Goal: Task Accomplishment & Management: Manage account settings

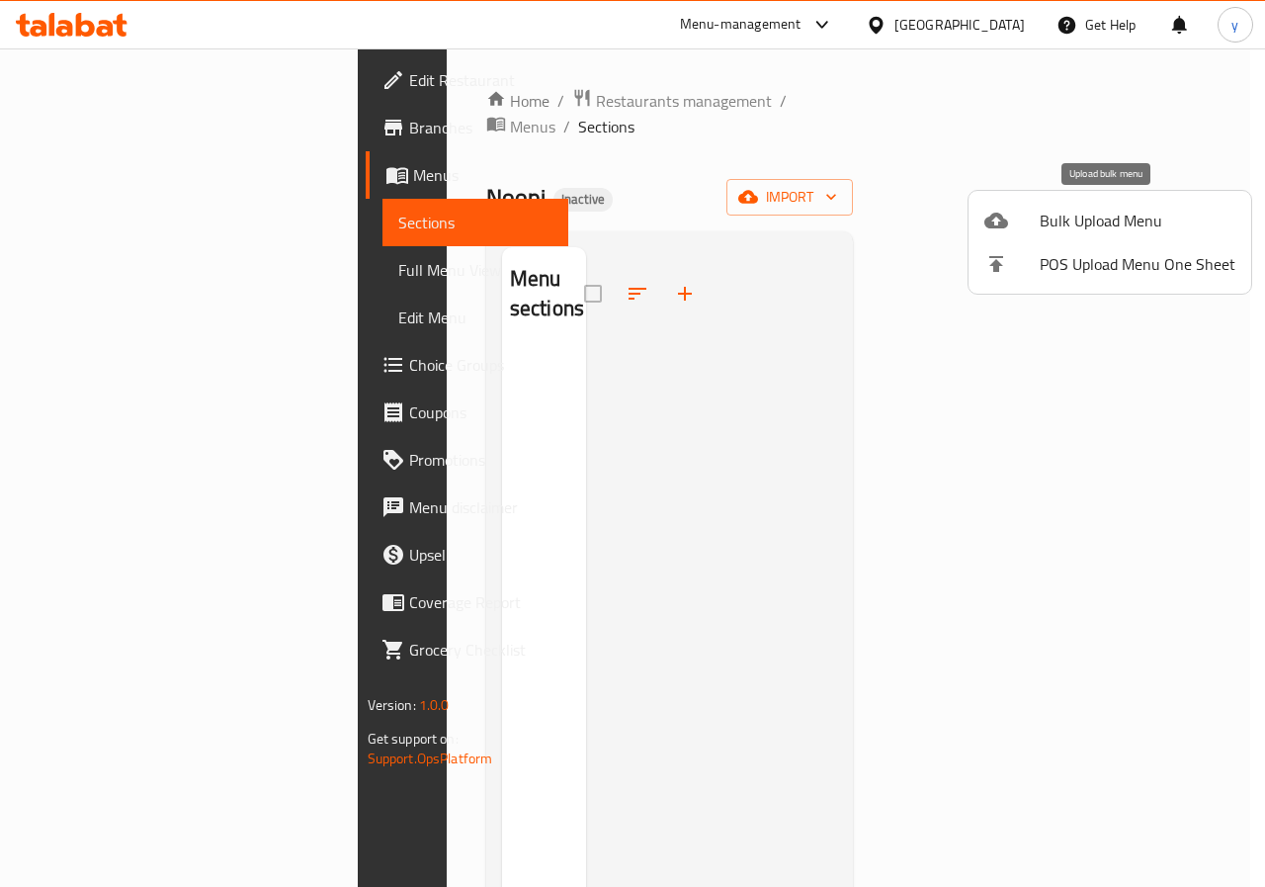
click at [1074, 218] on span "Bulk Upload Menu" at bounding box center [1138, 221] width 196 height 24
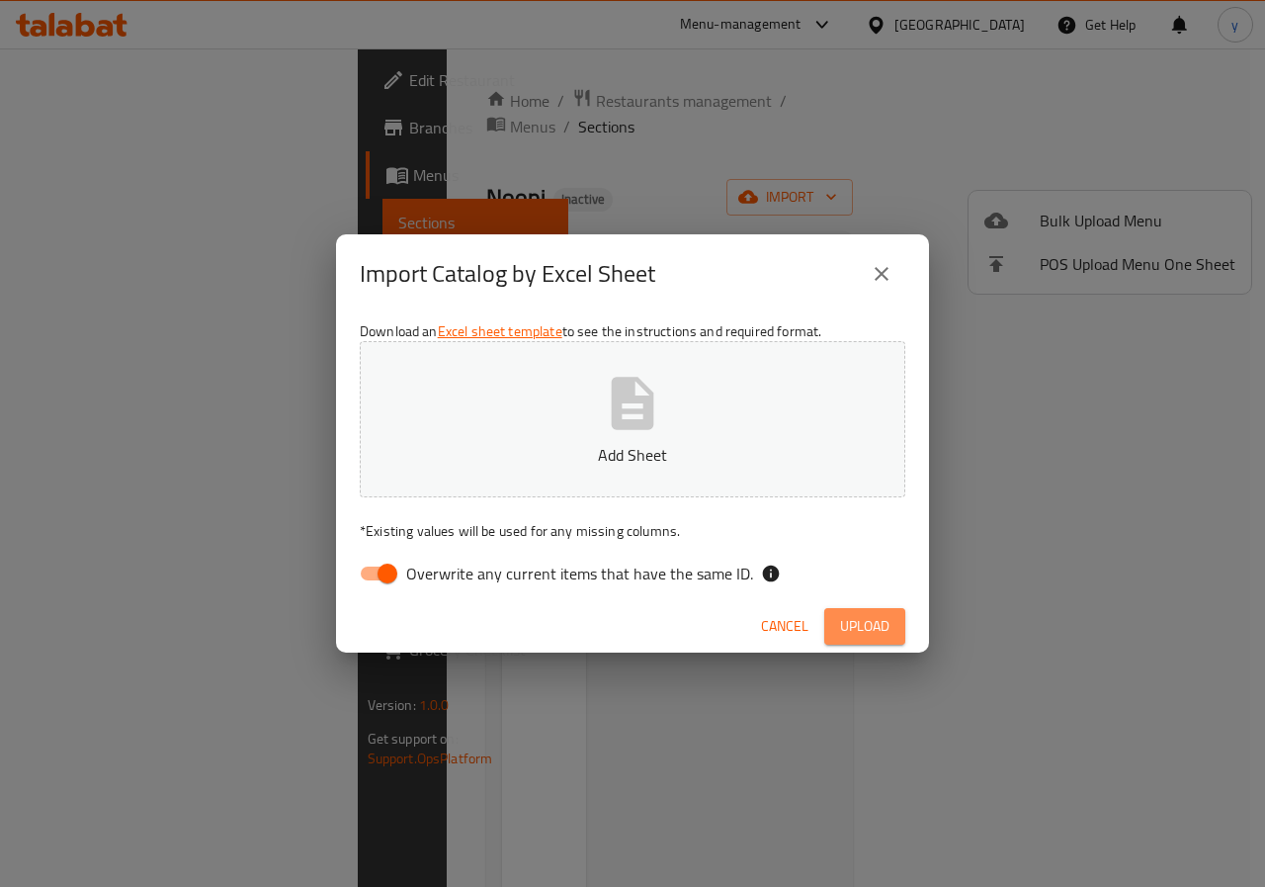
click at [855, 623] on span "Upload" at bounding box center [864, 626] width 49 height 25
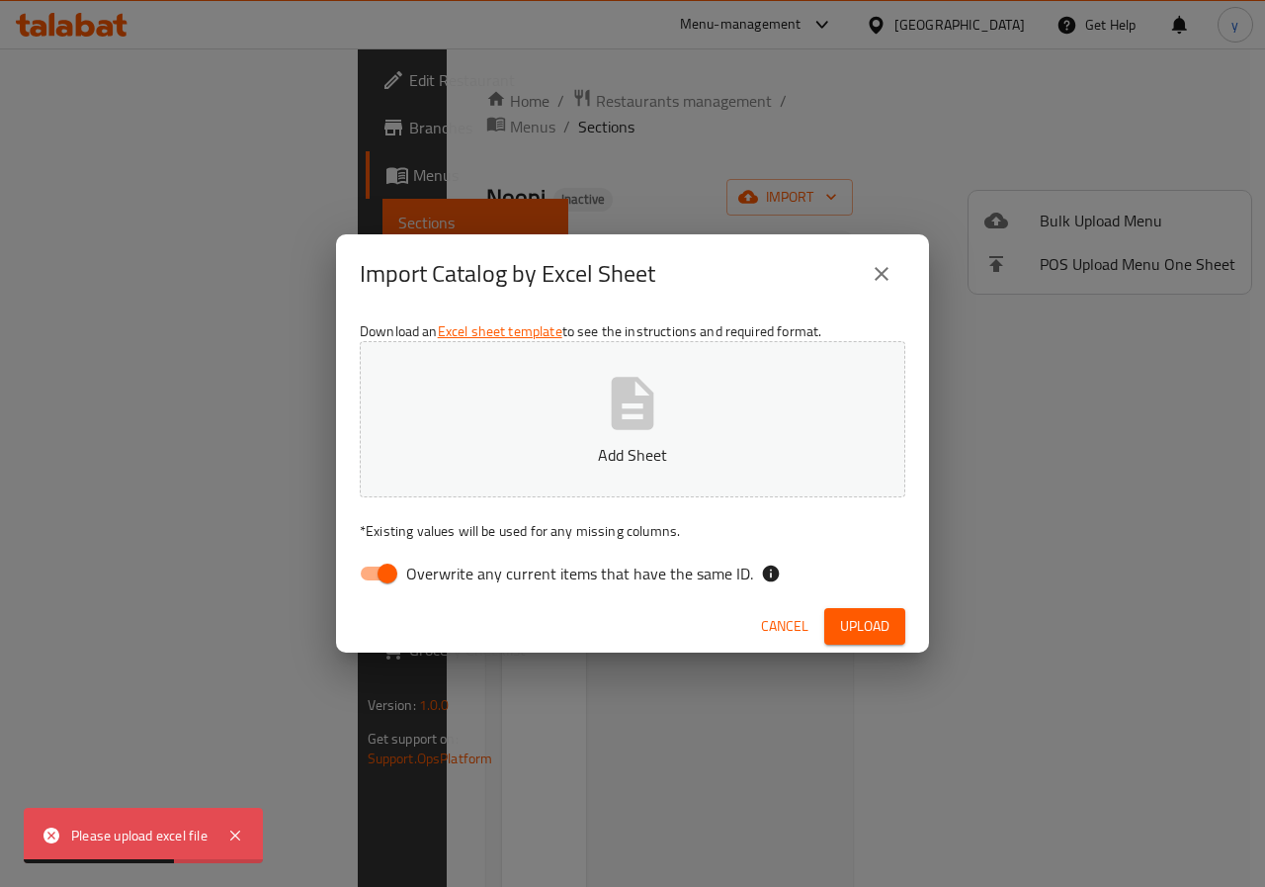
click at [644, 416] on icon "button" at bounding box center [633, 403] width 43 height 52
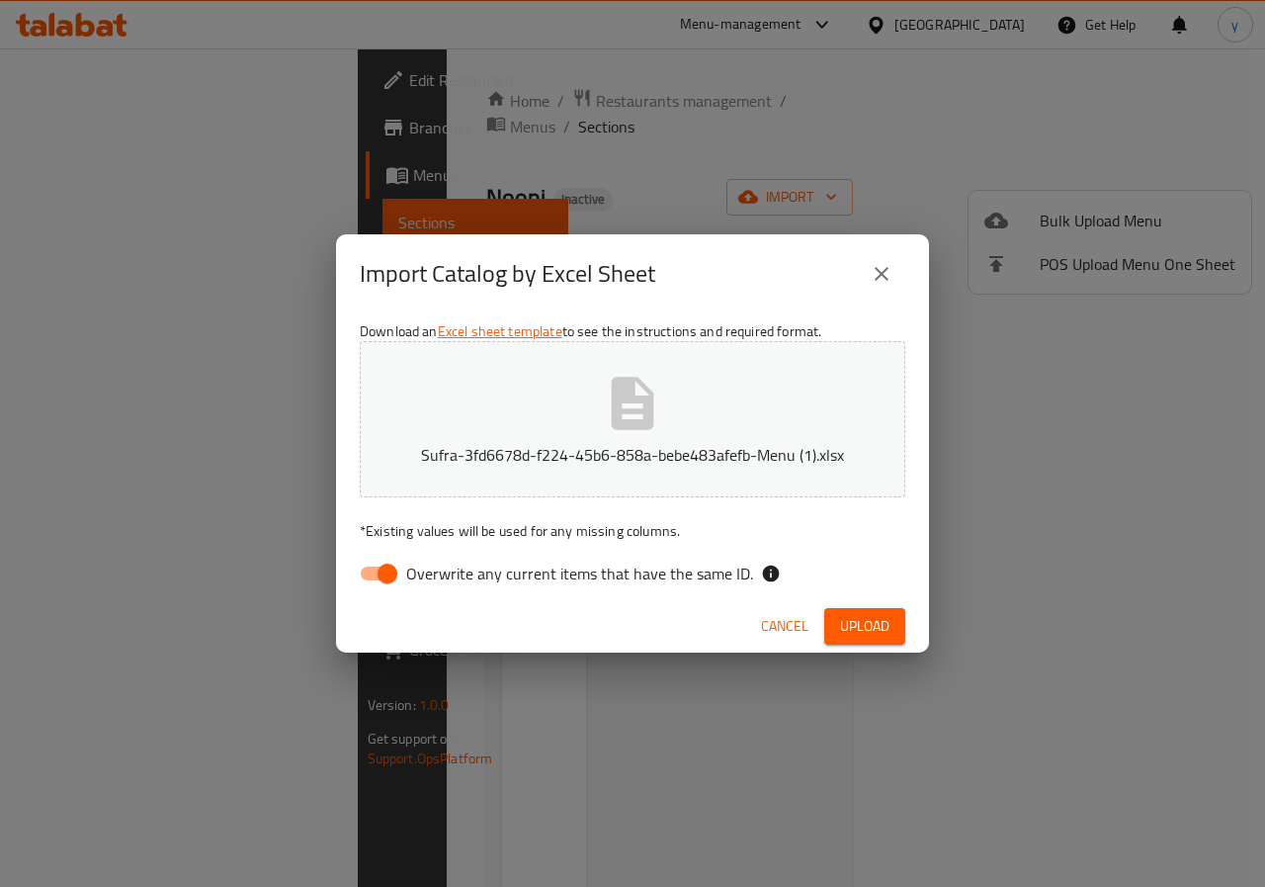
click at [634, 397] on icon "button" at bounding box center [633, 403] width 43 height 52
click at [368, 571] on input "Overwrite any current items that have the same ID." at bounding box center [387, 574] width 113 height 38
checkbox input "false"
click at [848, 617] on span "Upload" at bounding box center [864, 626] width 49 height 25
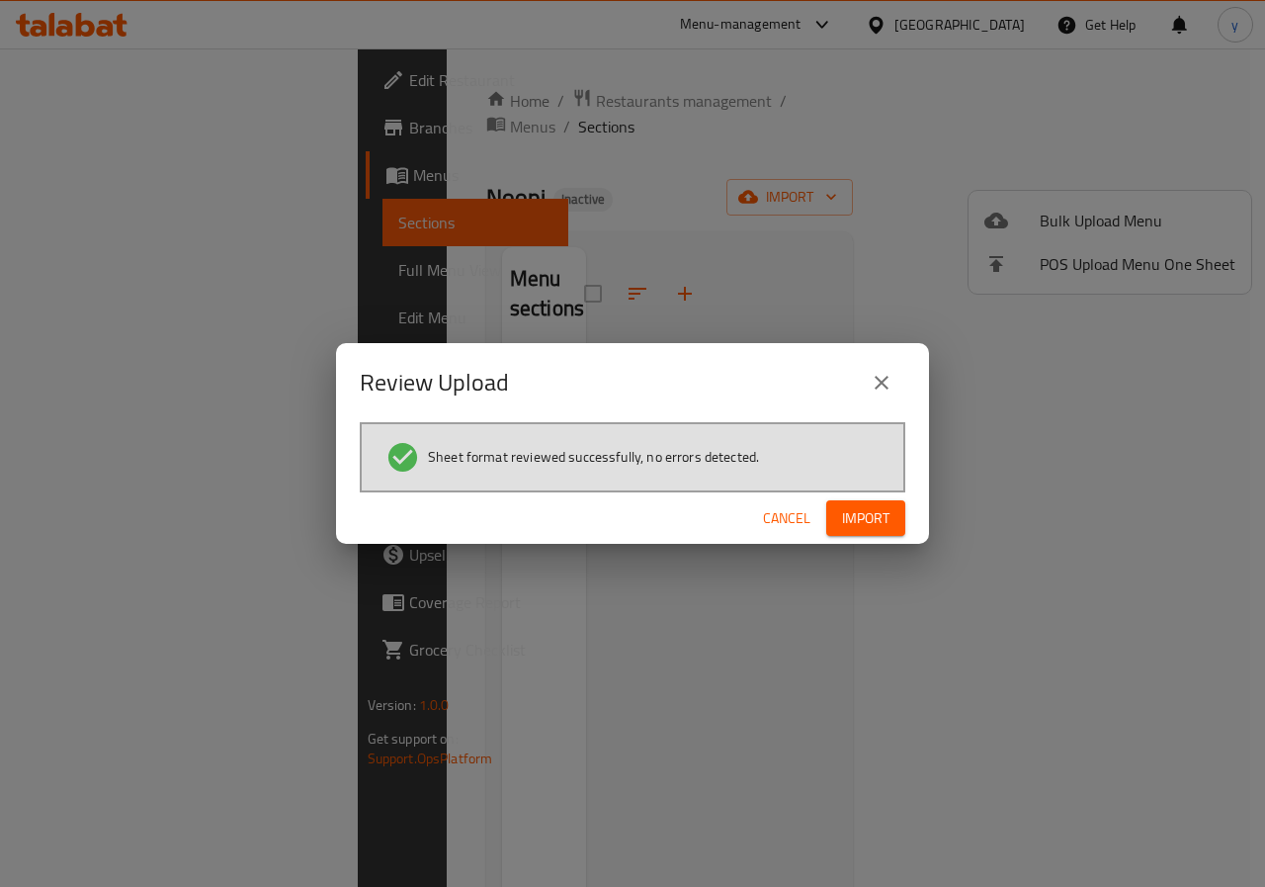
click at [875, 523] on span "Import" at bounding box center [865, 518] width 47 height 25
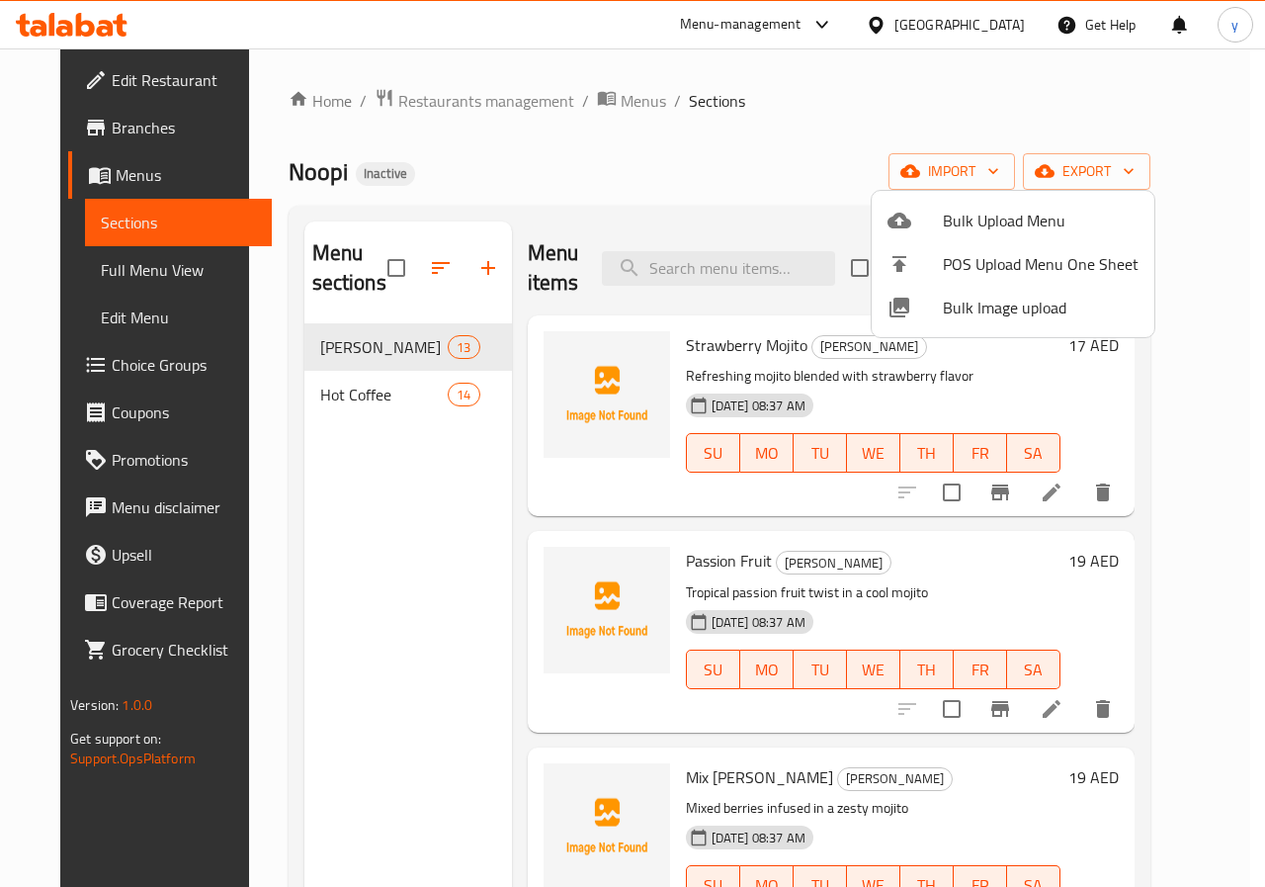
click at [715, 196] on div at bounding box center [632, 443] width 1265 height 887
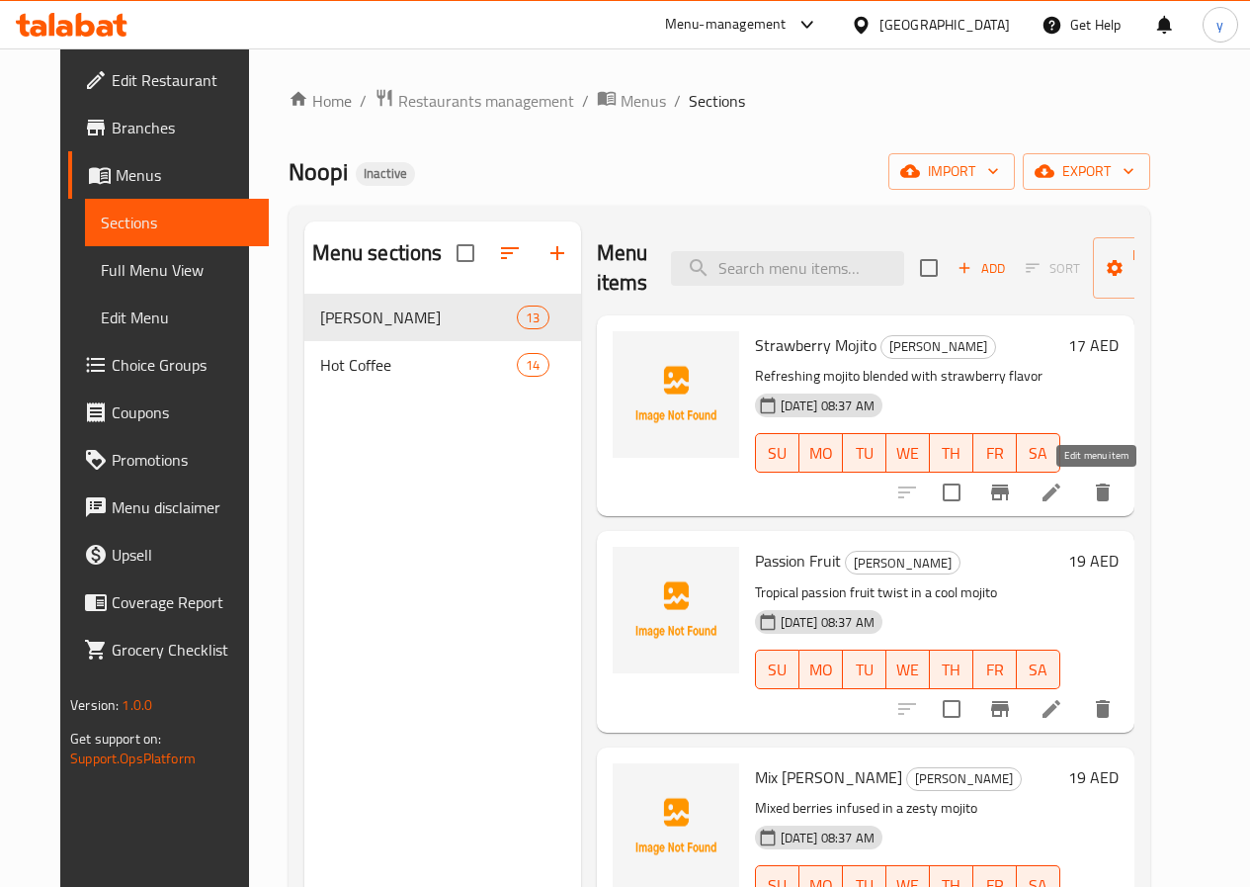
click at [1061, 496] on icon at bounding box center [1052, 492] width 18 height 18
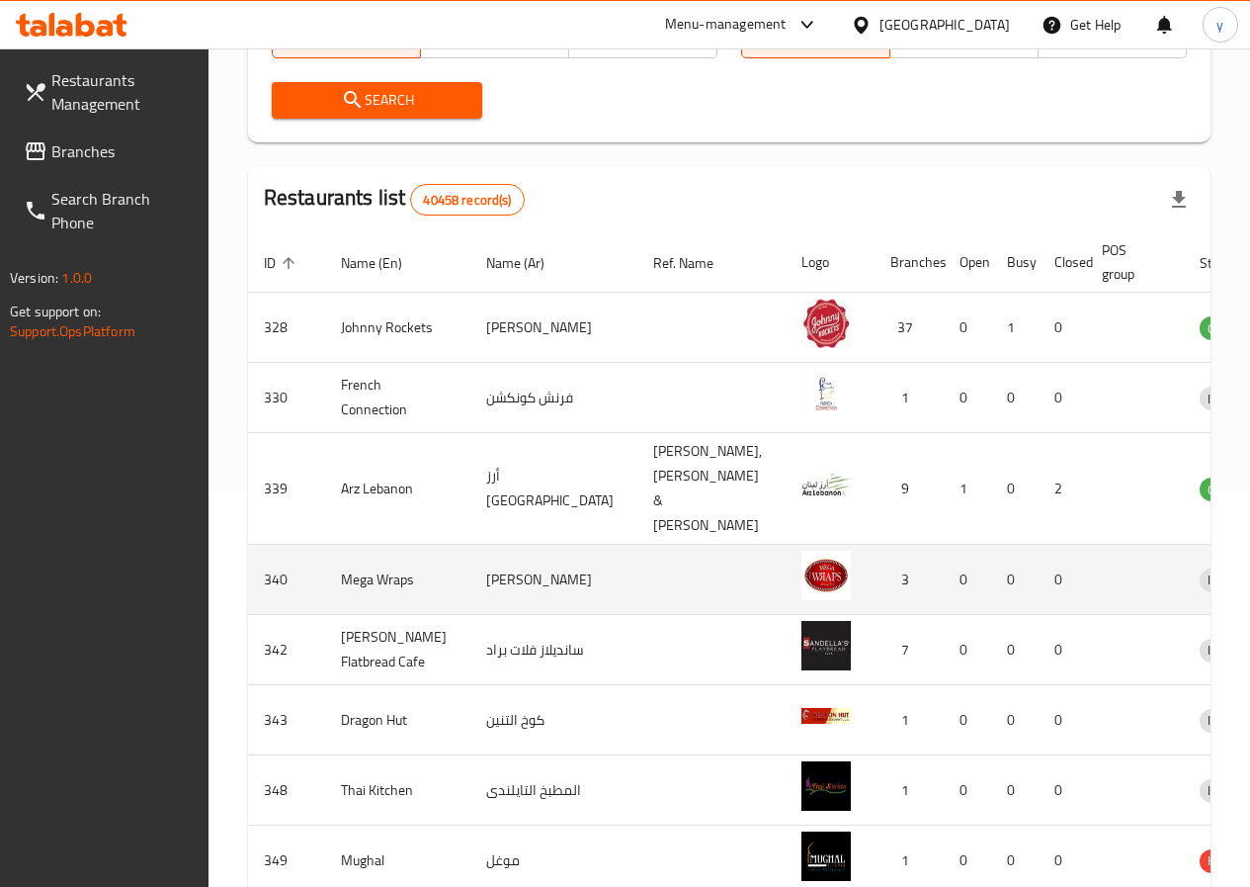
scroll to position [99, 0]
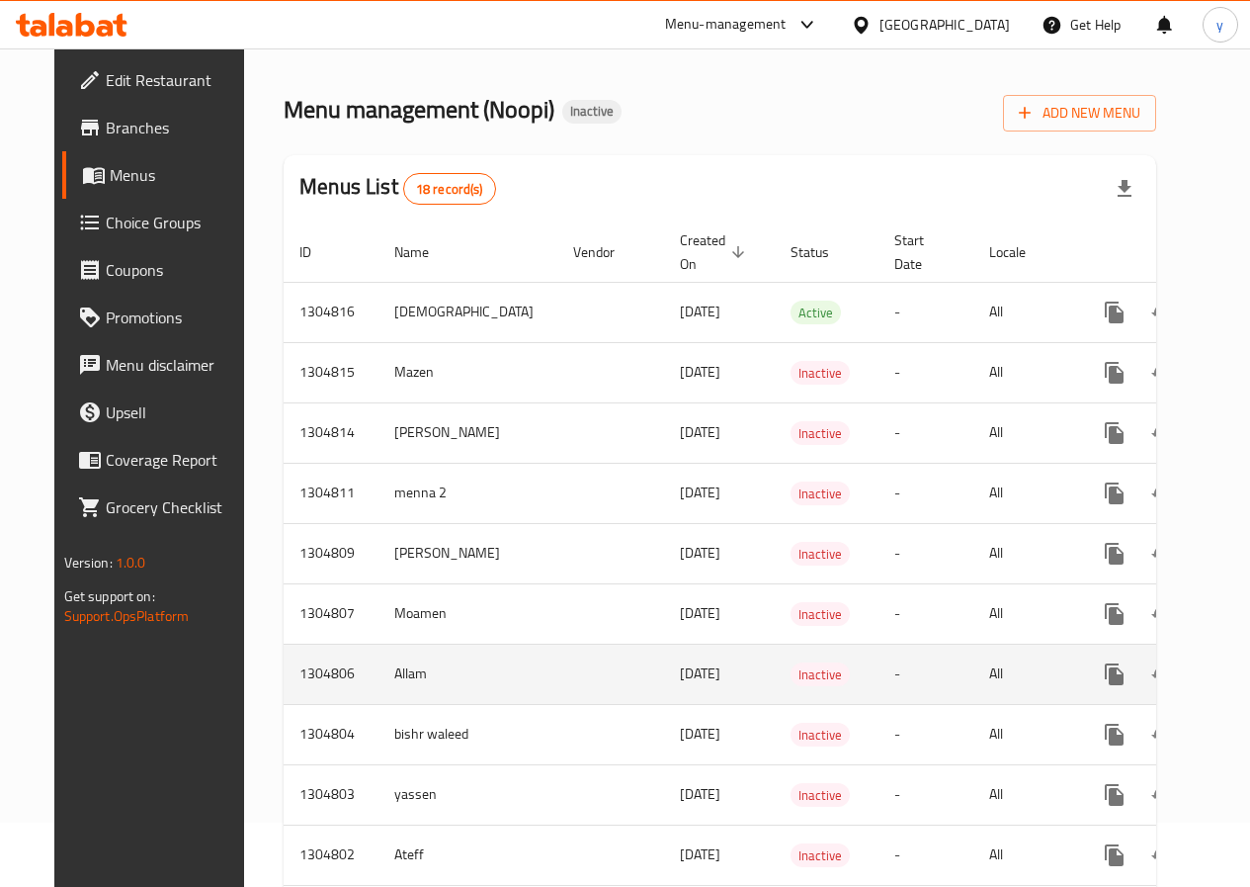
scroll to position [99, 0]
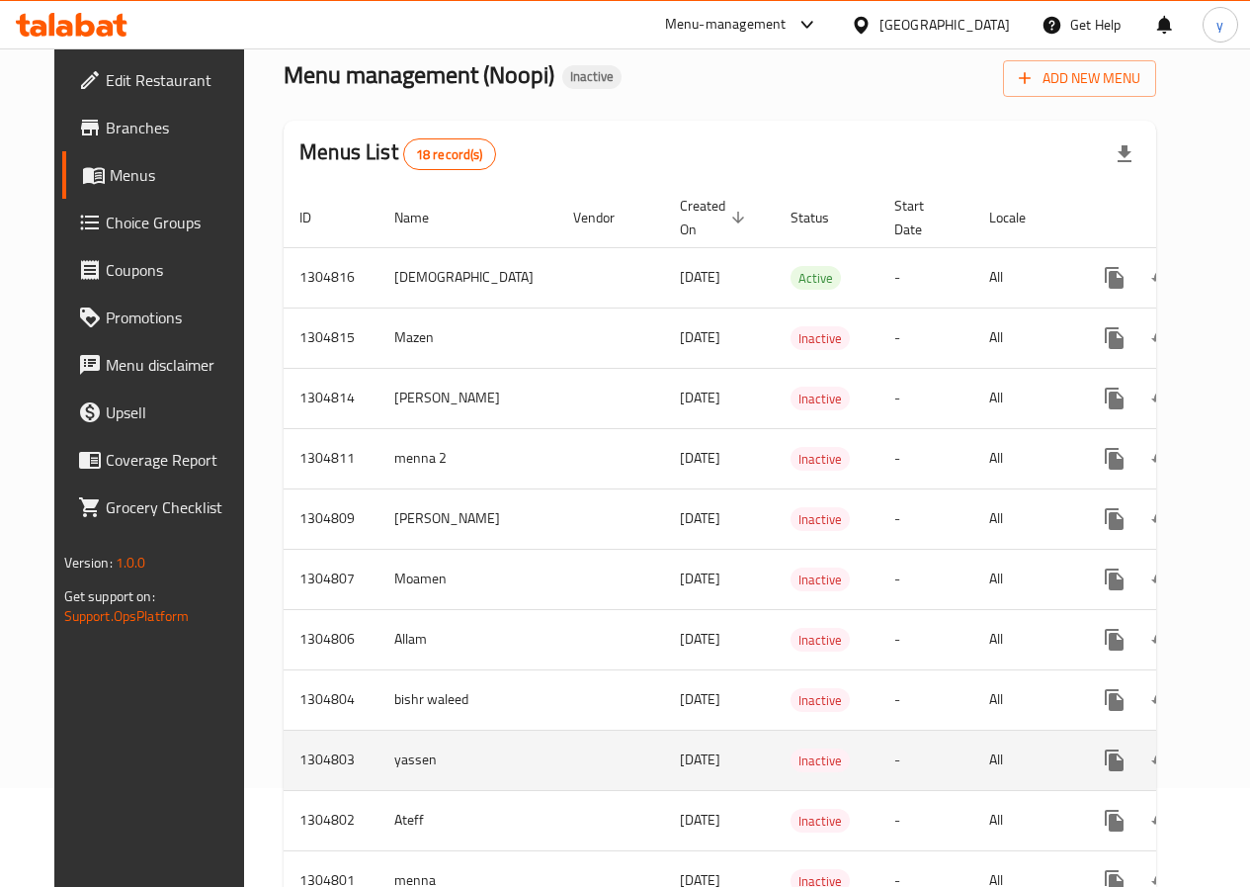
click at [1203, 767] on icon "enhanced table" at bounding box center [1210, 760] width 14 height 18
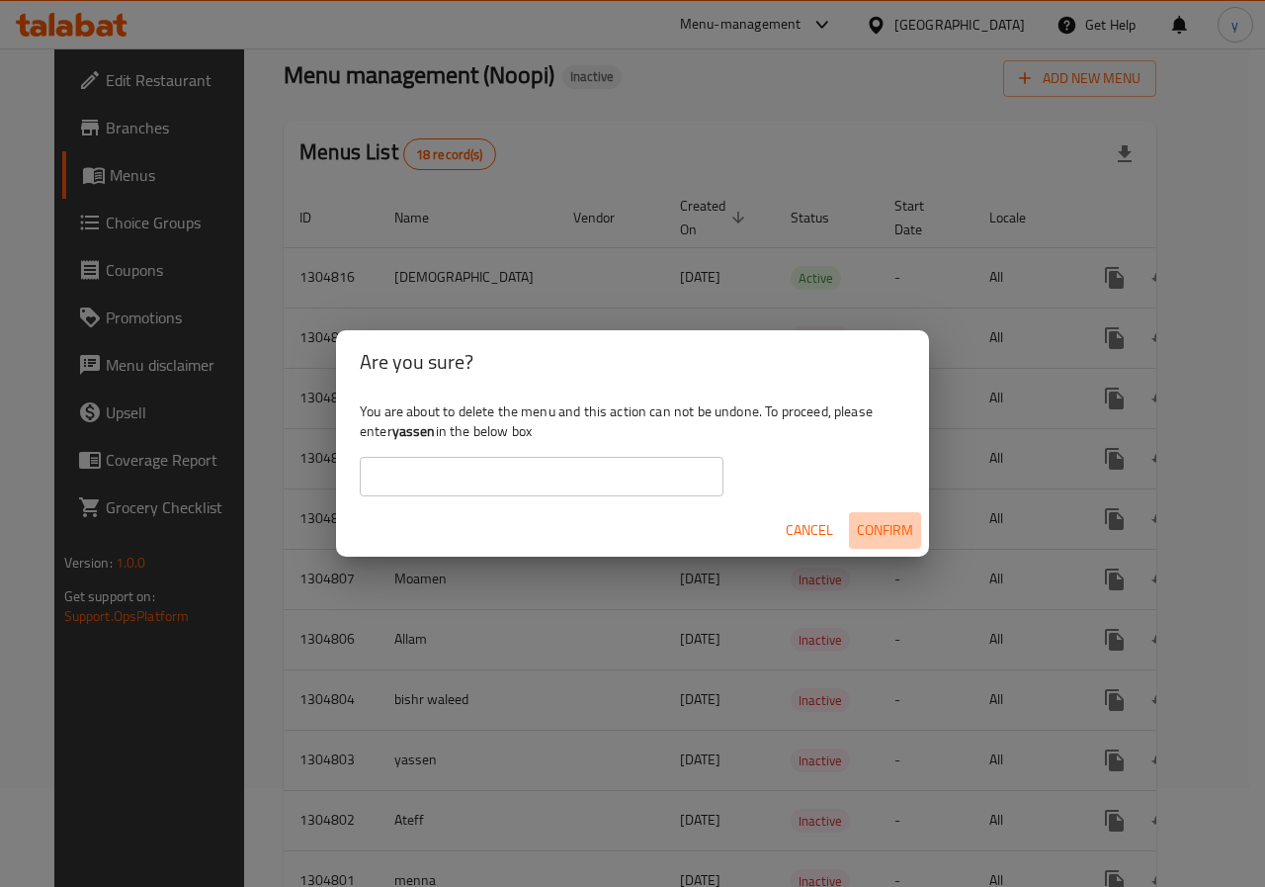
click at [864, 526] on span "Confirm" at bounding box center [885, 530] width 56 height 25
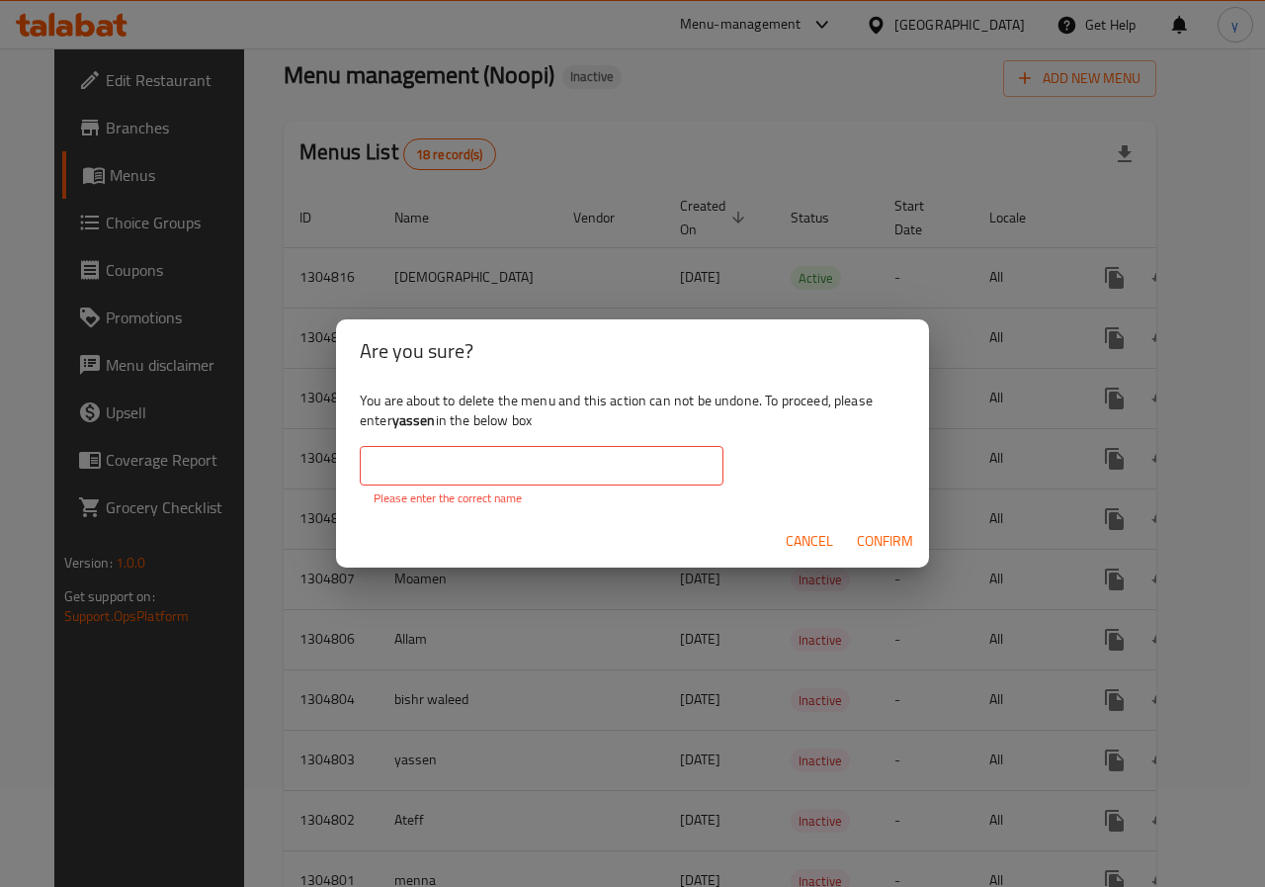
click at [453, 451] on input "text" at bounding box center [542, 466] width 364 height 40
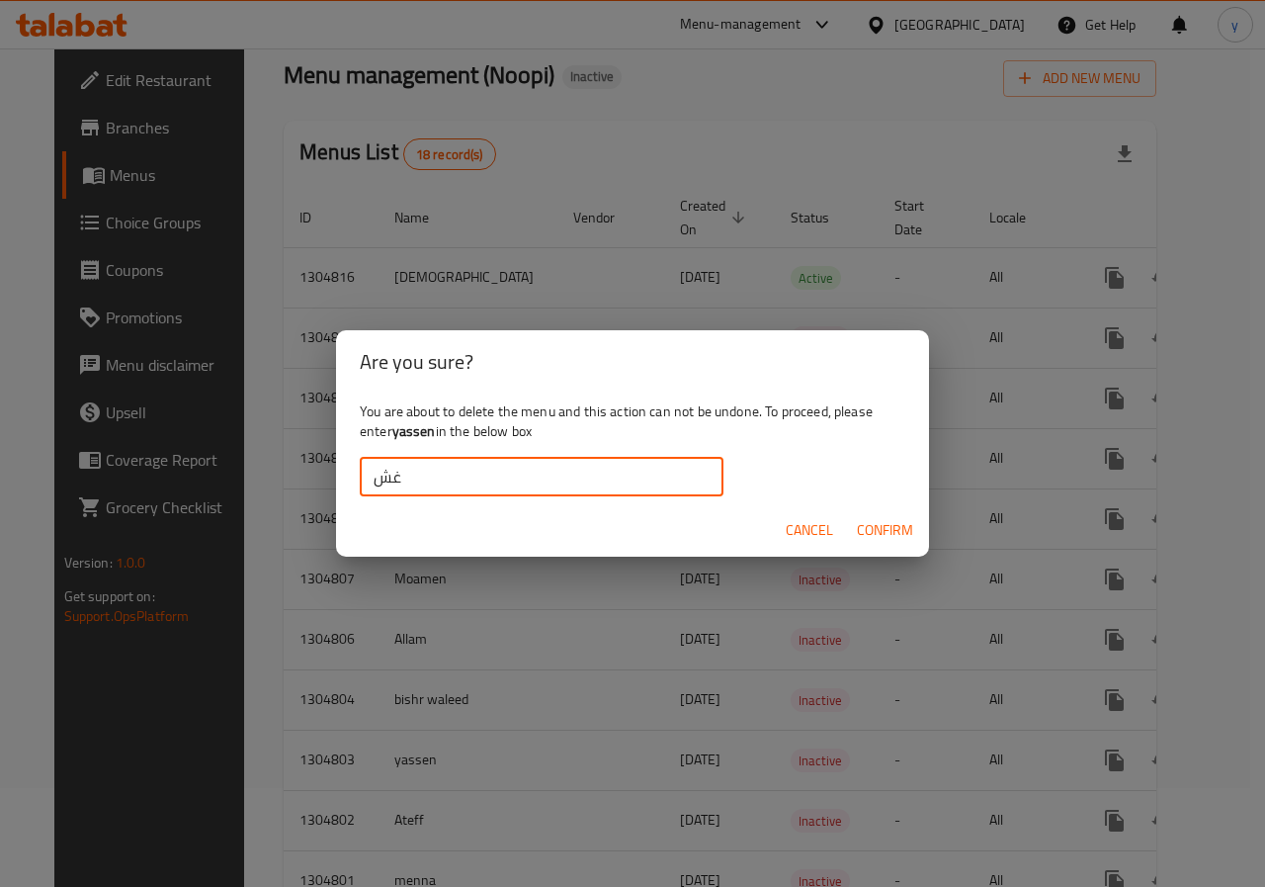
type input "غ"
type input "yassen"
click at [895, 527] on span "Confirm" at bounding box center [885, 530] width 56 height 25
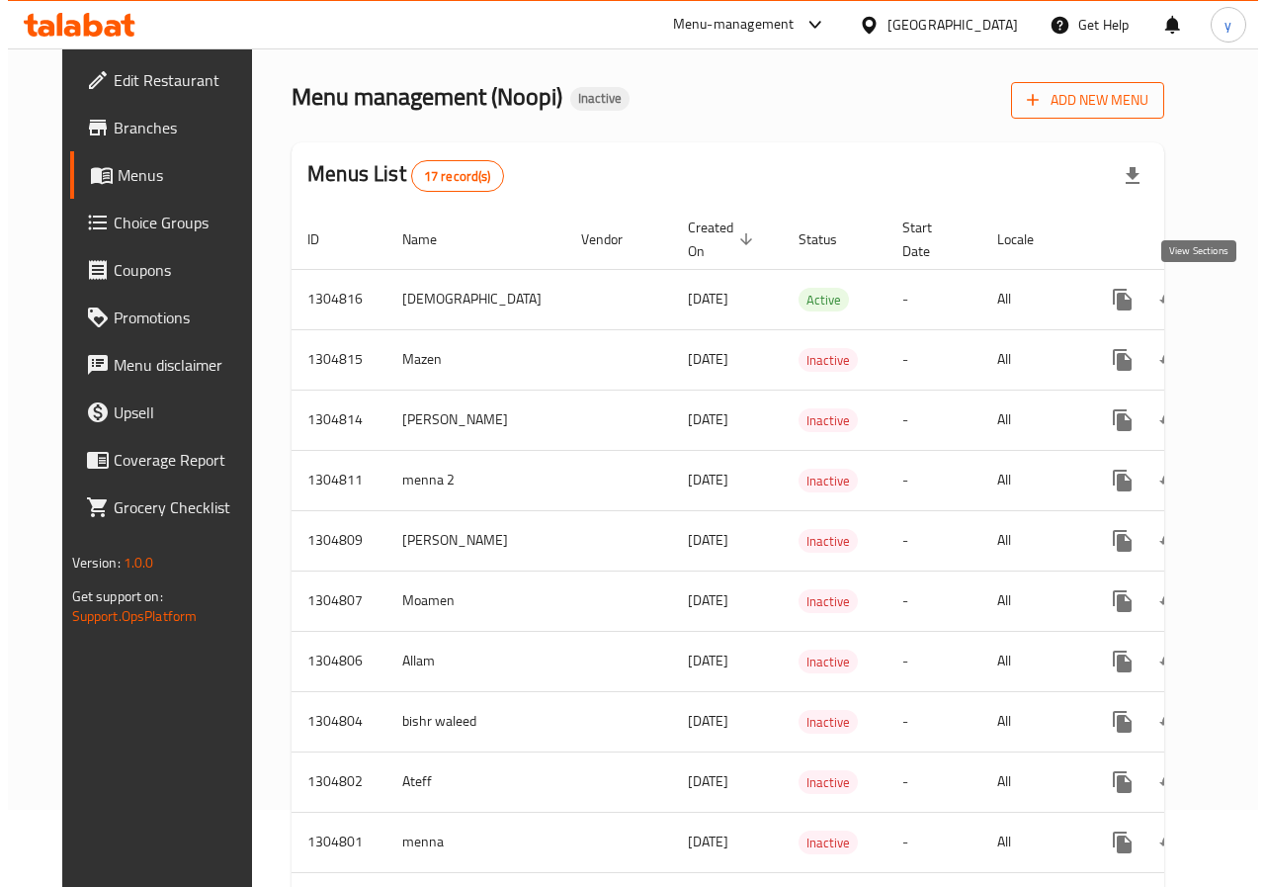
scroll to position [0, 0]
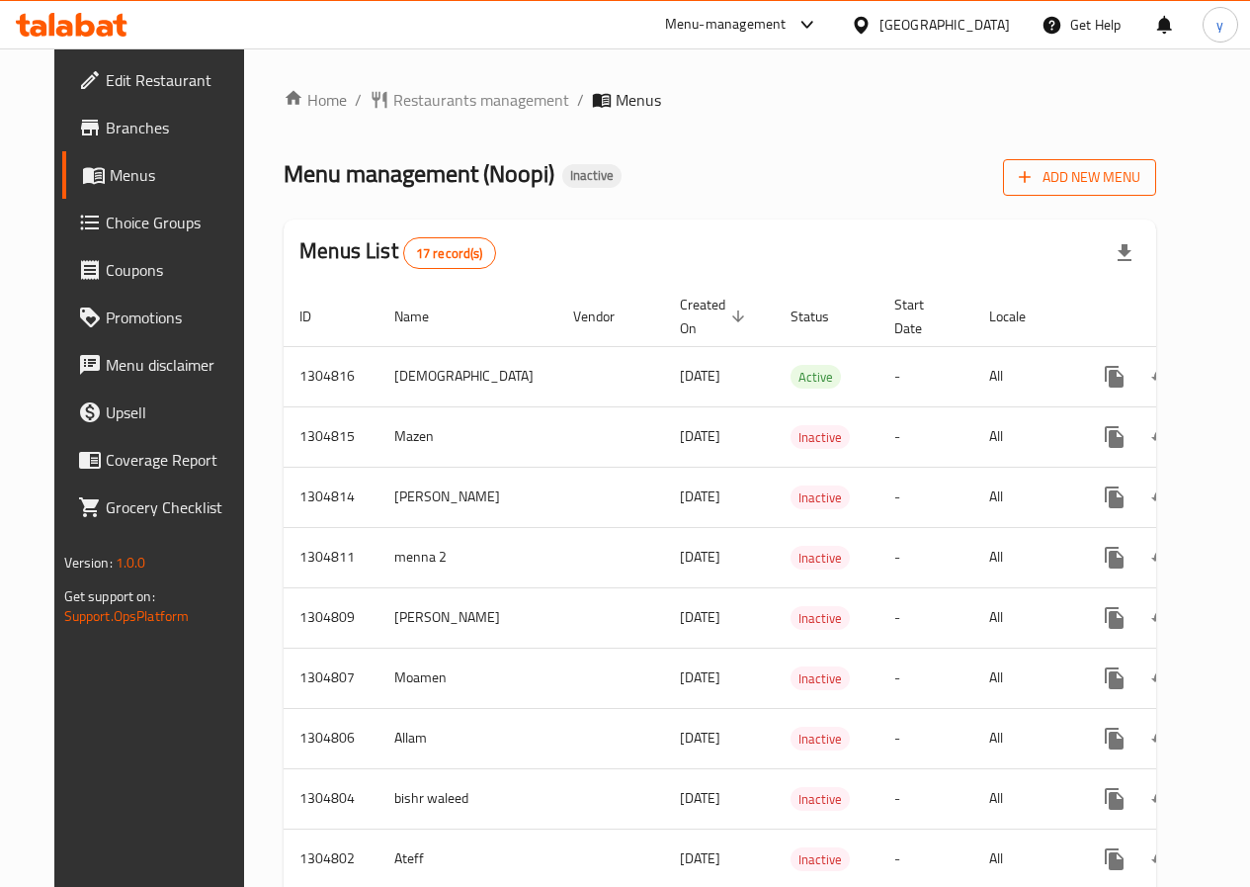
click at [1114, 173] on span "Add New Menu" at bounding box center [1080, 177] width 122 height 25
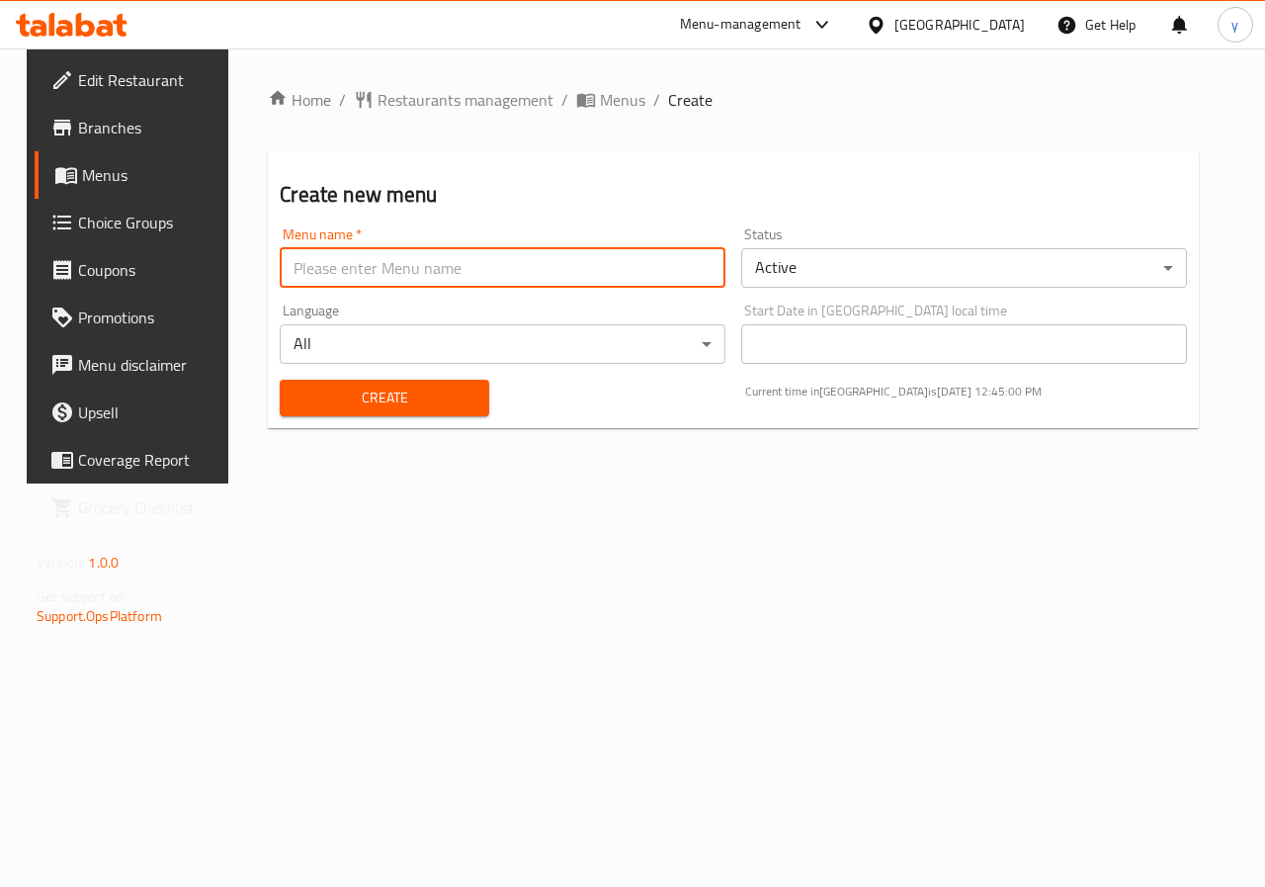
click at [419, 268] on input "text" at bounding box center [503, 268] width 446 height 40
type input "yassen"
click at [399, 393] on span "Create" at bounding box center [384, 398] width 177 height 25
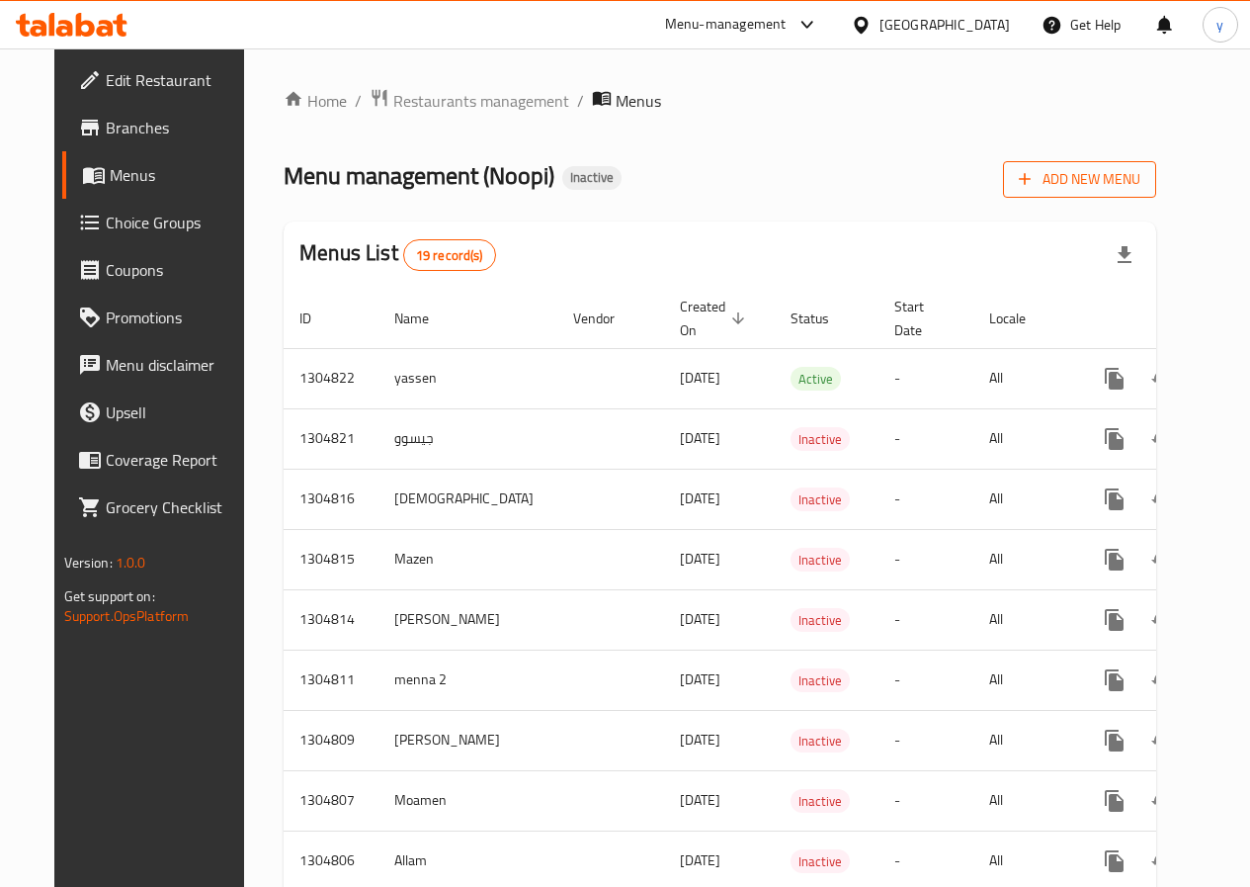
click at [1141, 177] on span "Add New Menu" at bounding box center [1080, 179] width 122 height 25
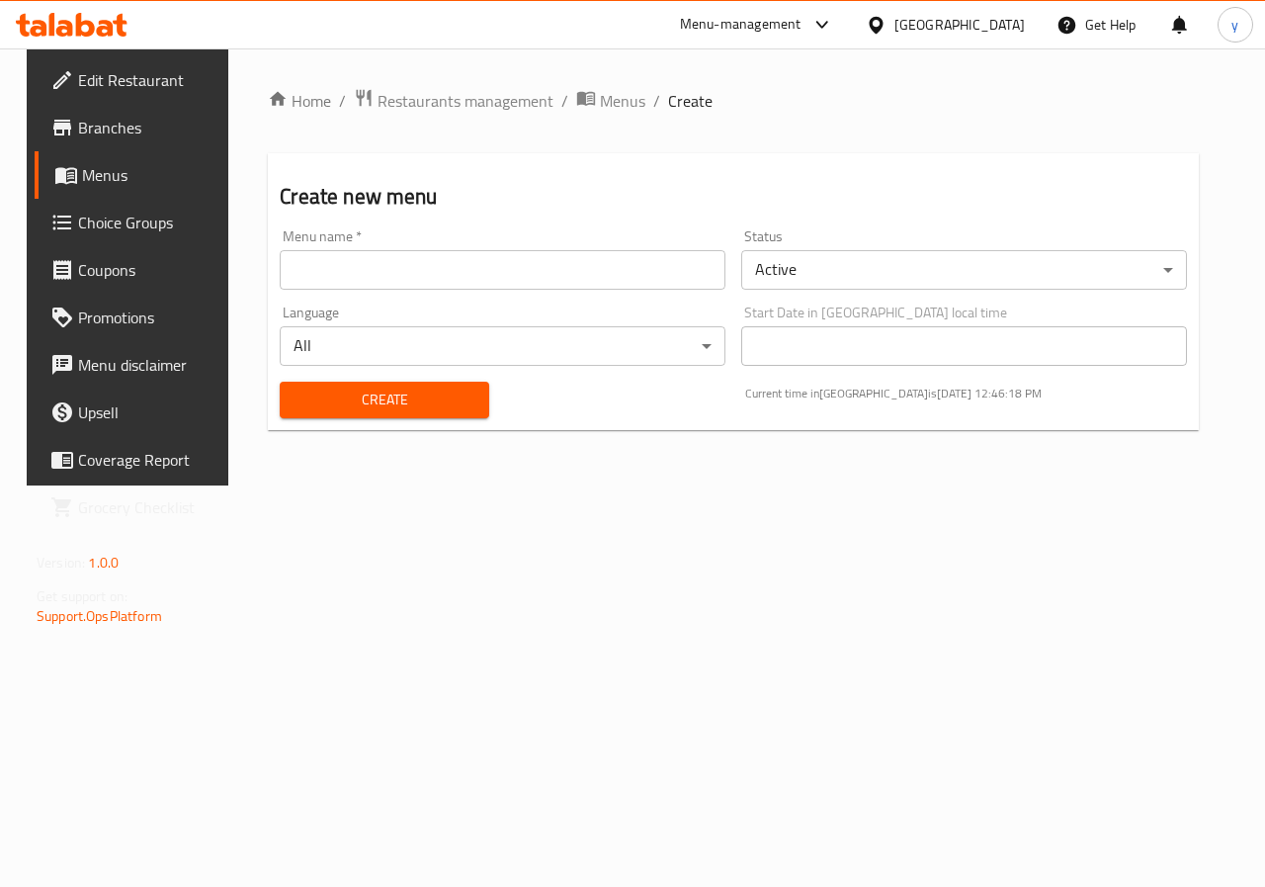
click at [1114, 149] on div "Home / Restaurants management / Menus / Create Create new menu Menu name   * Me…" at bounding box center [733, 267] width 931 height 358
drag, startPoint x: 1155, startPoint y: 158, endPoint x: 1206, endPoint y: 167, distance: 52.2
click at [1156, 162] on div "Create new menu Menu name   * Menu name * Status Active ​ Language All ​ Start …" at bounding box center [733, 291] width 931 height 277
drag, startPoint x: 1029, startPoint y: 132, endPoint x: 1264, endPoint y: 126, distance: 235.4
click at [1085, 143] on div "Home / Restaurants management / Menus / Create Create new menu Menu name   * Me…" at bounding box center [733, 267] width 931 height 358
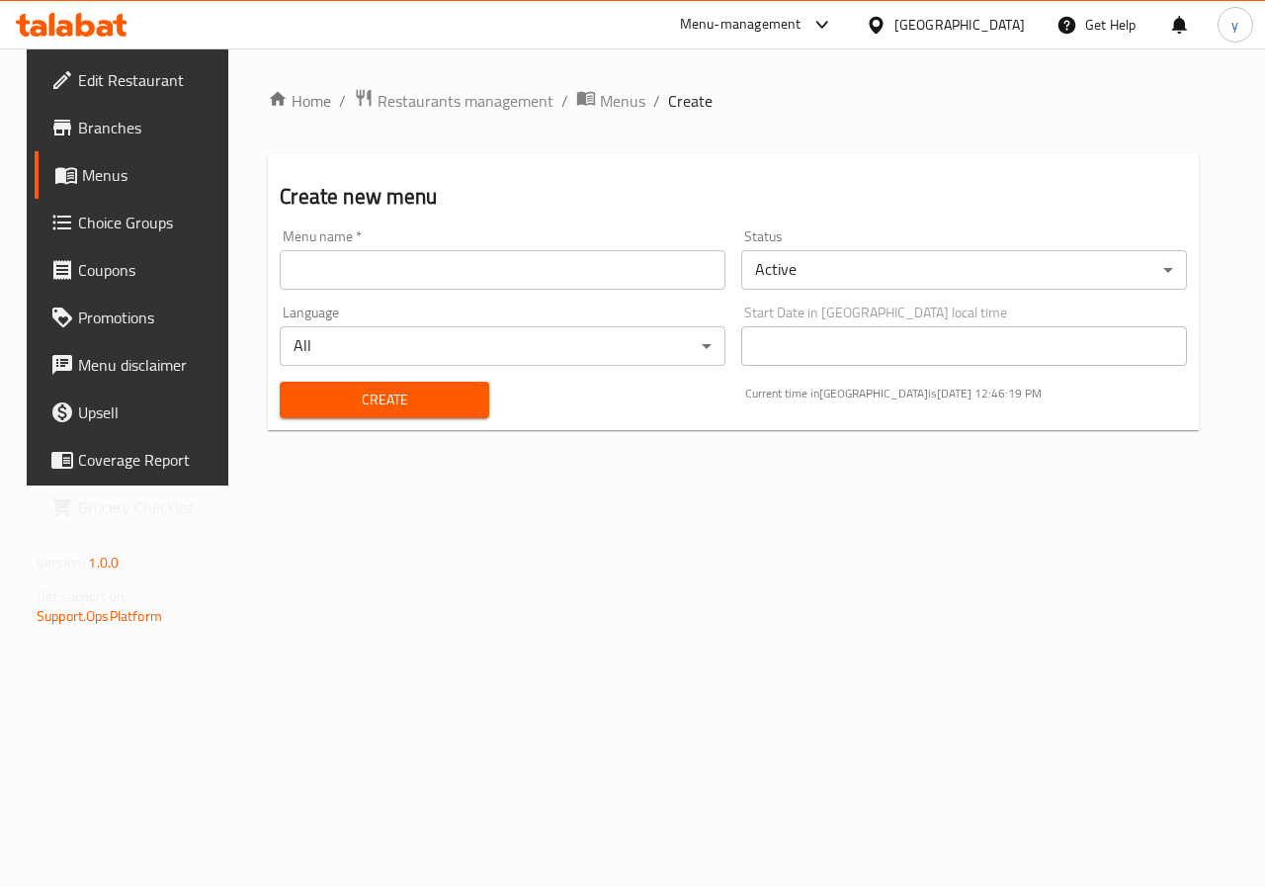
click at [1213, 163] on div "Home / Restaurants management / Menus / Create Create new menu Menu name   * Me…" at bounding box center [733, 266] width 1010 height 437
drag, startPoint x: 1212, startPoint y: 111, endPoint x: 1168, endPoint y: 176, distance: 78.4
click at [1196, 153] on div "Home / Restaurants management / Menus / Create Create new menu Menu name   * Me…" at bounding box center [733, 267] width 931 height 358
click at [1153, 173] on div "Create new menu Menu name   * Menu name * Status Active ​ Language All ​ Start …" at bounding box center [733, 291] width 931 height 277
click at [344, 264] on input "text" at bounding box center [503, 270] width 446 height 40
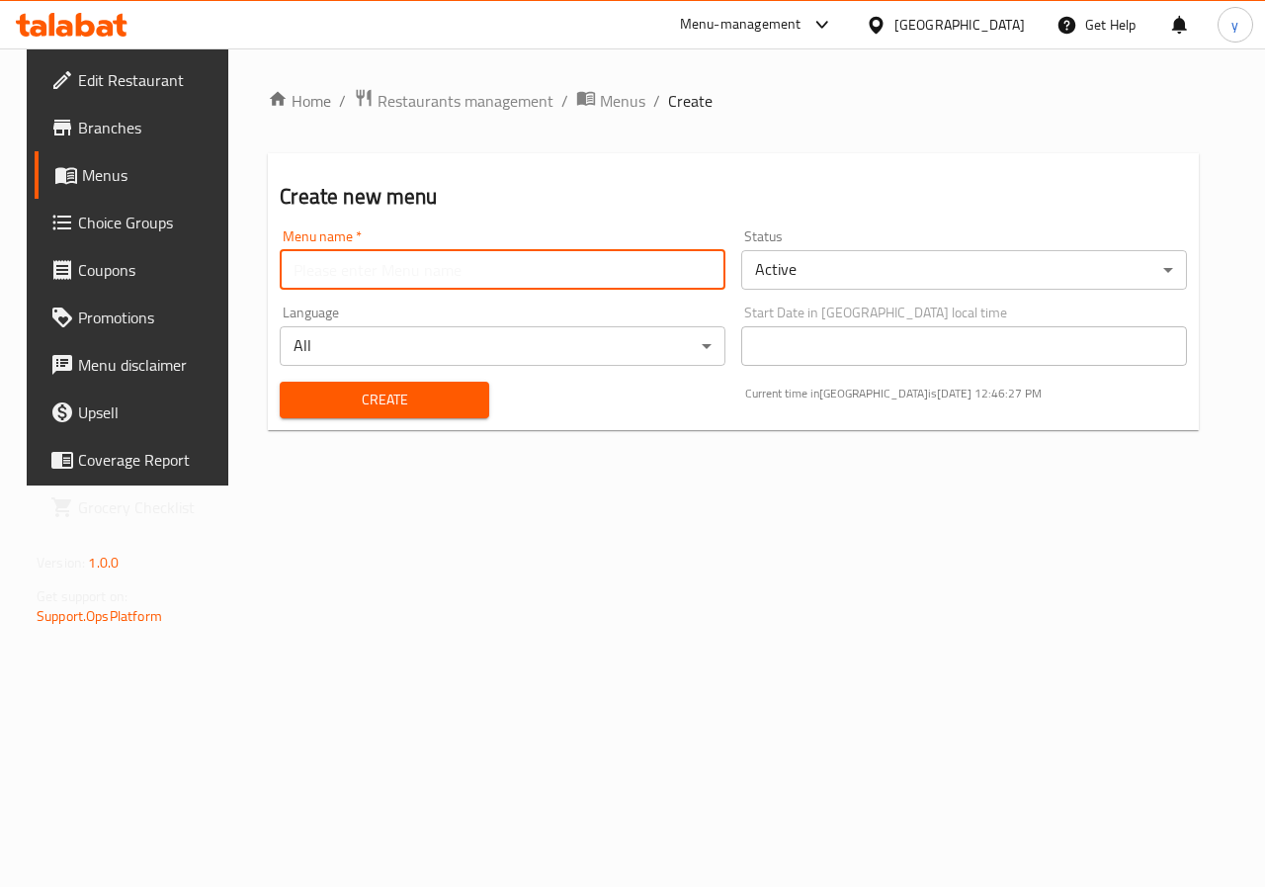
type input "yassen"
click at [379, 389] on span "Create" at bounding box center [384, 400] width 177 height 25
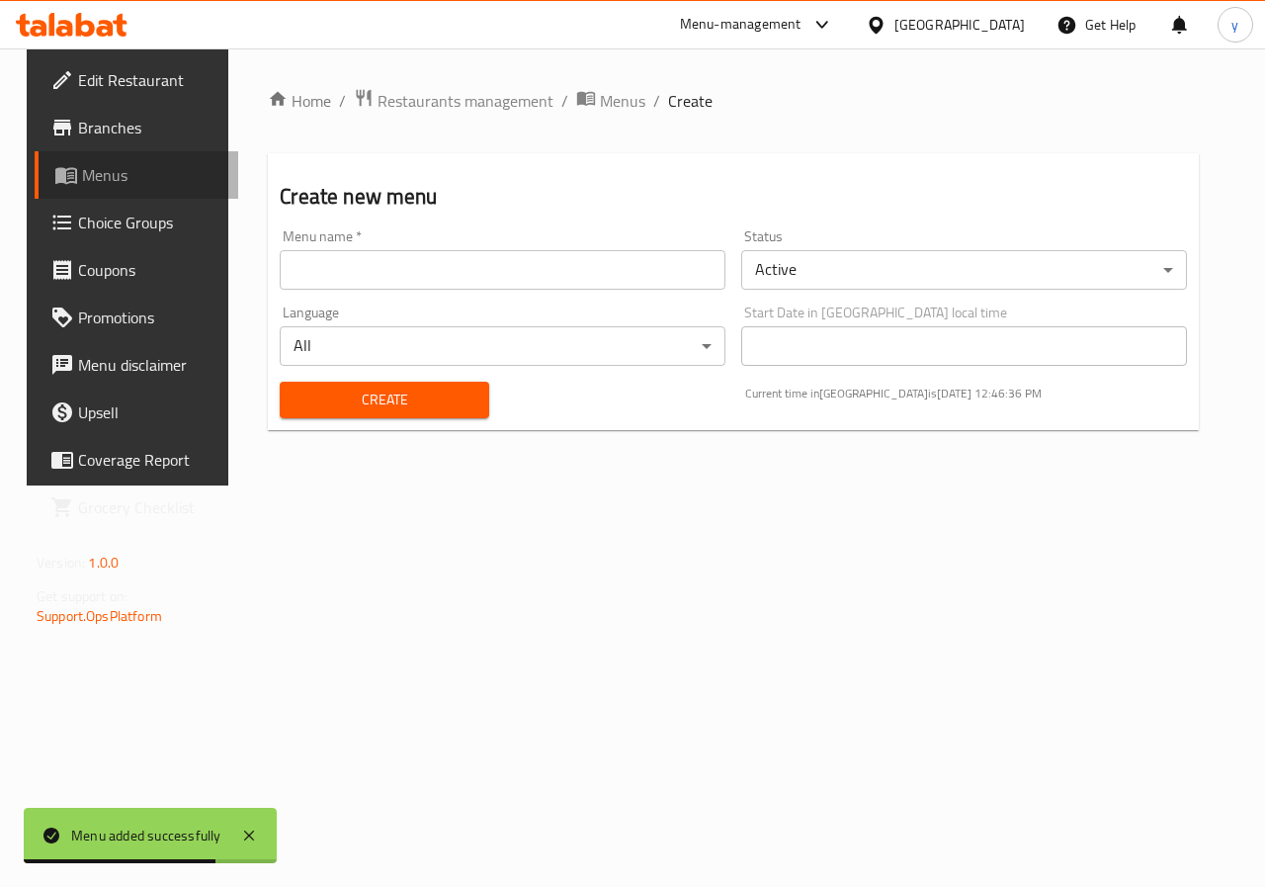
click at [84, 179] on span "Menus" at bounding box center [152, 175] width 140 height 24
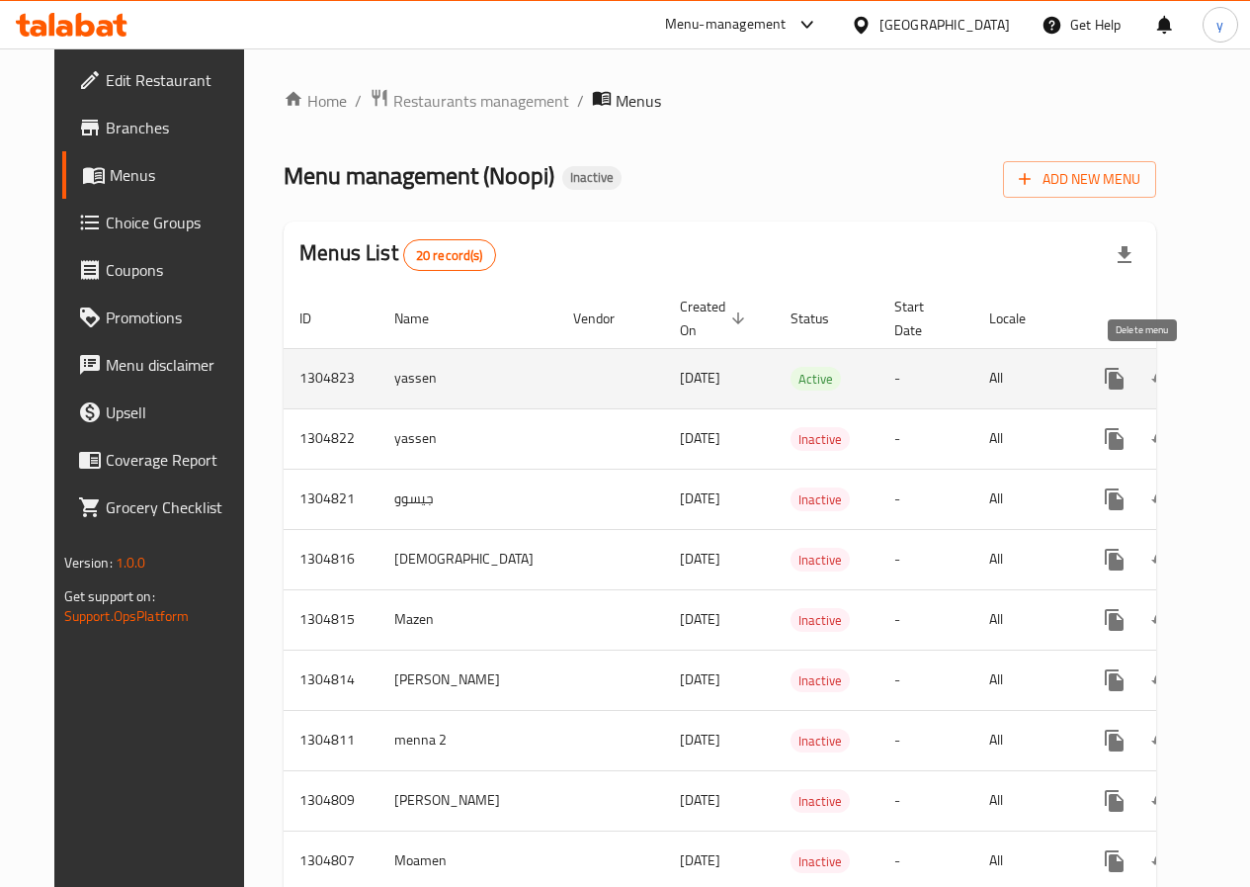
click at [1203, 377] on icon "enhanced table" at bounding box center [1210, 379] width 14 height 18
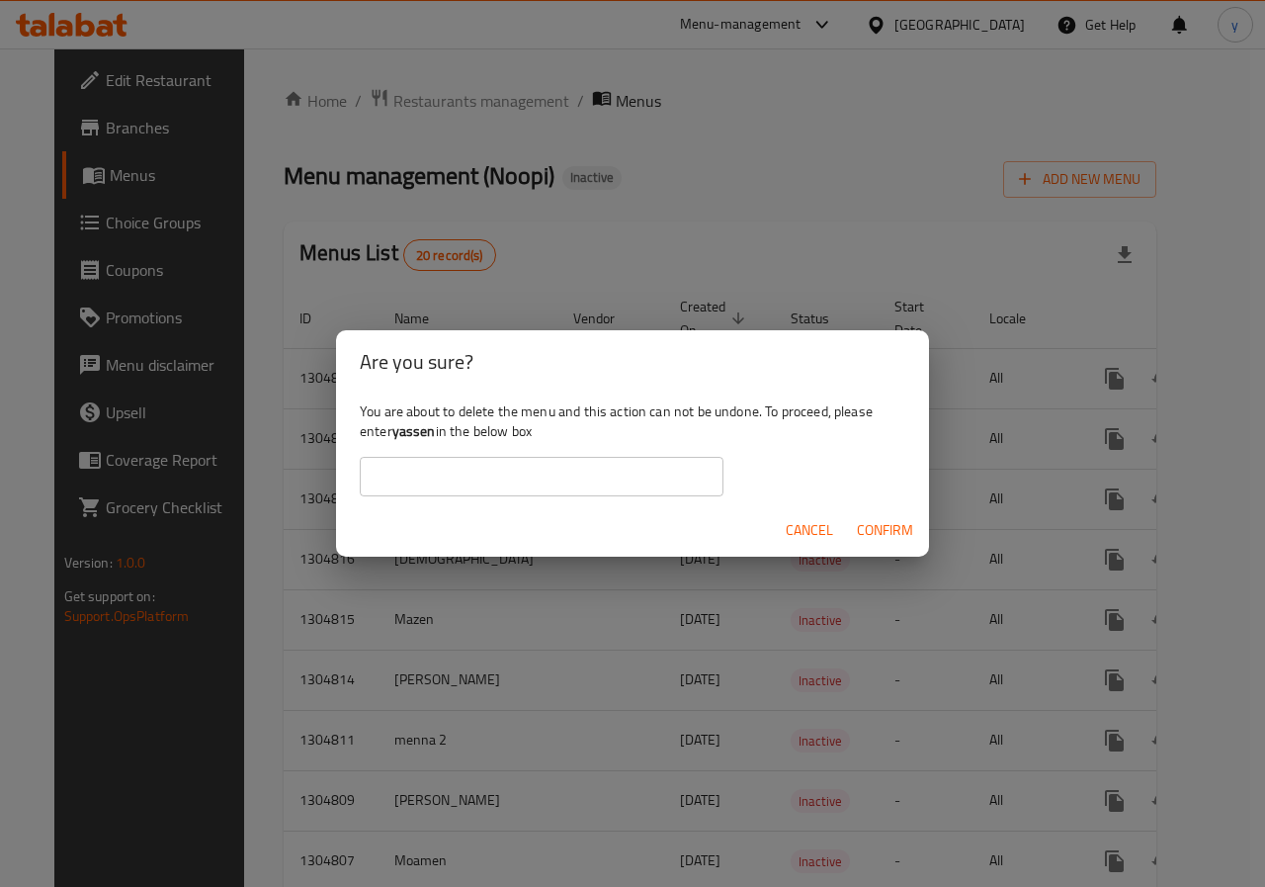
drag, startPoint x: 553, startPoint y: 496, endPoint x: 545, endPoint y: 489, distance: 10.5
click at [549, 492] on input "text" at bounding box center [542, 477] width 364 height 40
type input "yassen"
click at [885, 529] on span "Confirm" at bounding box center [885, 530] width 56 height 25
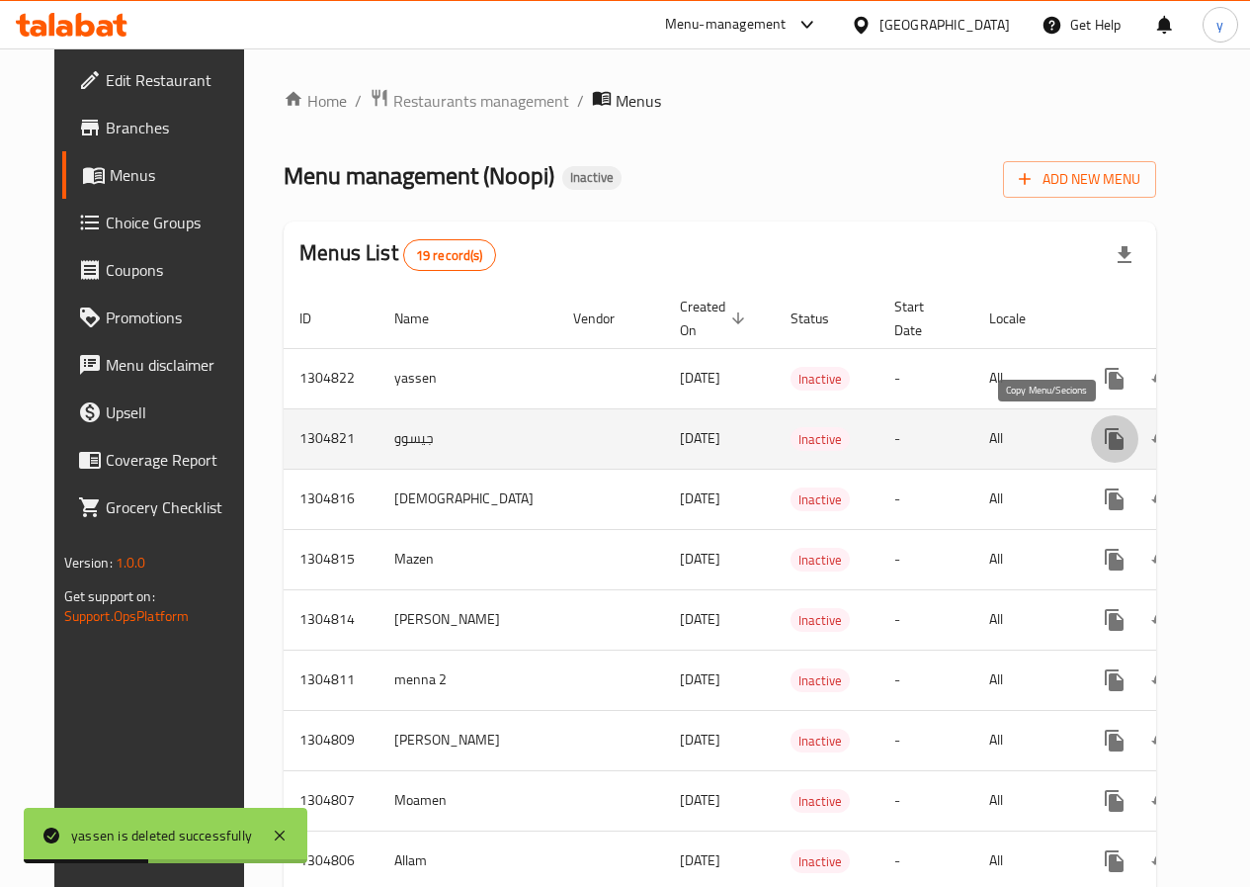
click at [1105, 434] on icon "more" at bounding box center [1114, 439] width 19 height 22
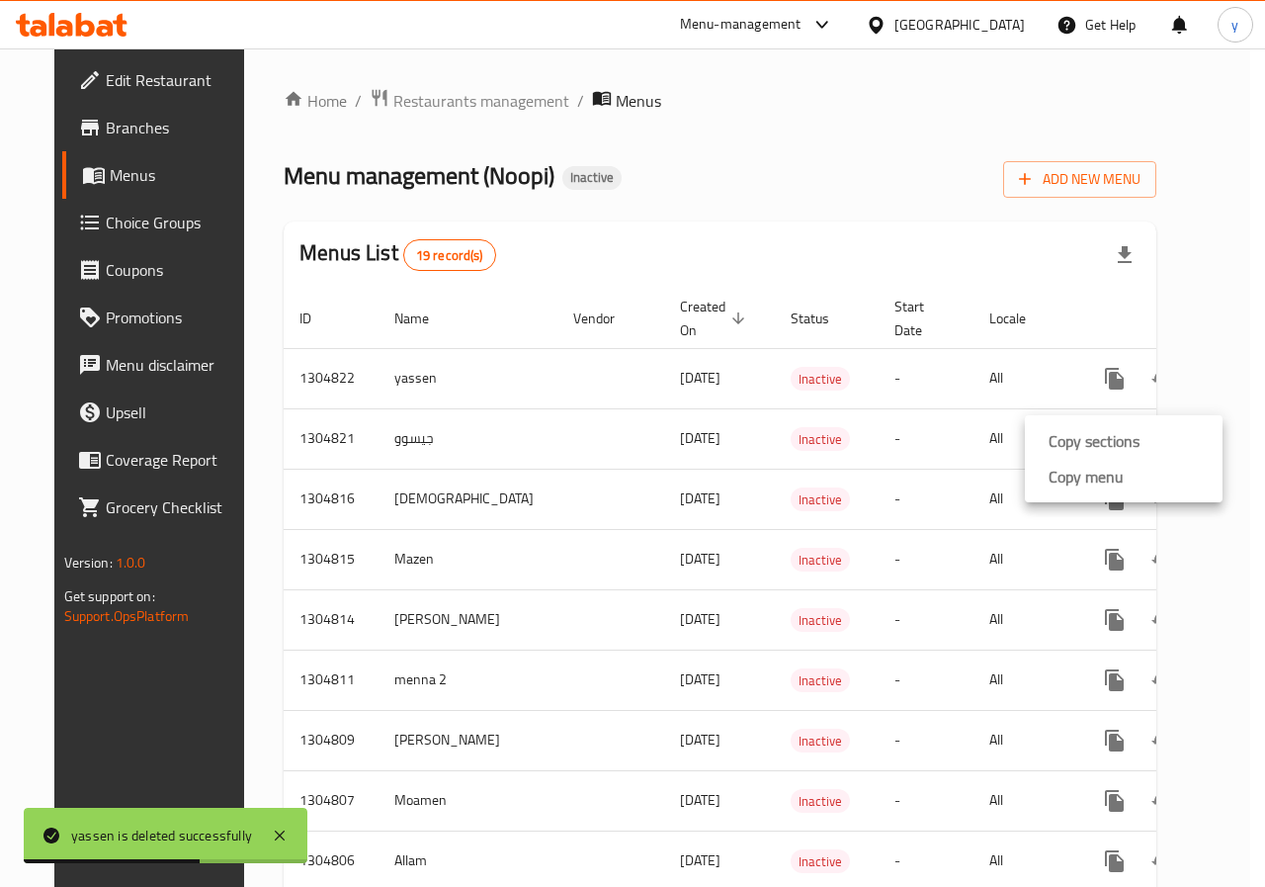
click at [908, 0] on div at bounding box center [632, 0] width 1265 height 0
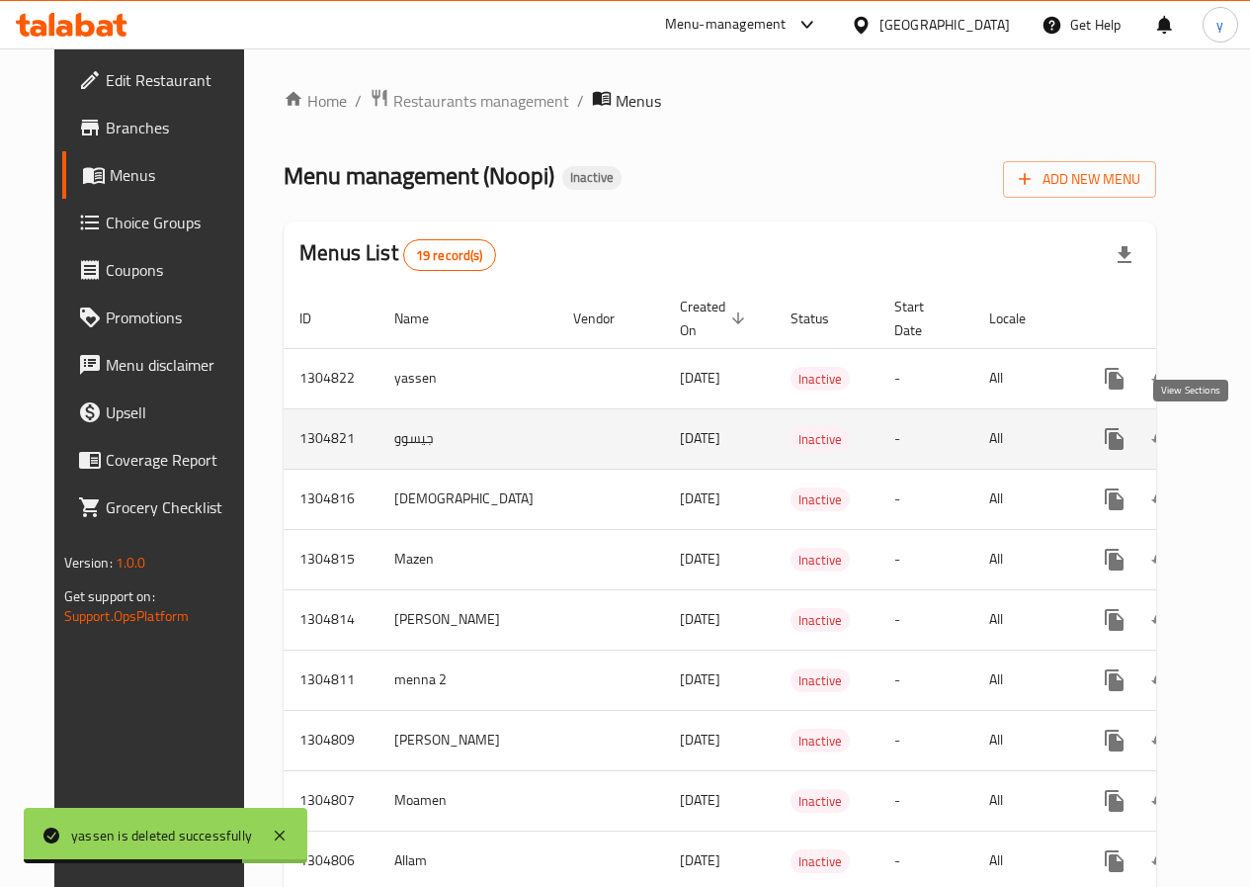
click at [1246, 435] on icon "enhanced table" at bounding box center [1258, 439] width 24 height 24
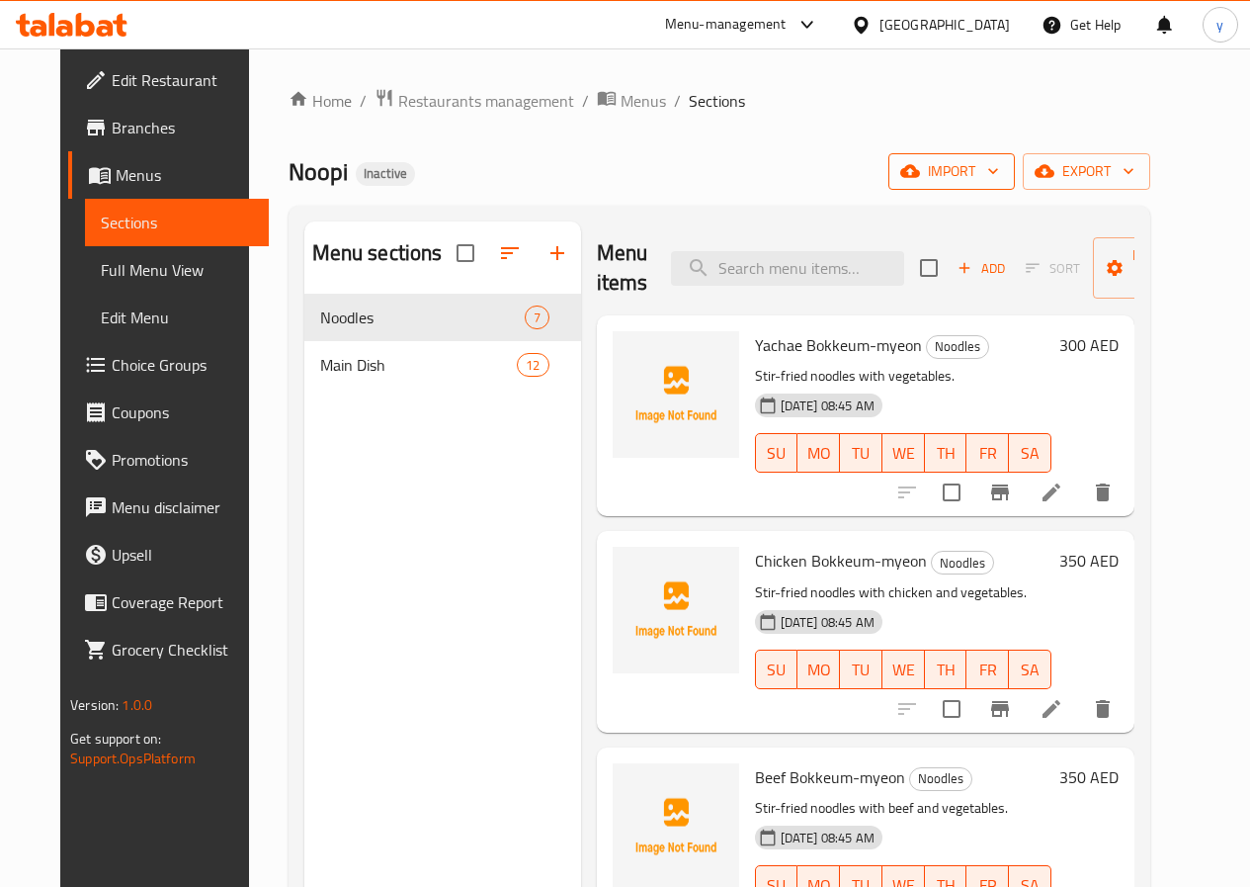
click at [1003, 166] on icon "button" at bounding box center [994, 171] width 20 height 20
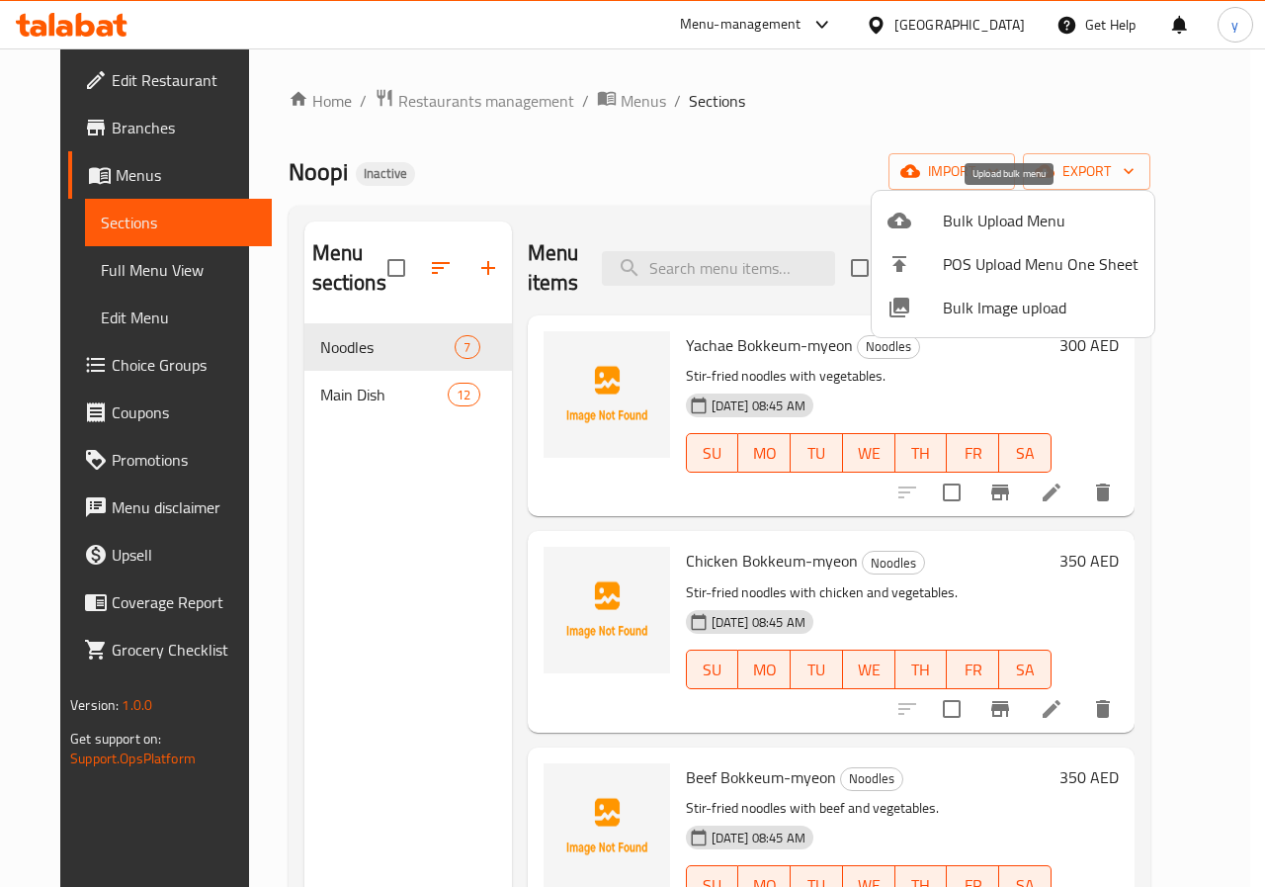
click at [998, 227] on span "Bulk Upload Menu" at bounding box center [1041, 221] width 196 height 24
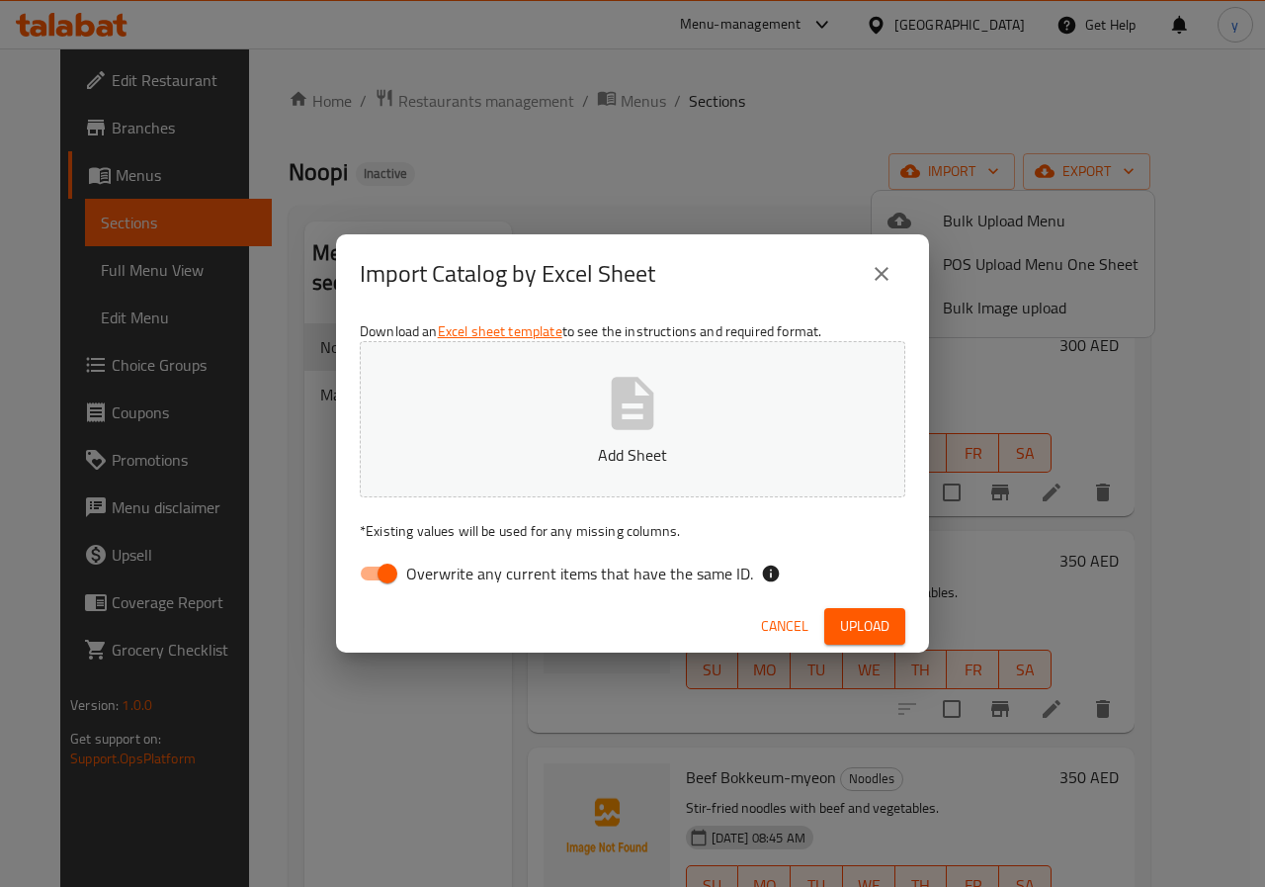
click at [732, 198] on div "Import Catalog by Excel Sheet Download an Excel sheet template to see the instr…" at bounding box center [632, 443] width 1265 height 887
click at [881, 273] on icon "close" at bounding box center [882, 274] width 14 height 14
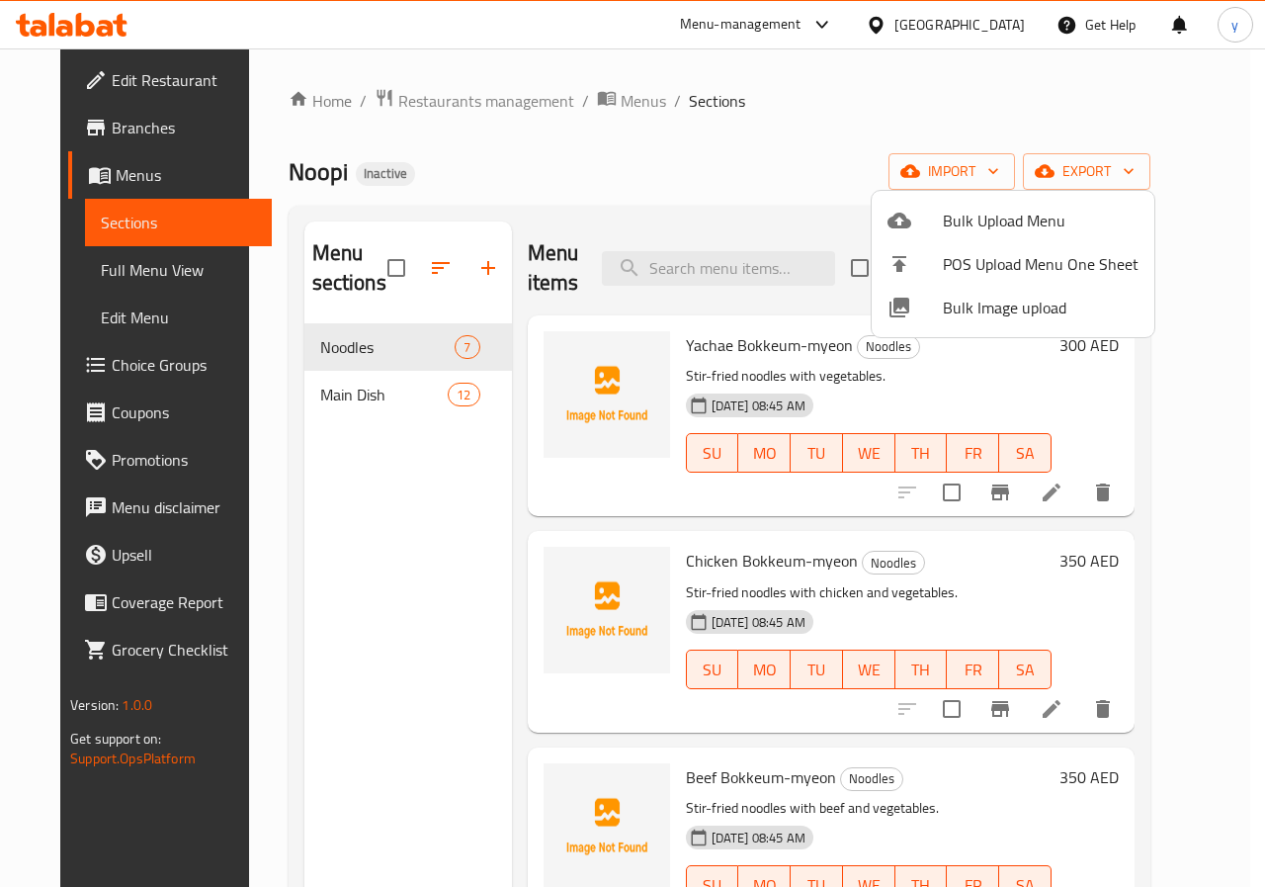
click at [81, 208] on div at bounding box center [632, 443] width 1265 height 887
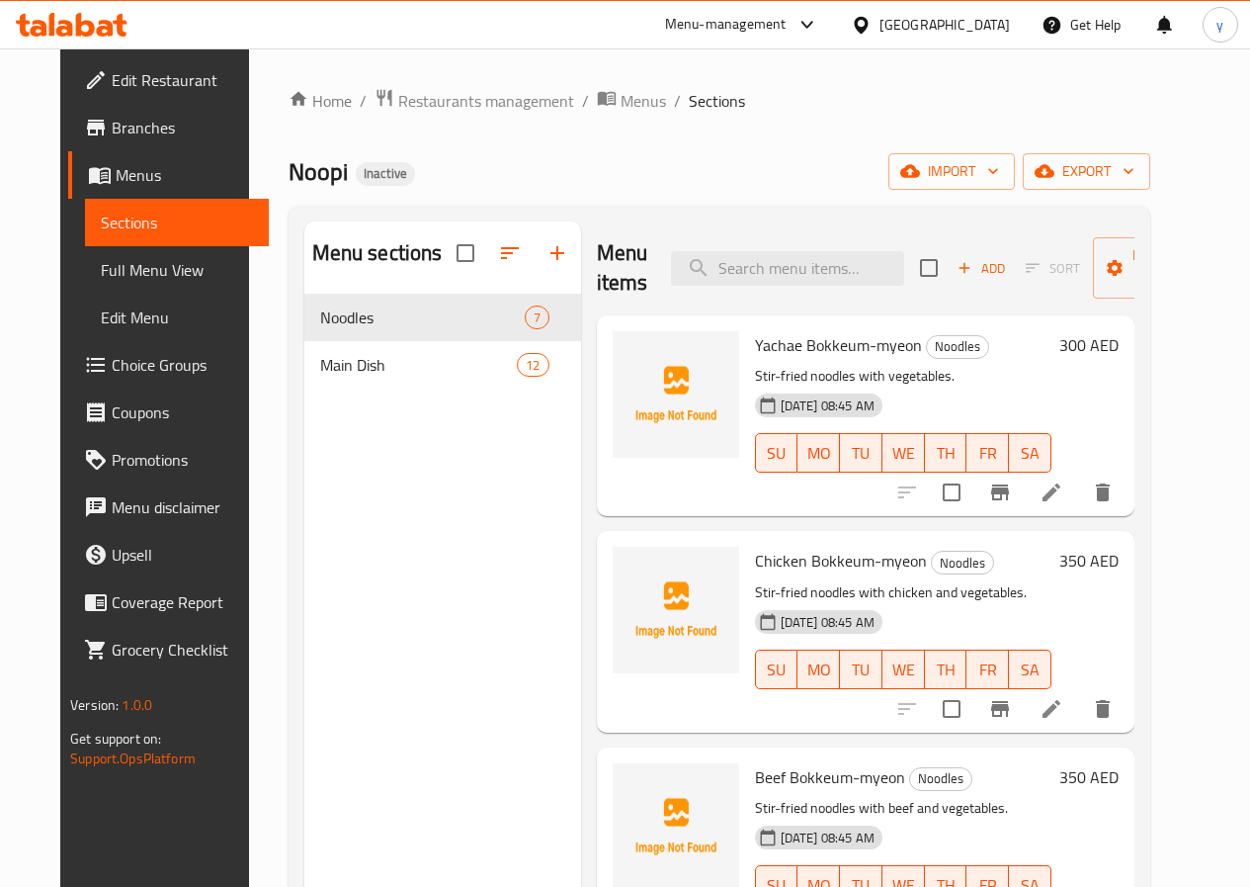
click at [116, 184] on span "Menus" at bounding box center [184, 175] width 137 height 24
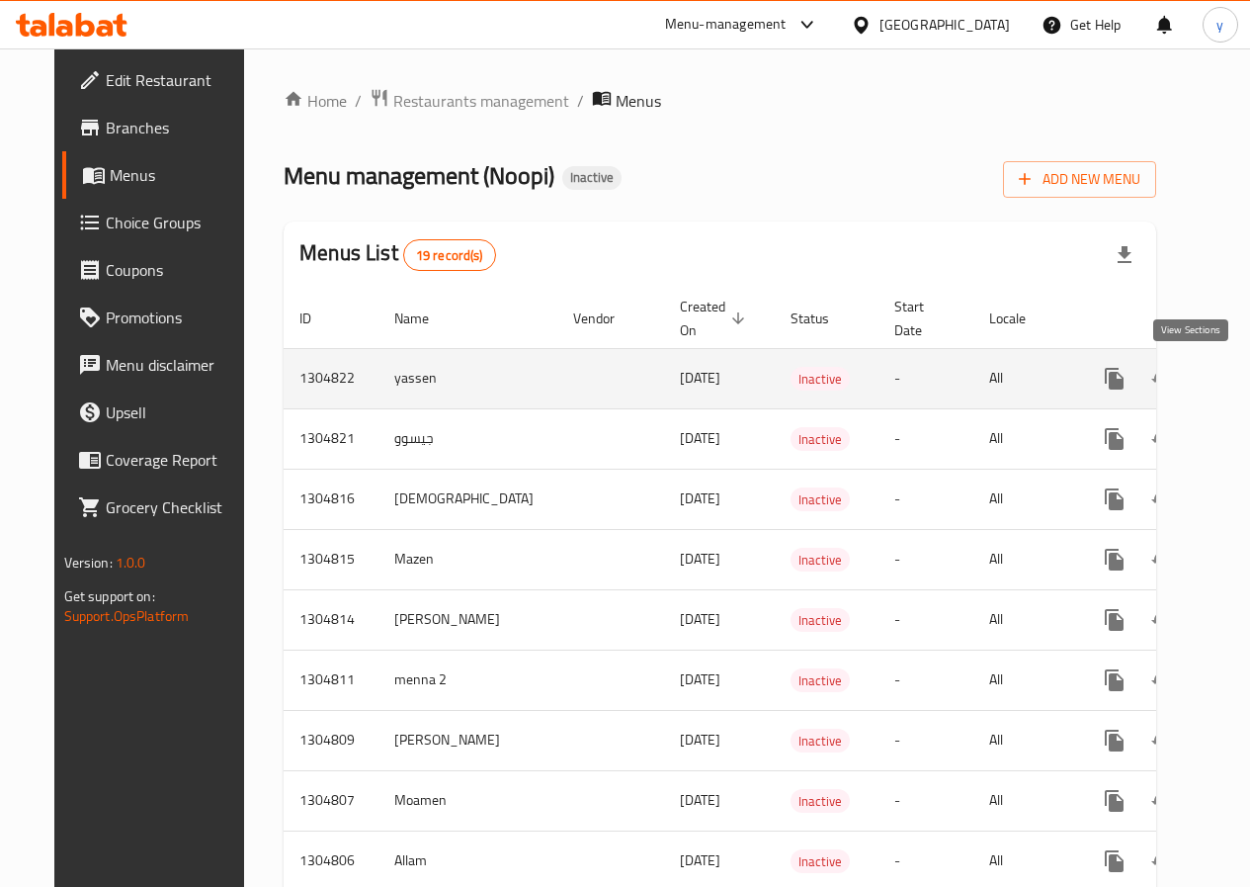
click at [1246, 382] on icon "enhanced table" at bounding box center [1258, 379] width 24 height 24
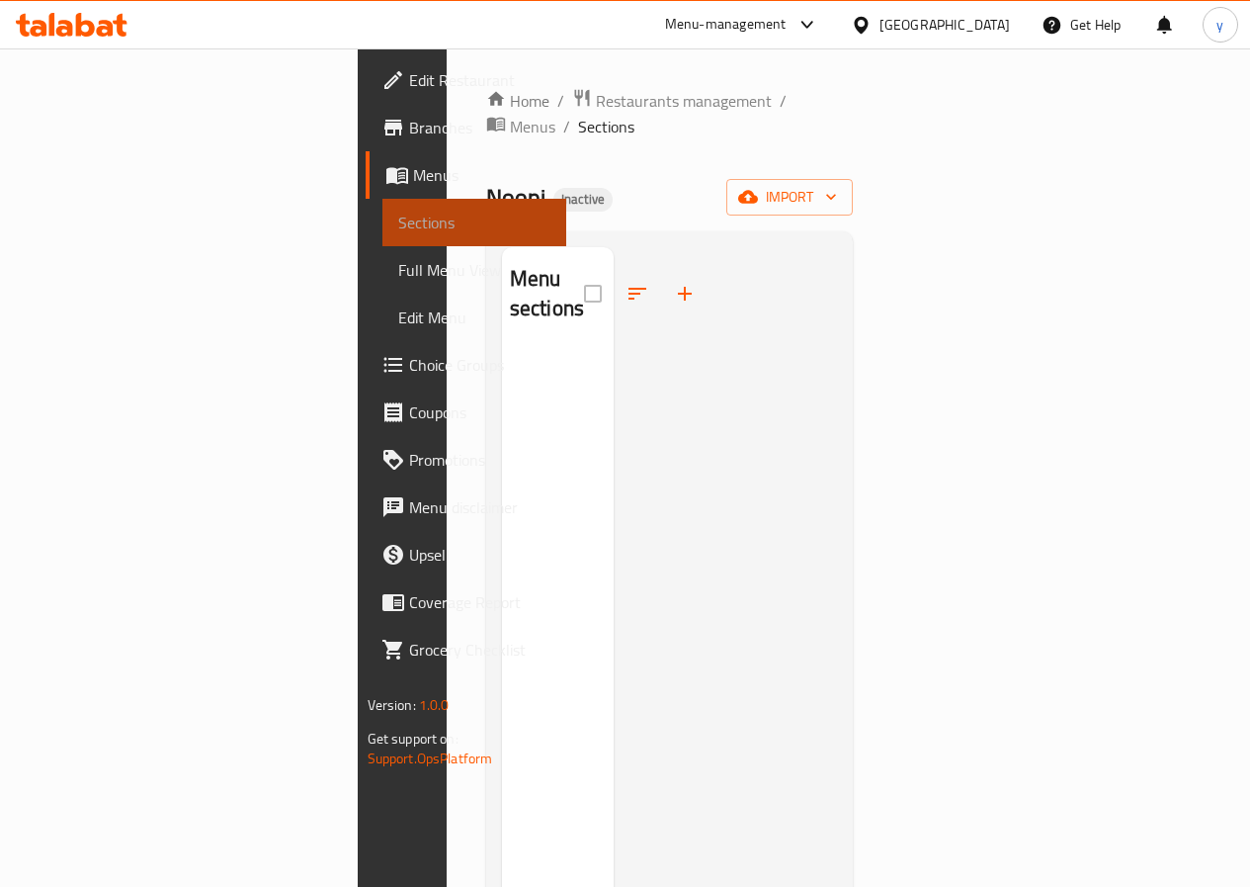
click at [398, 226] on span "Sections" at bounding box center [474, 223] width 152 height 24
click at [413, 176] on span "Menus" at bounding box center [481, 175] width 137 height 24
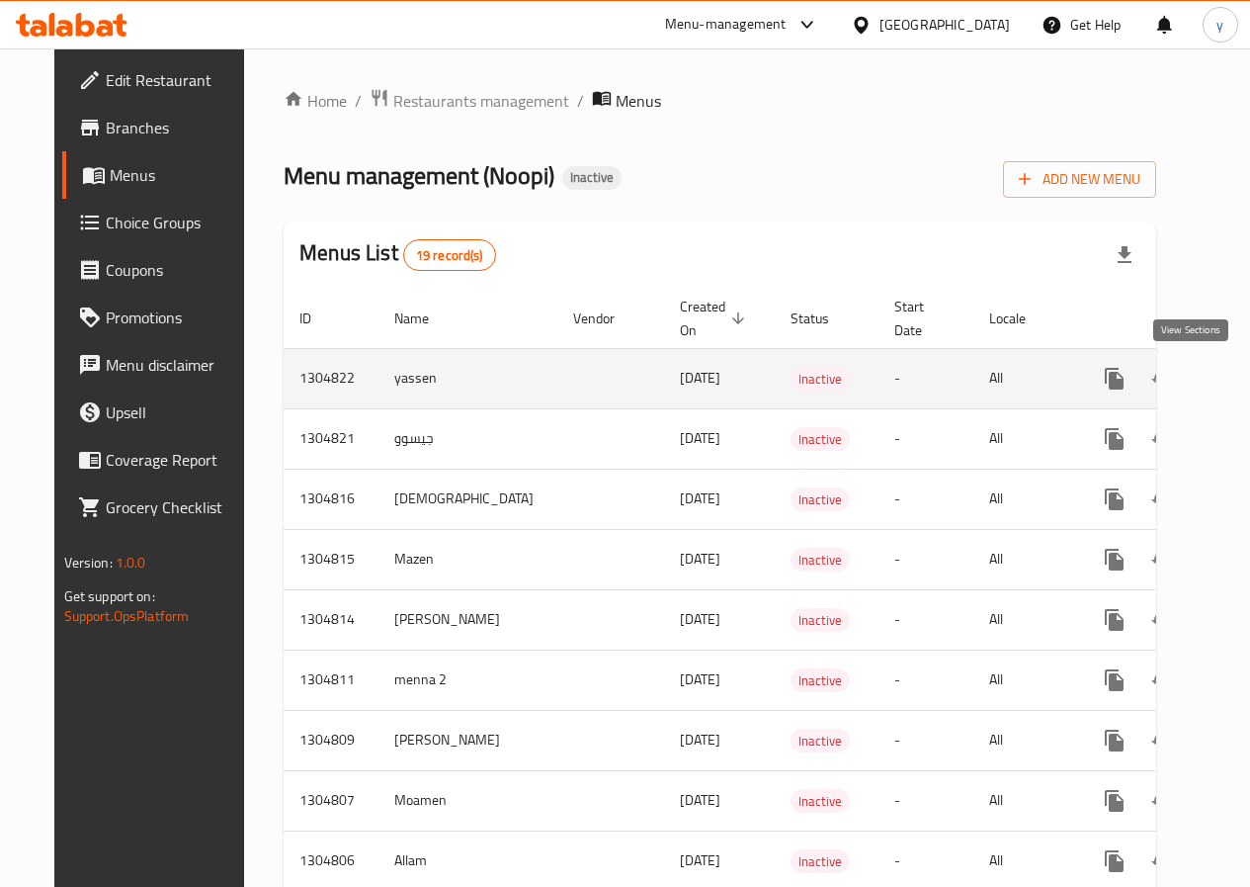
click at [1249, 376] on icon "enhanced table" at bounding box center [1258, 379] width 18 height 18
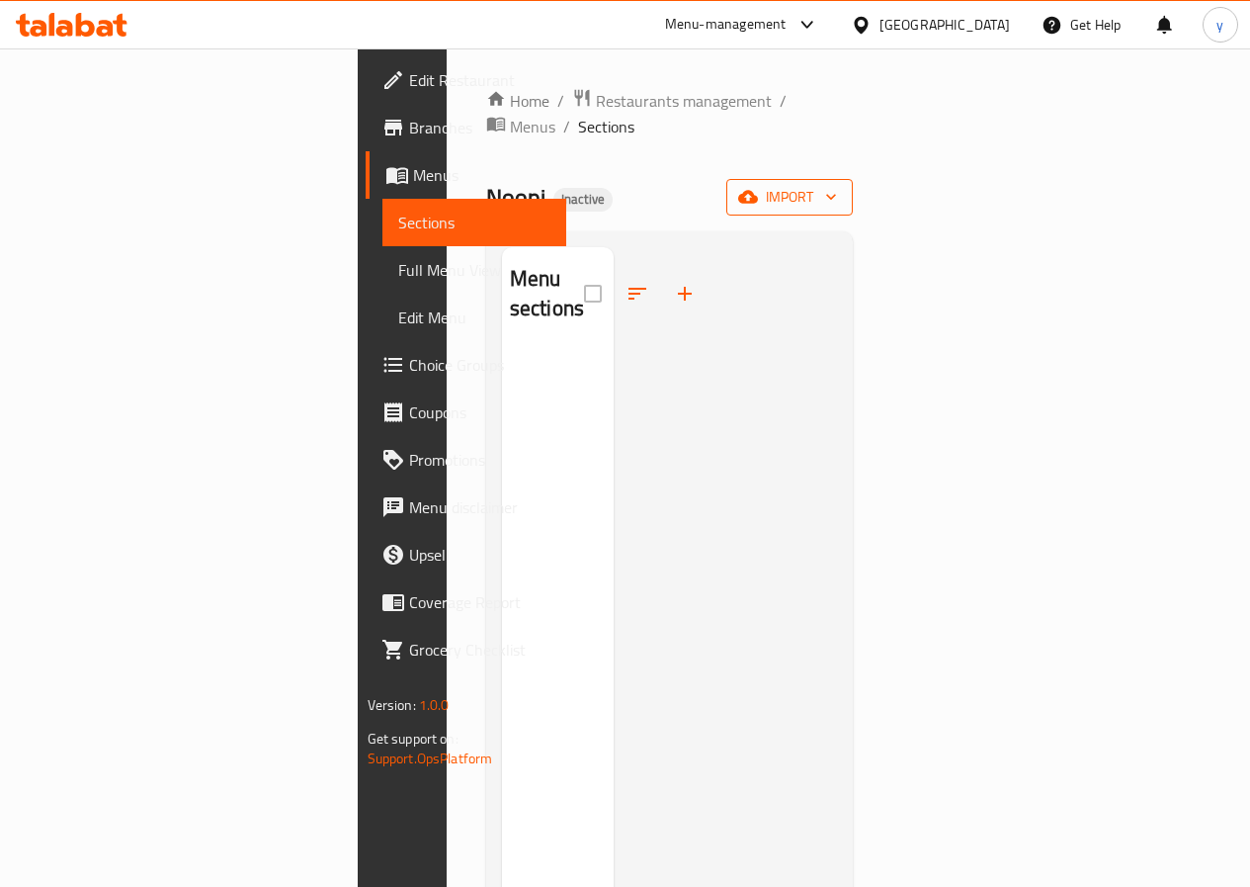
click at [837, 185] on span "import" at bounding box center [789, 197] width 95 height 25
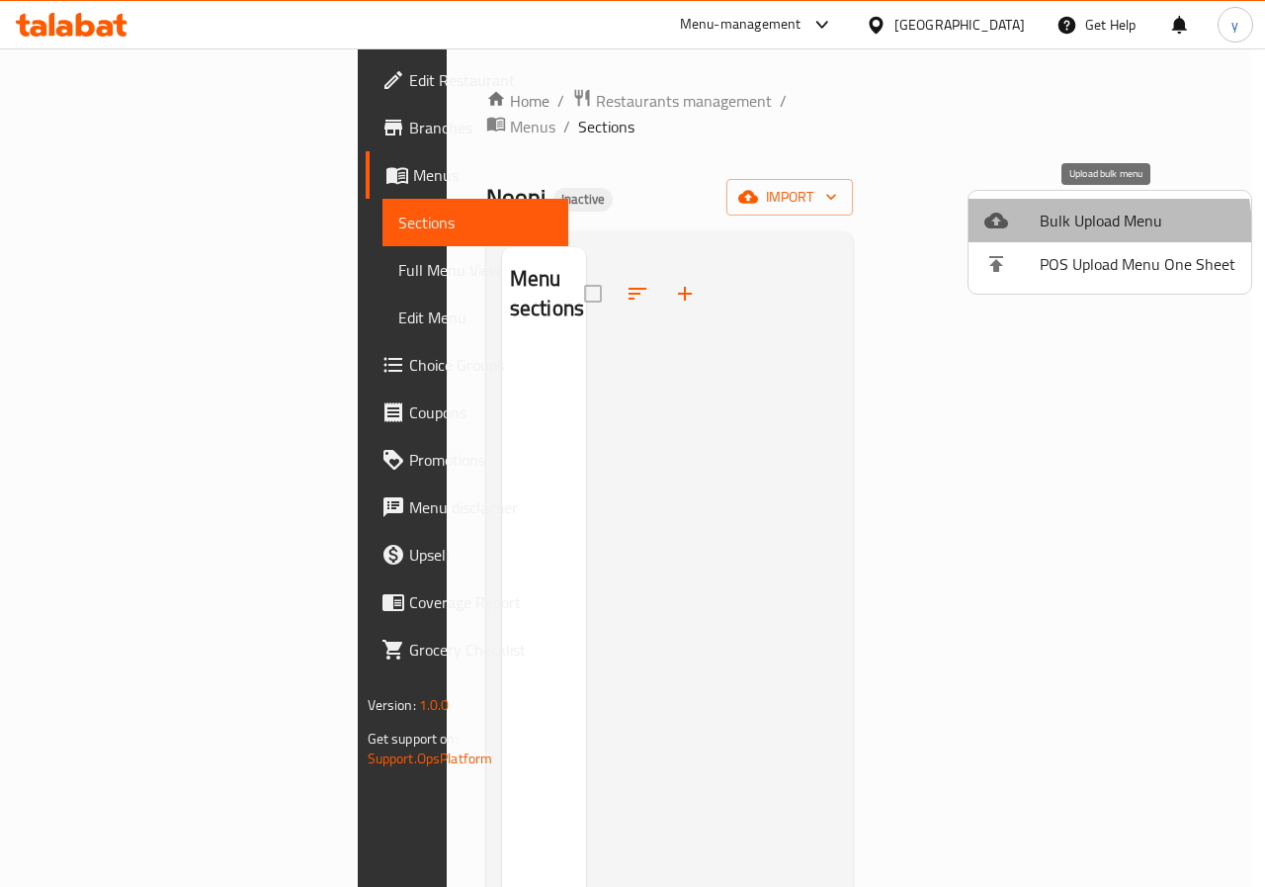
click at [1058, 232] on span "Bulk Upload Menu" at bounding box center [1138, 221] width 196 height 24
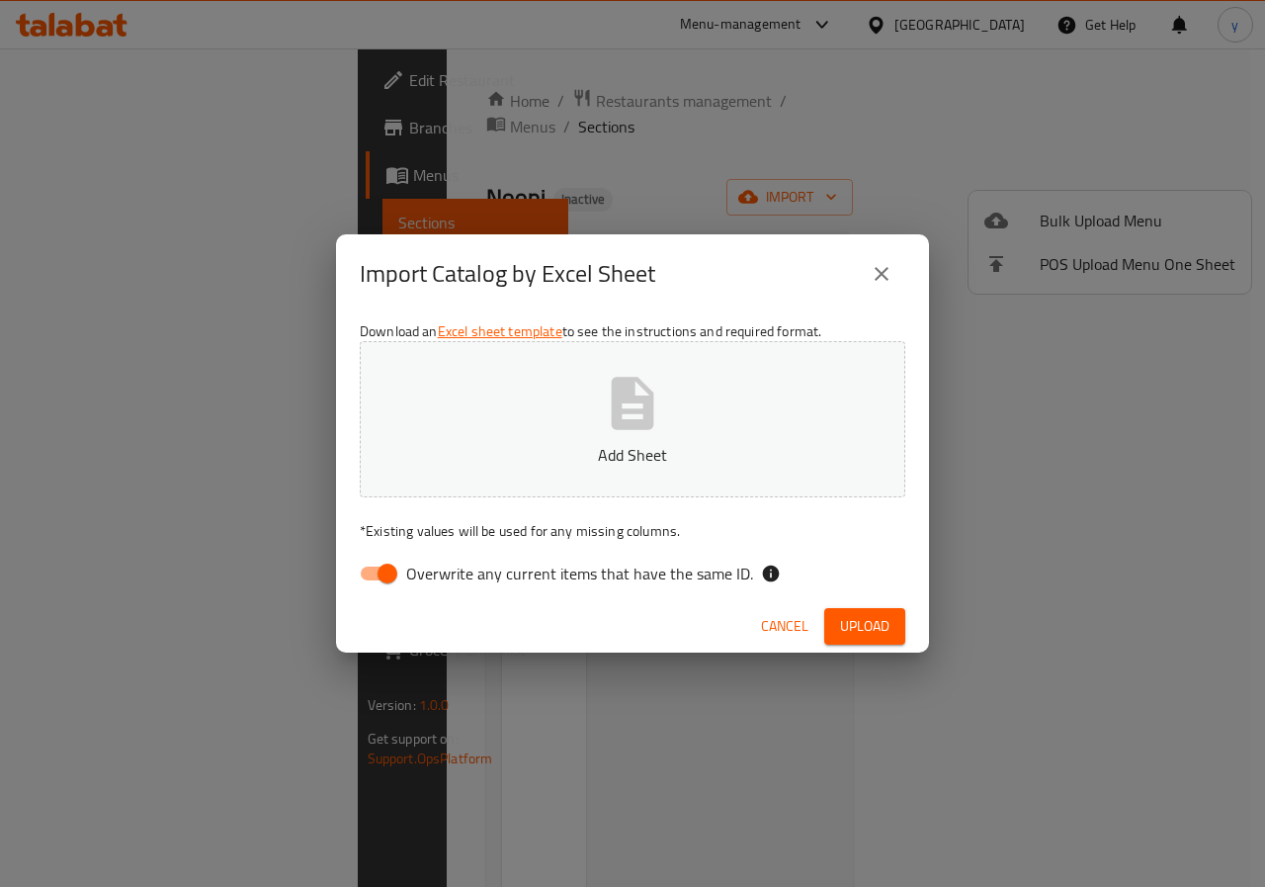
click at [648, 420] on icon "button" at bounding box center [633, 403] width 43 height 52
click at [378, 571] on input "Overwrite any current items that have the same ID." at bounding box center [387, 574] width 113 height 38
checkbox input "false"
click at [890, 628] on button "Upload" at bounding box center [864, 626] width 81 height 37
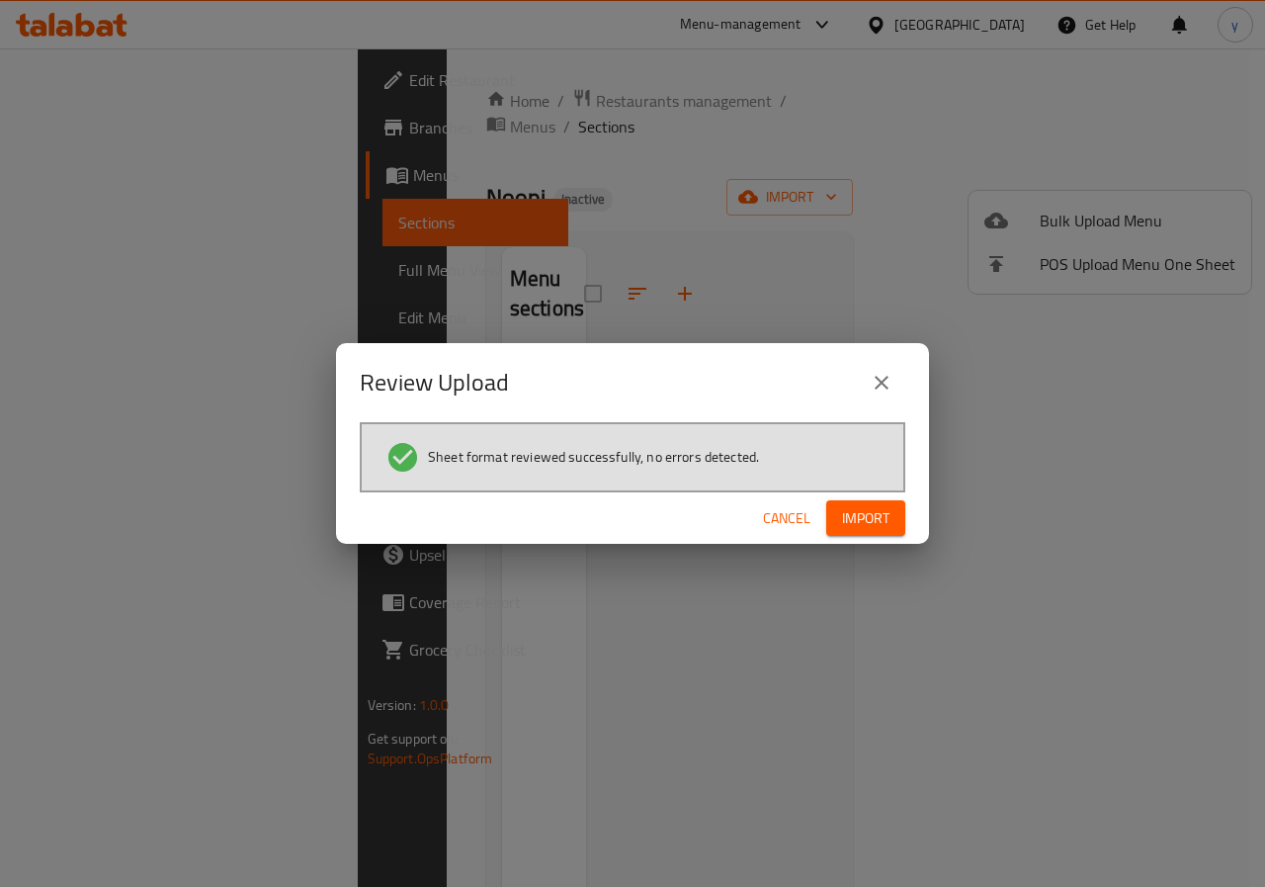
click at [874, 521] on span "Import" at bounding box center [865, 518] width 47 height 25
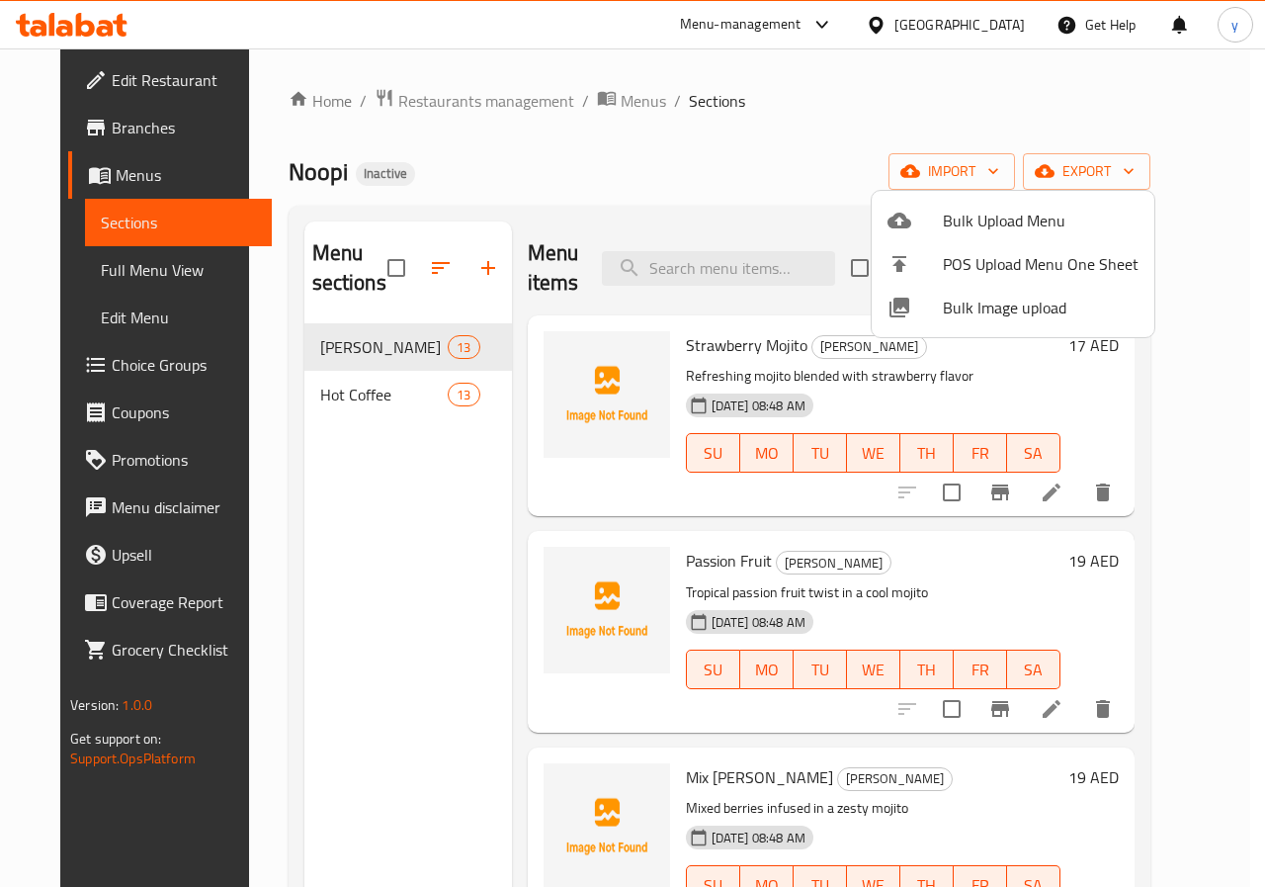
click at [1181, 328] on div at bounding box center [632, 443] width 1265 height 887
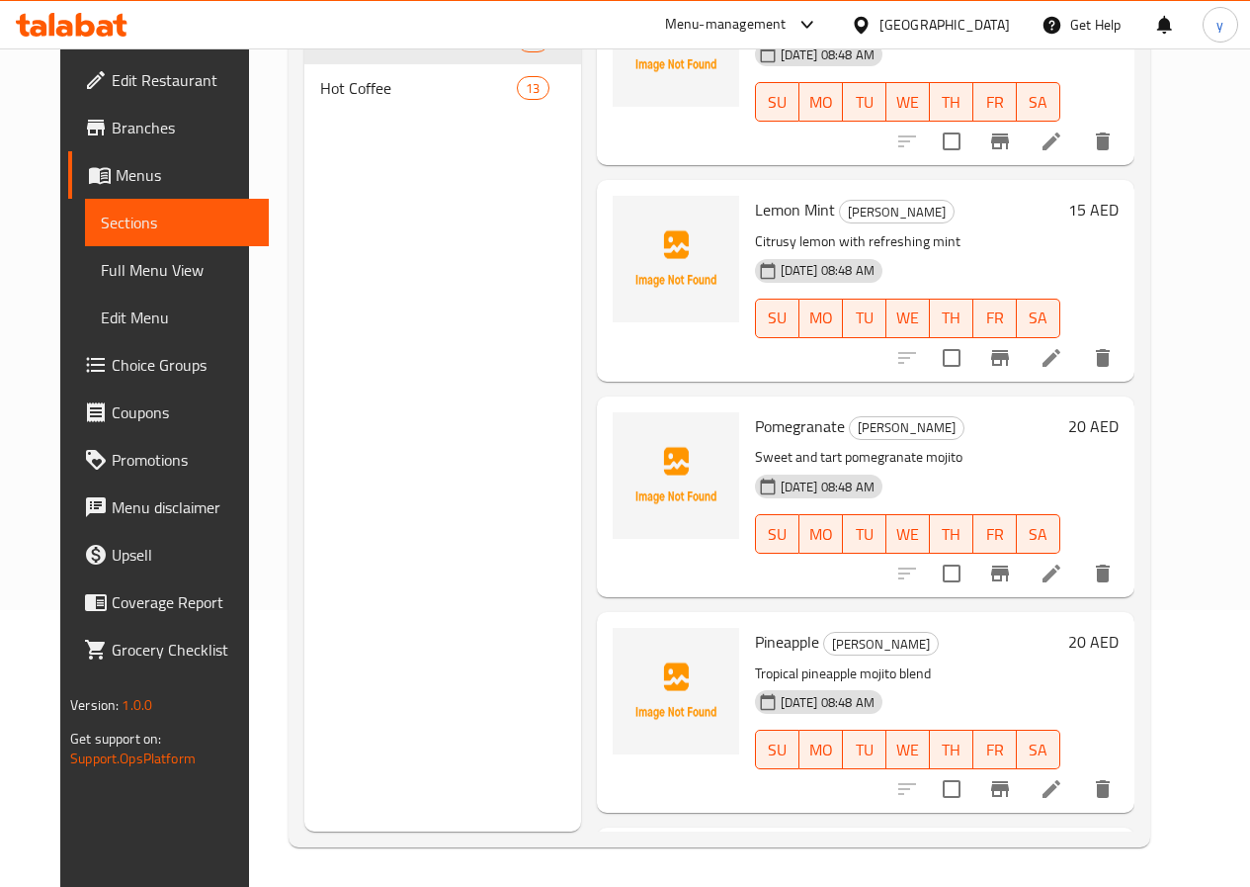
scroll to position [2000, 0]
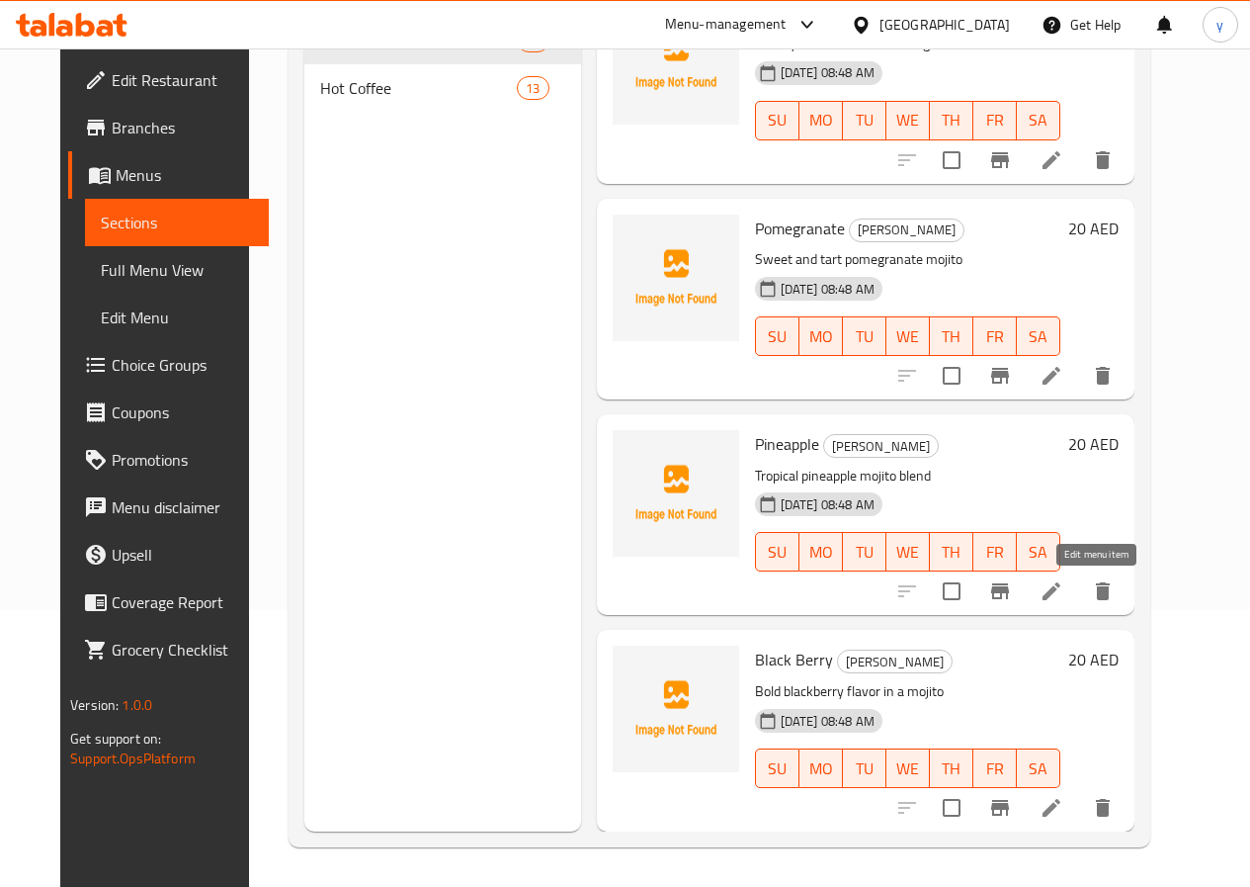
click at [1061, 592] on icon at bounding box center [1052, 591] width 18 height 18
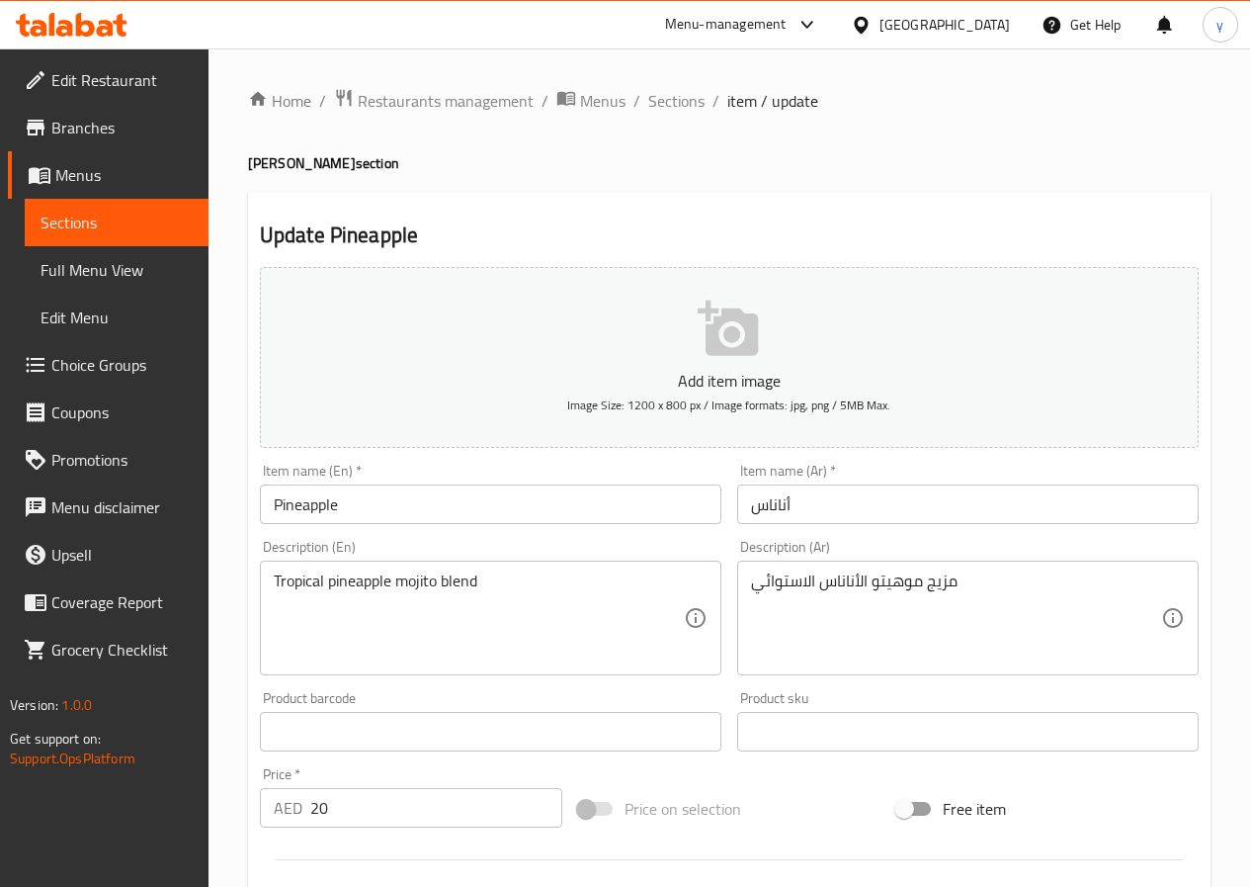
click at [104, 183] on span "Menus" at bounding box center [123, 175] width 137 height 24
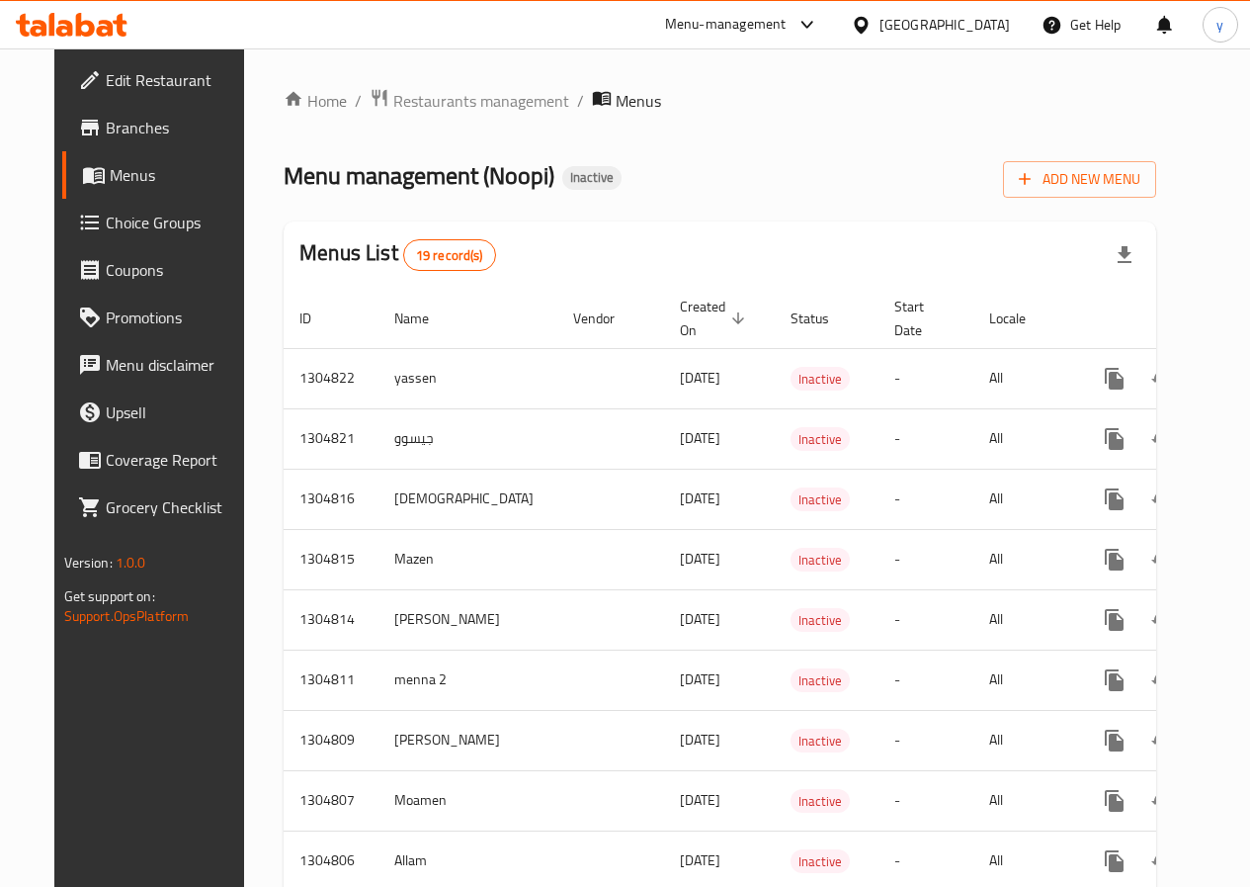
click at [115, 182] on span "Menus" at bounding box center [178, 175] width 137 height 24
click at [106, 216] on span "Choice Groups" at bounding box center [176, 223] width 141 height 24
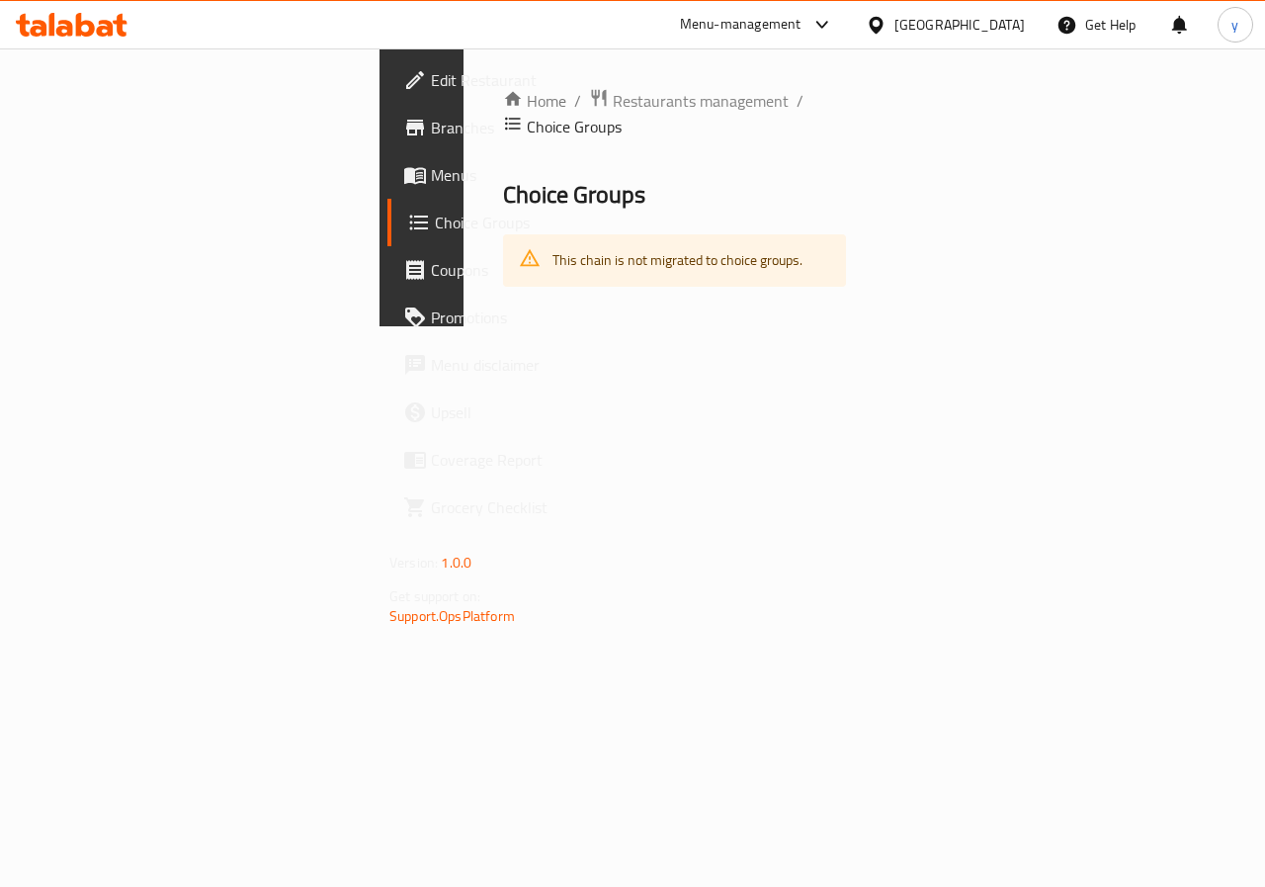
click at [431, 178] on span "Menus" at bounding box center [503, 175] width 144 height 24
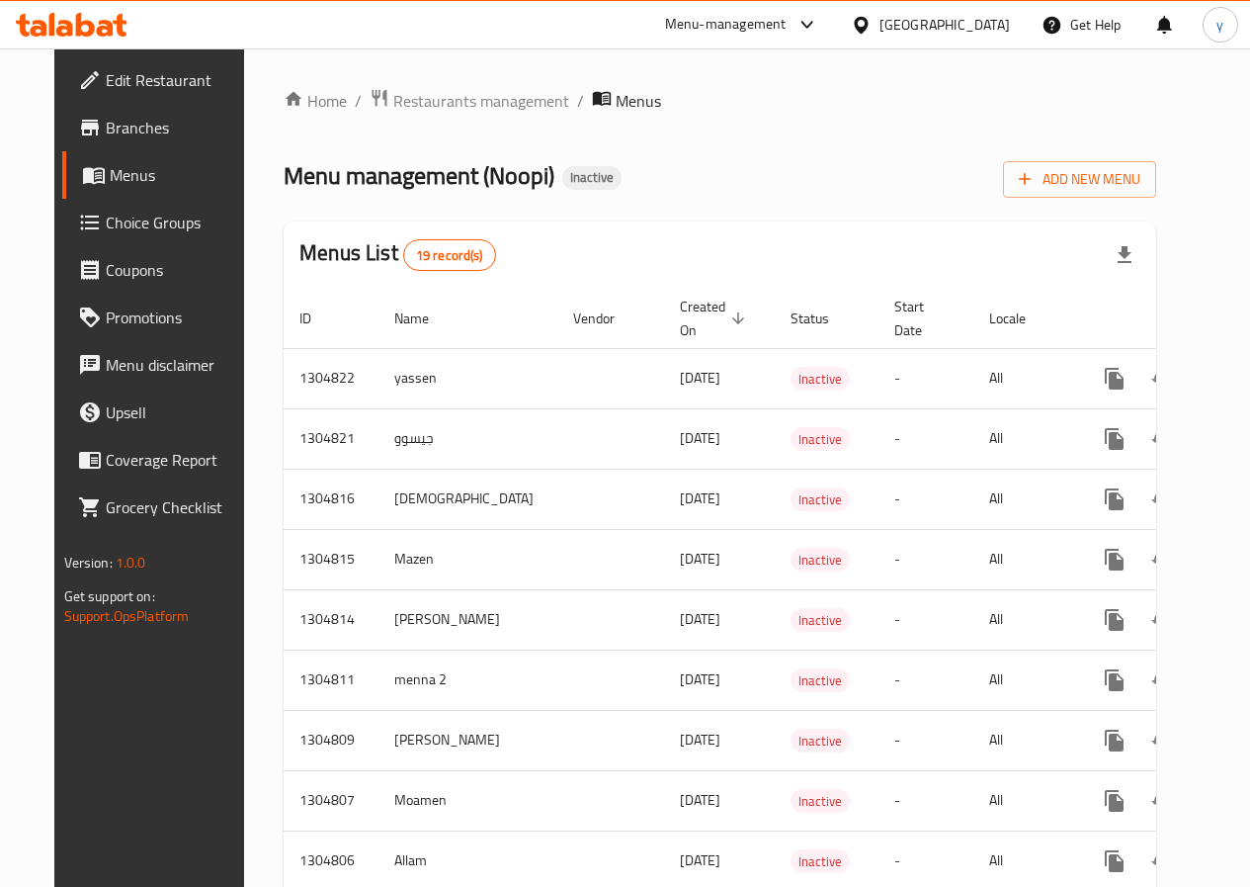
click at [149, 132] on span "Branches" at bounding box center [176, 128] width 141 height 24
click at [110, 176] on span "Menus" at bounding box center [178, 175] width 137 height 24
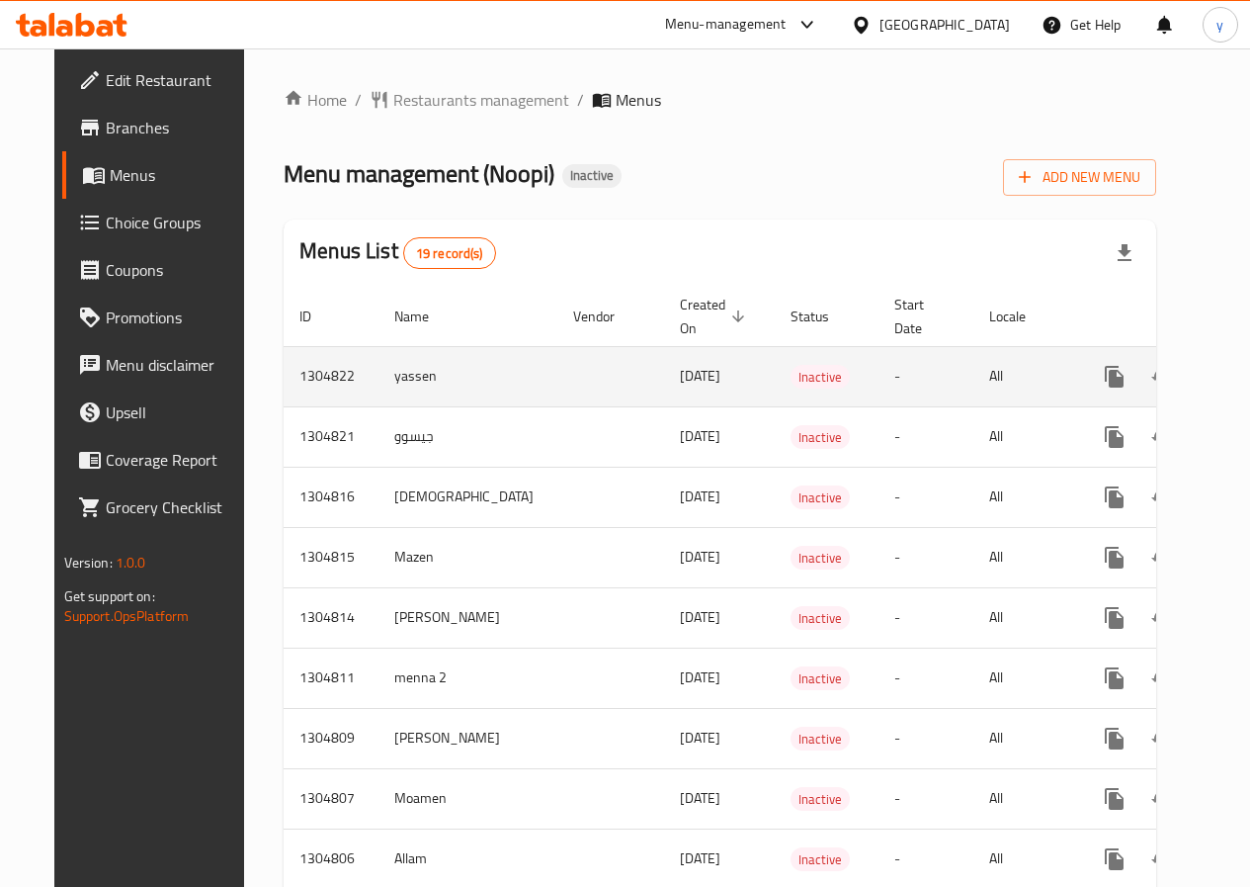
click at [558, 359] on td "enhanced table" at bounding box center [611, 376] width 107 height 60
click at [558, 369] on td "enhanced table" at bounding box center [611, 376] width 107 height 60
click at [379, 386] on td "yassen" at bounding box center [468, 376] width 179 height 60
click at [791, 381] on span "Inactive" at bounding box center [820, 377] width 59 height 23
click at [1249, 374] on icon "enhanced table" at bounding box center [1258, 377] width 18 height 18
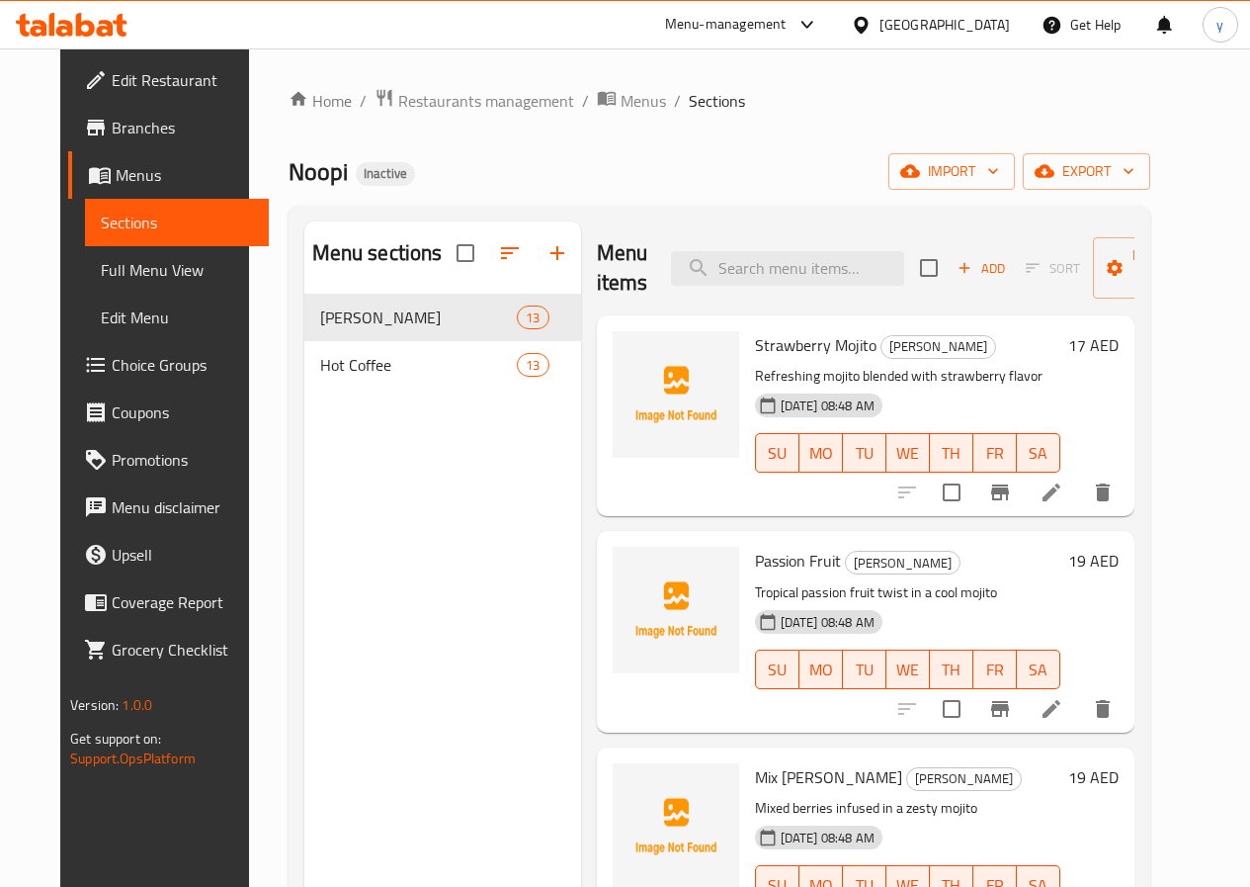
click at [808, 439] on span "MO" at bounding box center [822, 453] width 28 height 29
click at [1064, 502] on icon at bounding box center [1052, 492] width 24 height 24
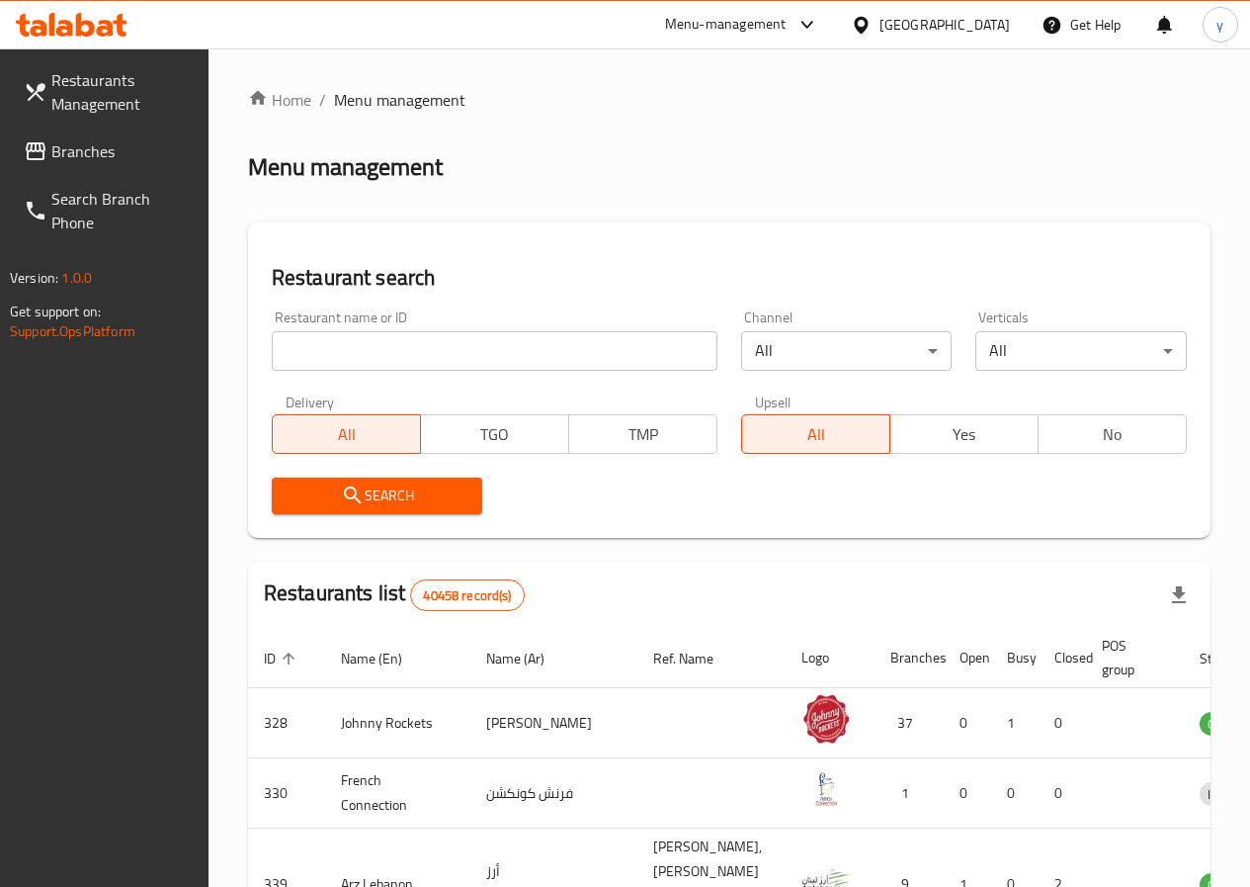
click at [93, 155] on span "Branches" at bounding box center [121, 151] width 141 height 24
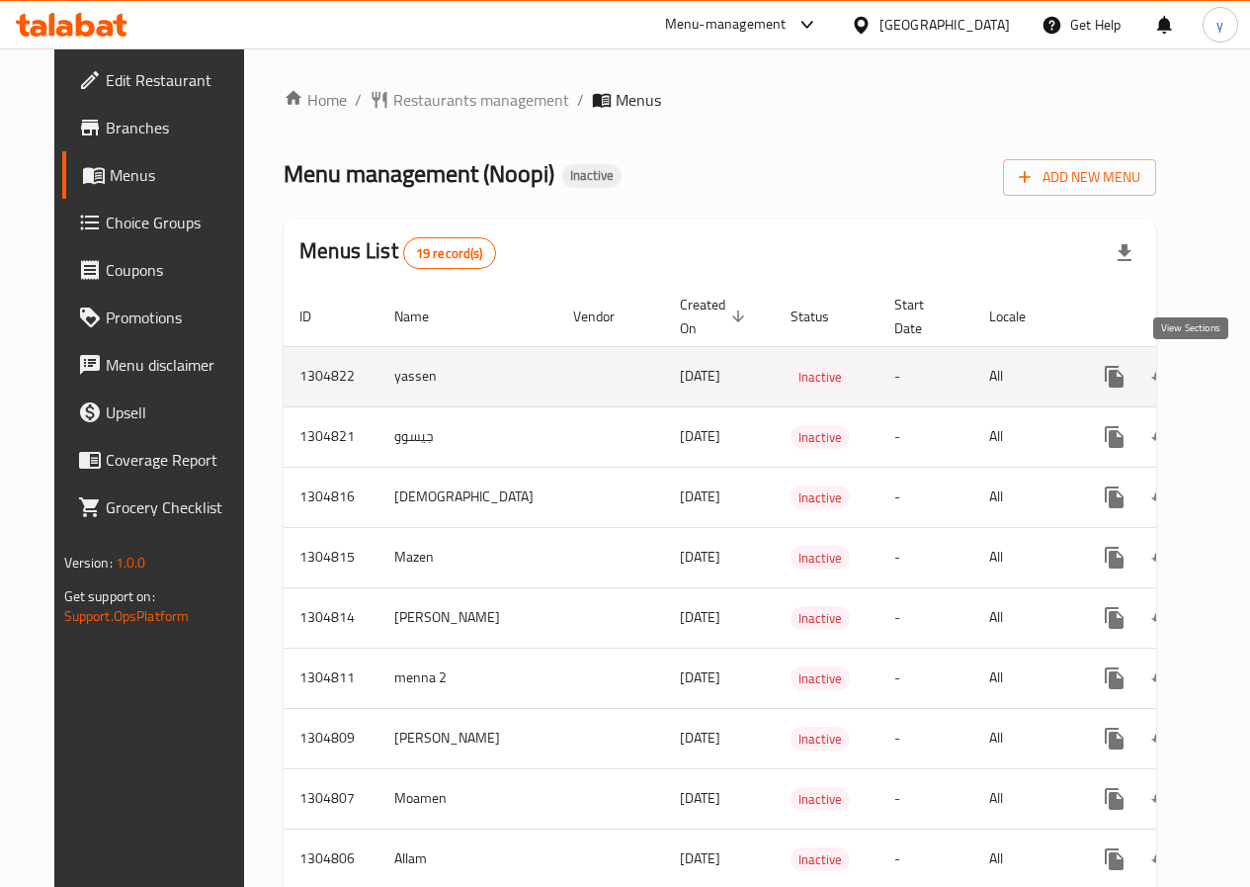
click at [1249, 380] on icon "enhanced table" at bounding box center [1258, 377] width 18 height 18
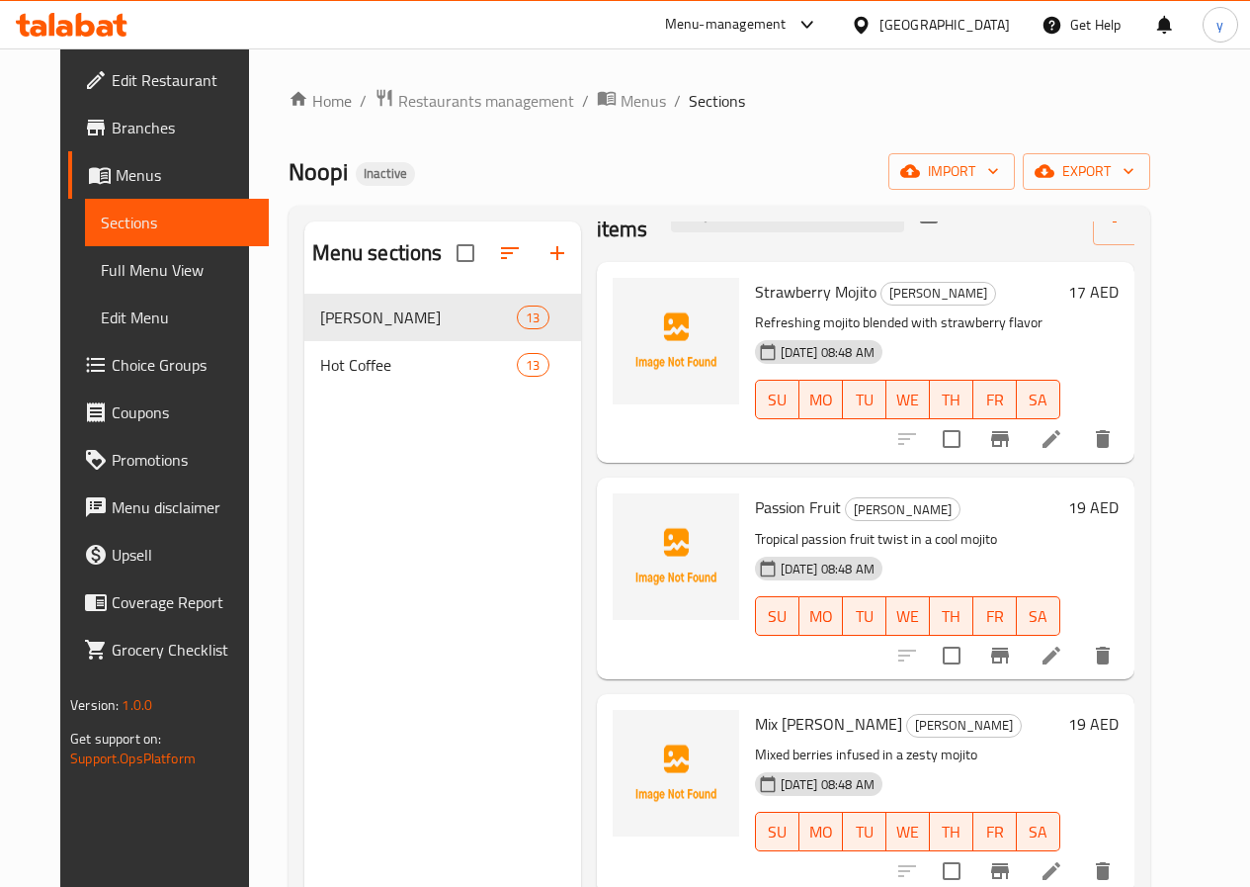
scroll to position [99, 0]
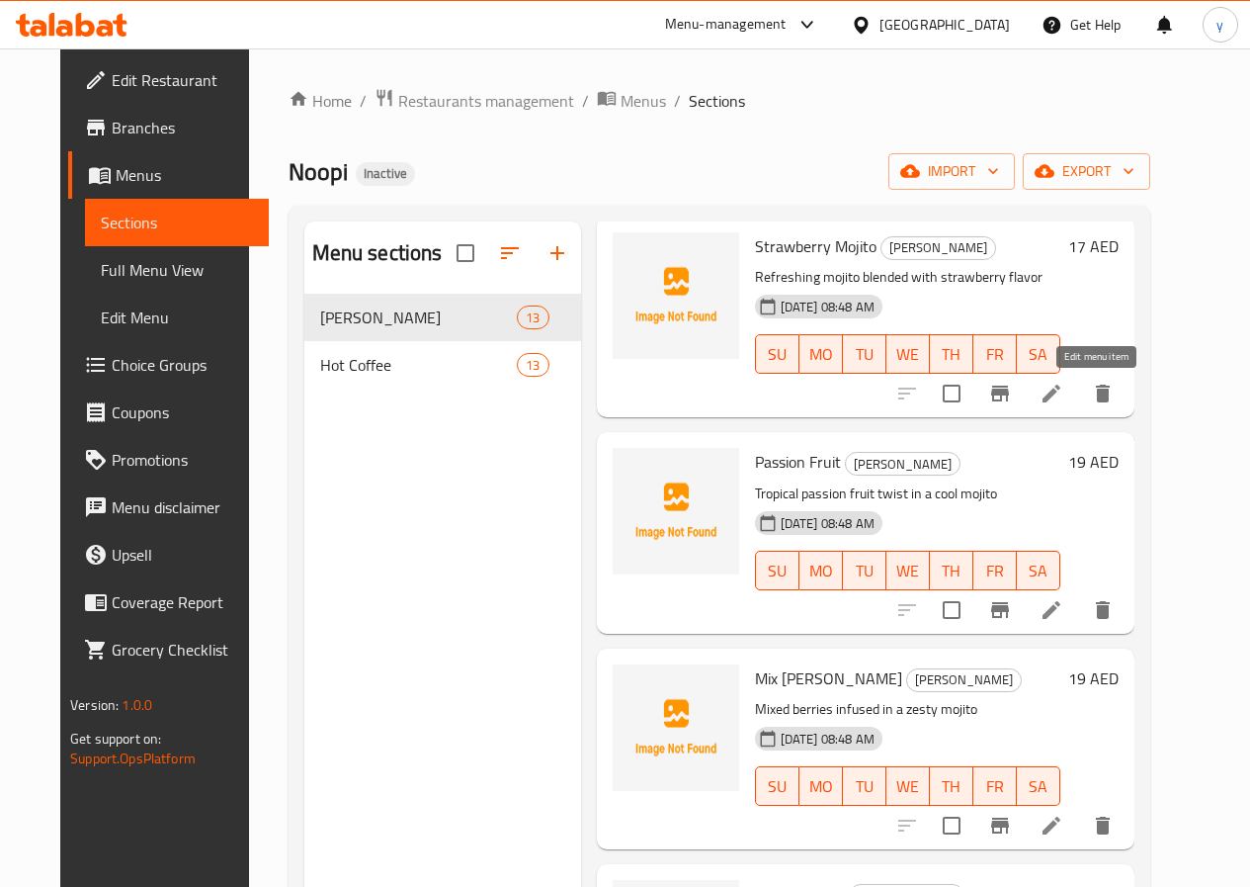
click at [1064, 399] on icon at bounding box center [1052, 394] width 24 height 24
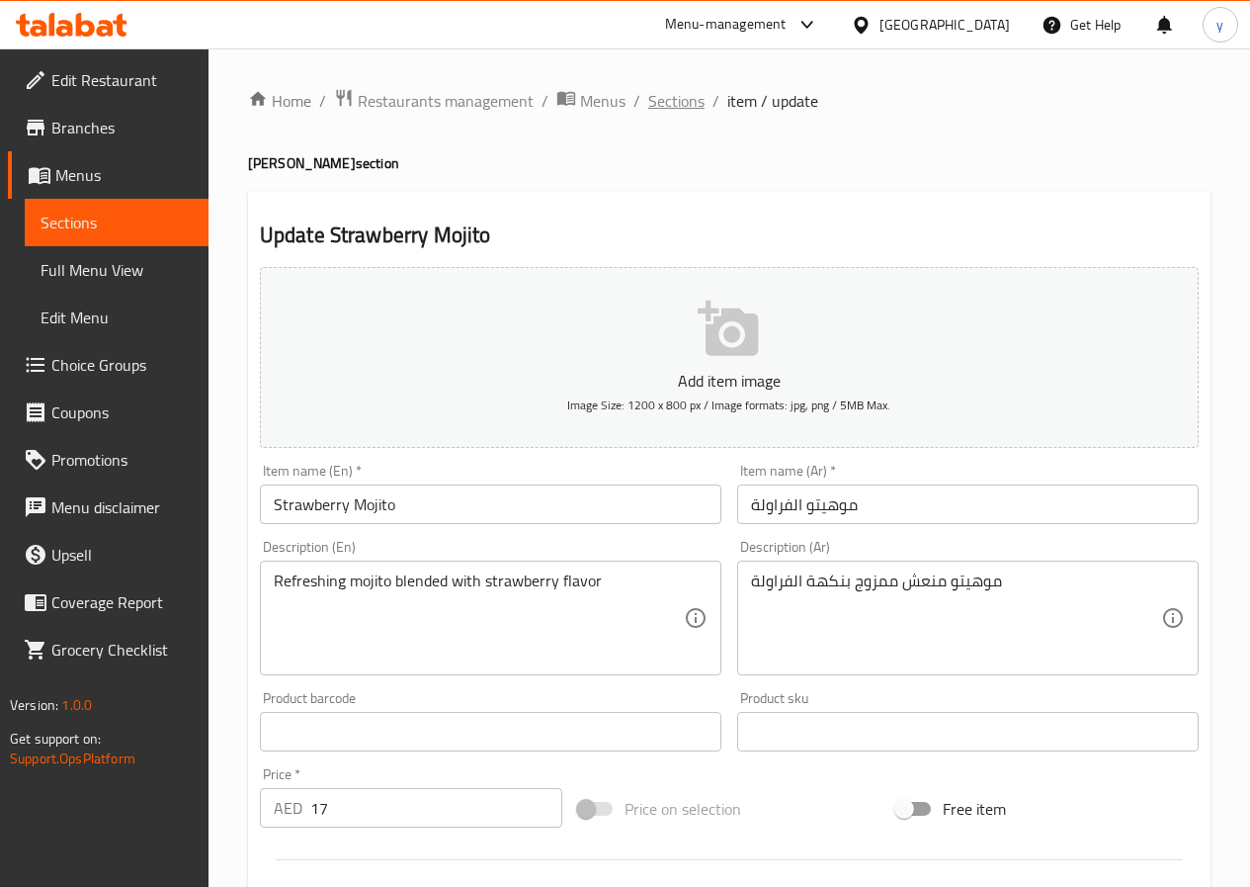
click at [662, 103] on span "Sections" at bounding box center [676, 101] width 56 height 24
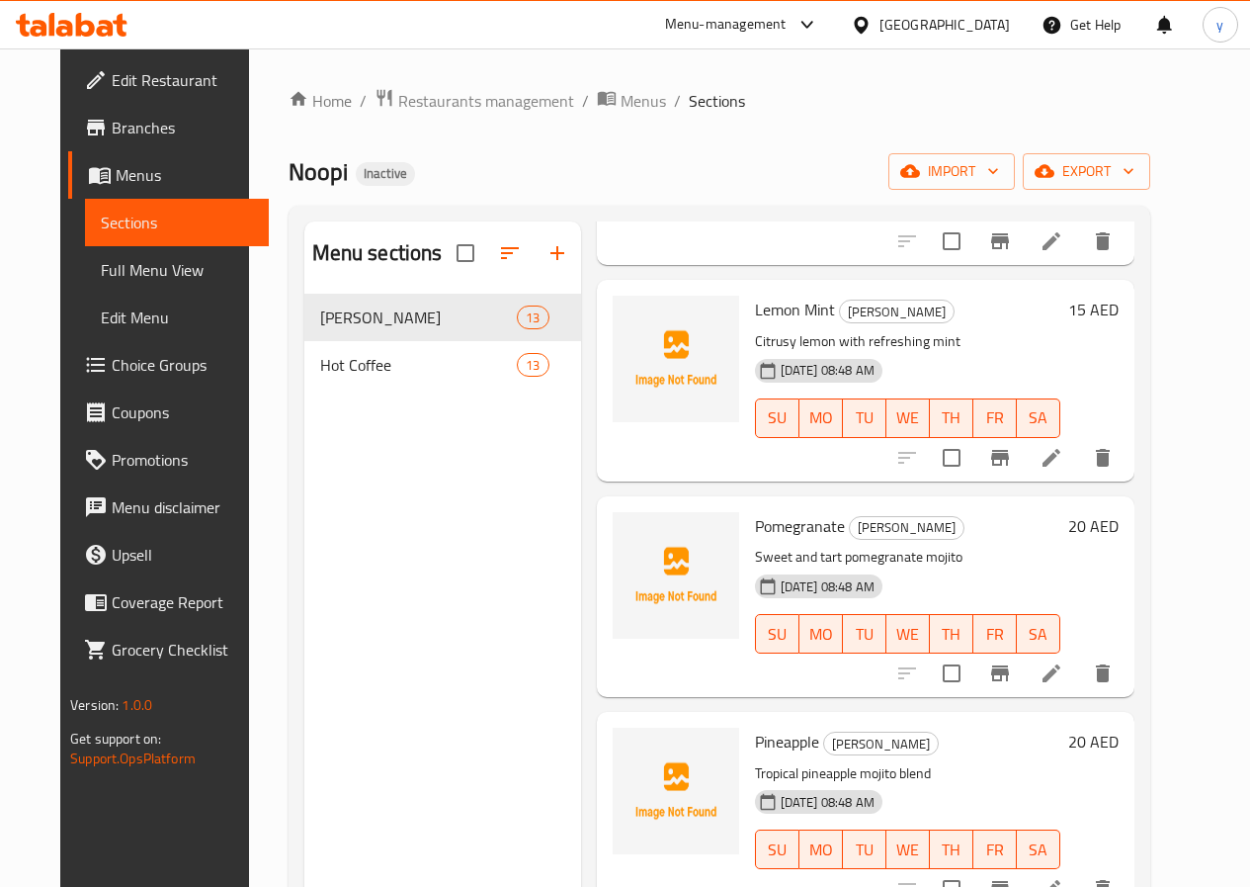
scroll to position [2000, 0]
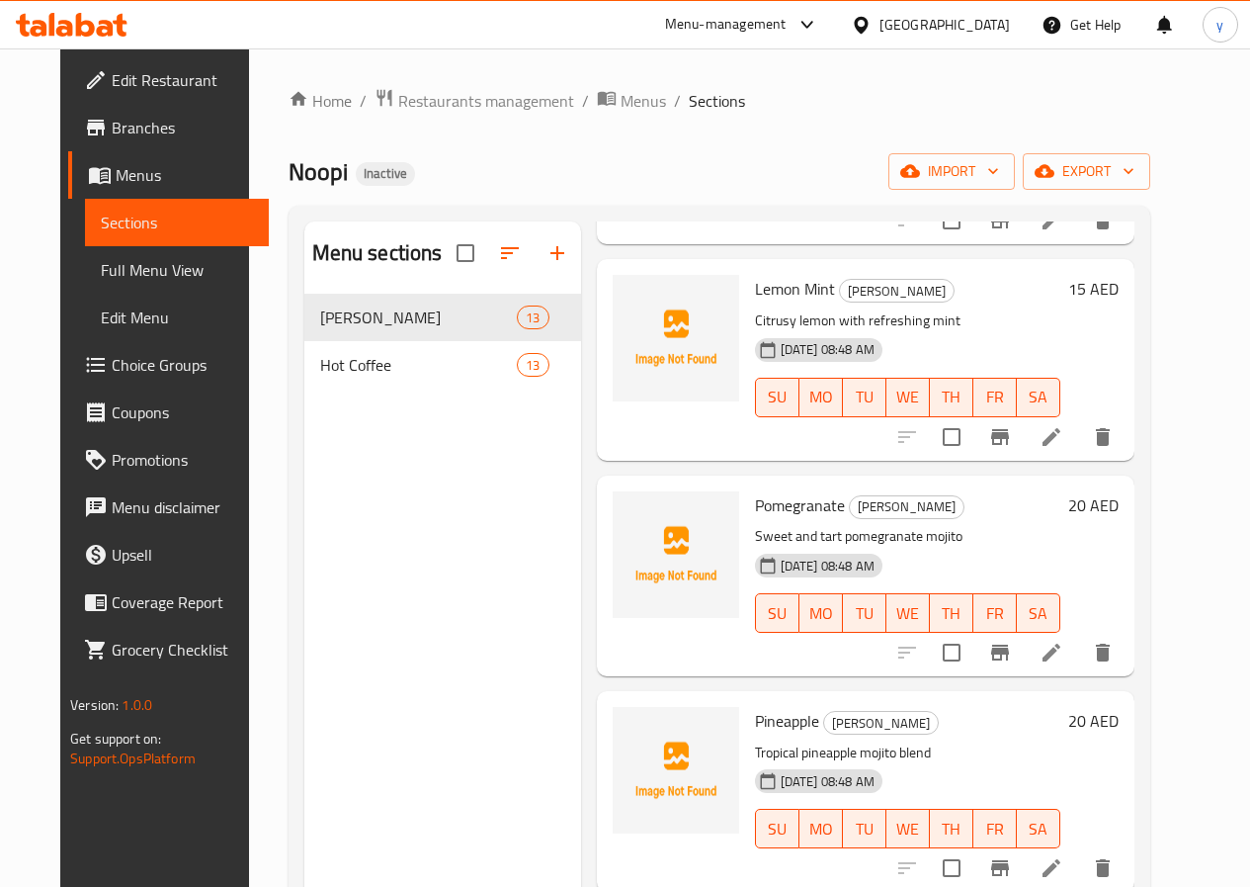
click at [755, 512] on span "Pomegranate" at bounding box center [800, 505] width 90 height 30
click at [939, 497] on h6 "Pomegranate Mojito Juice" at bounding box center [907, 505] width 305 height 28
click at [803, 540] on p "Sweet and tart pomegranate mojito" at bounding box center [907, 536] width 305 height 25
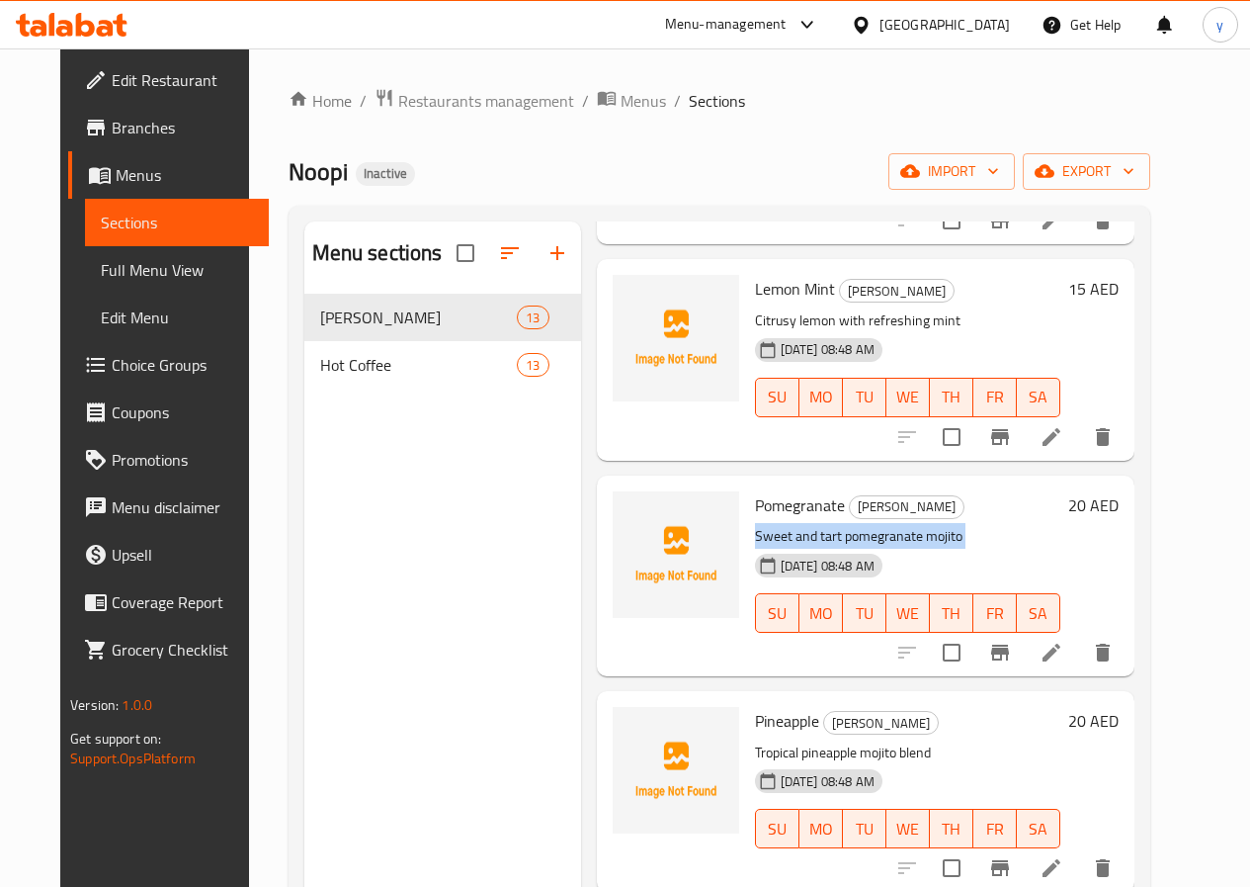
click at [803, 540] on p "Sweet and tart pomegranate mojito" at bounding box center [907, 536] width 305 height 25
click at [1079, 649] on li at bounding box center [1051, 653] width 55 height 36
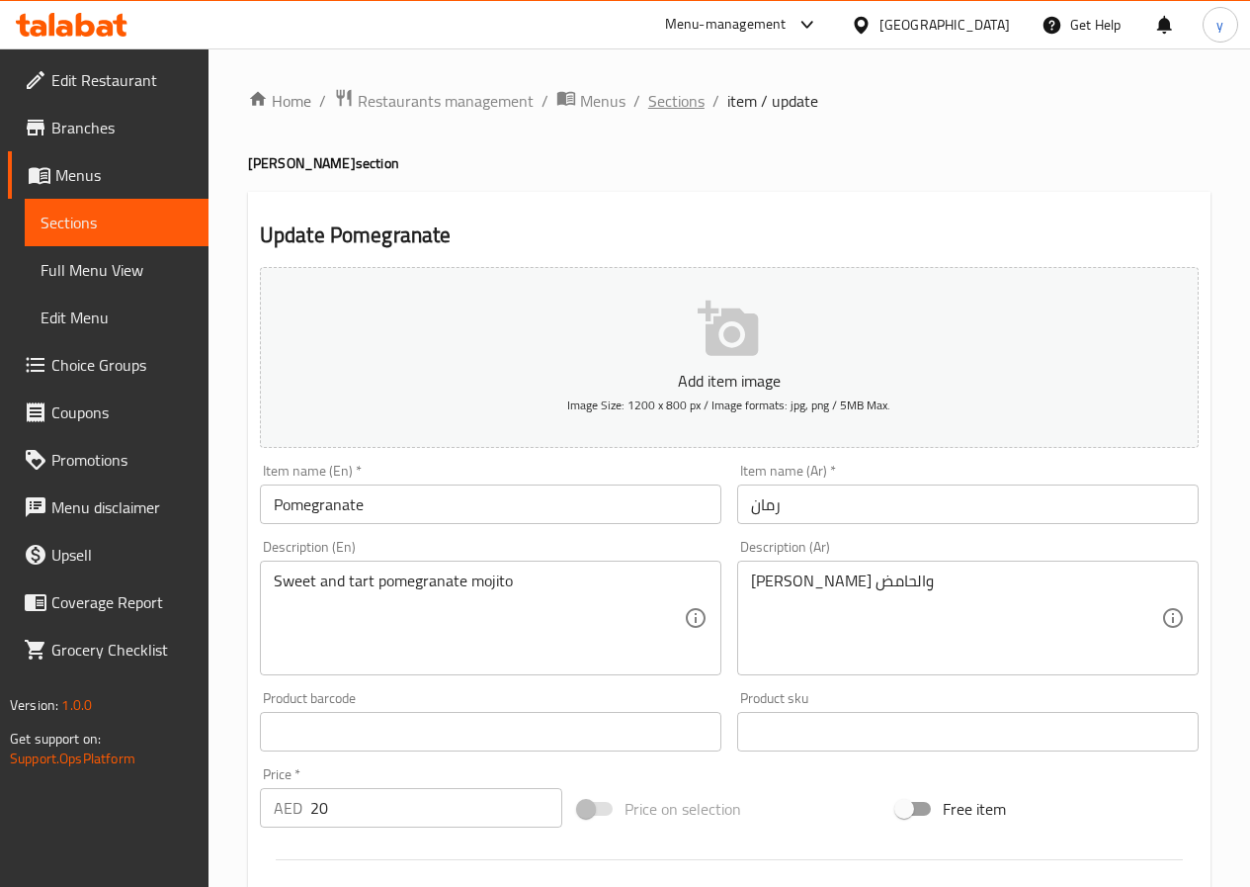
click at [654, 97] on span "Sections" at bounding box center [676, 101] width 56 height 24
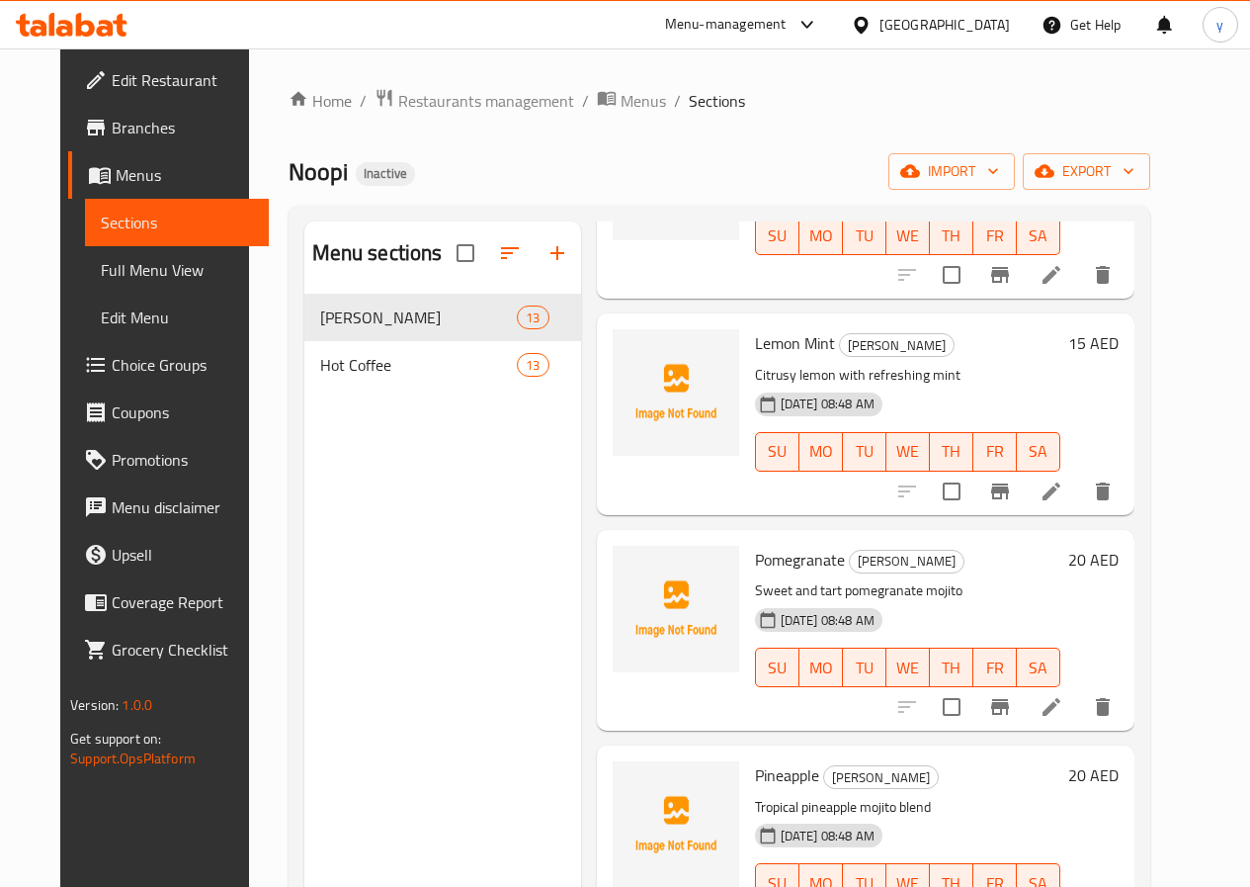
scroll to position [1977, 0]
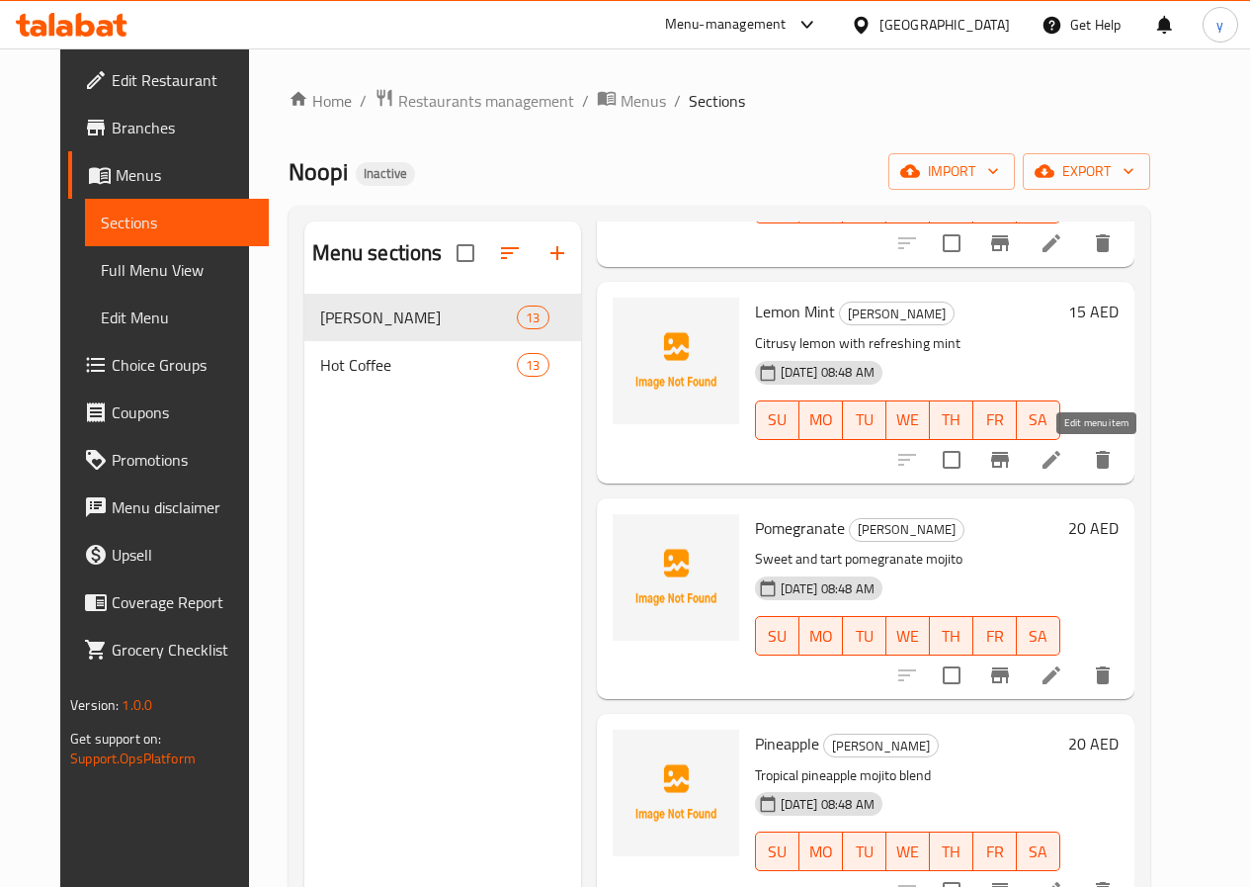
click at [1064, 471] on icon at bounding box center [1052, 460] width 24 height 24
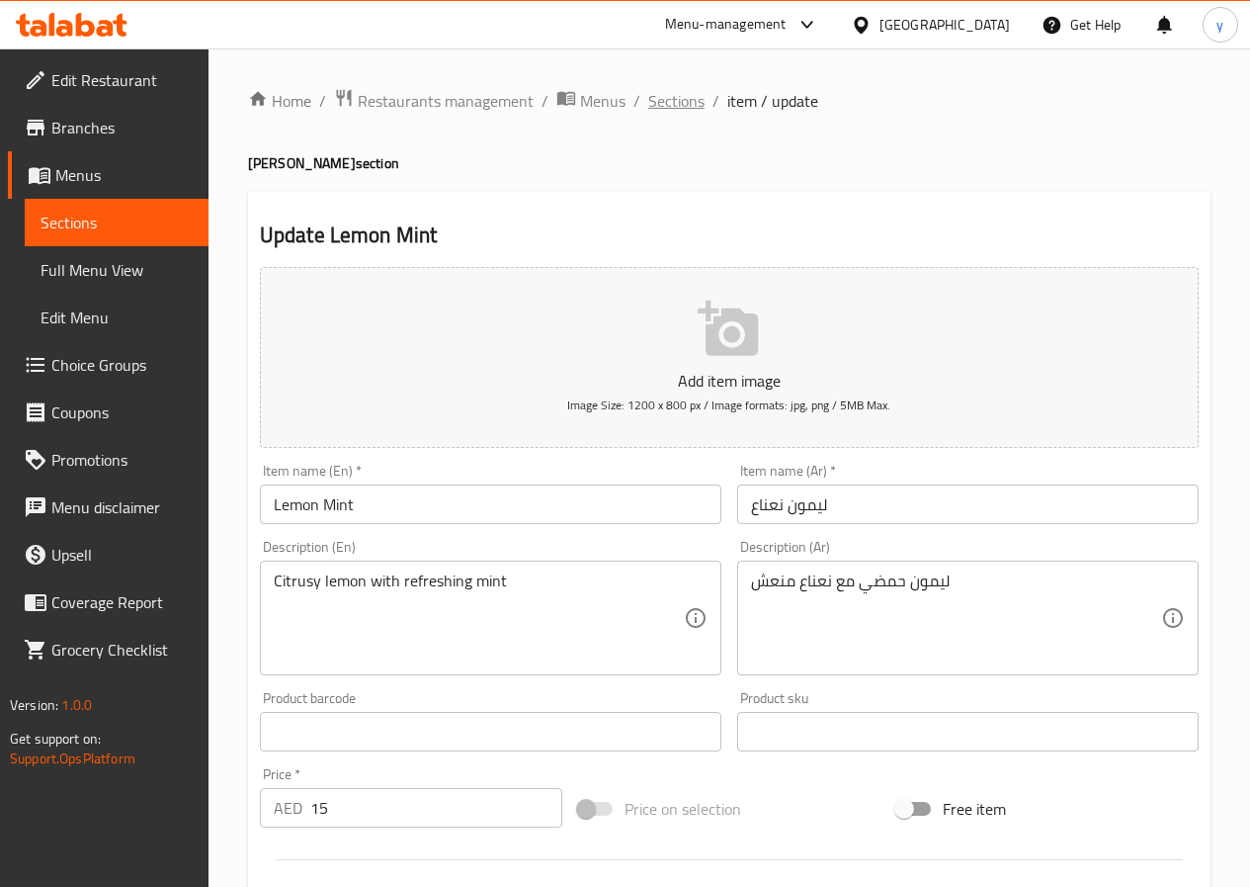
click at [662, 89] on span "Sections" at bounding box center [676, 101] width 56 height 24
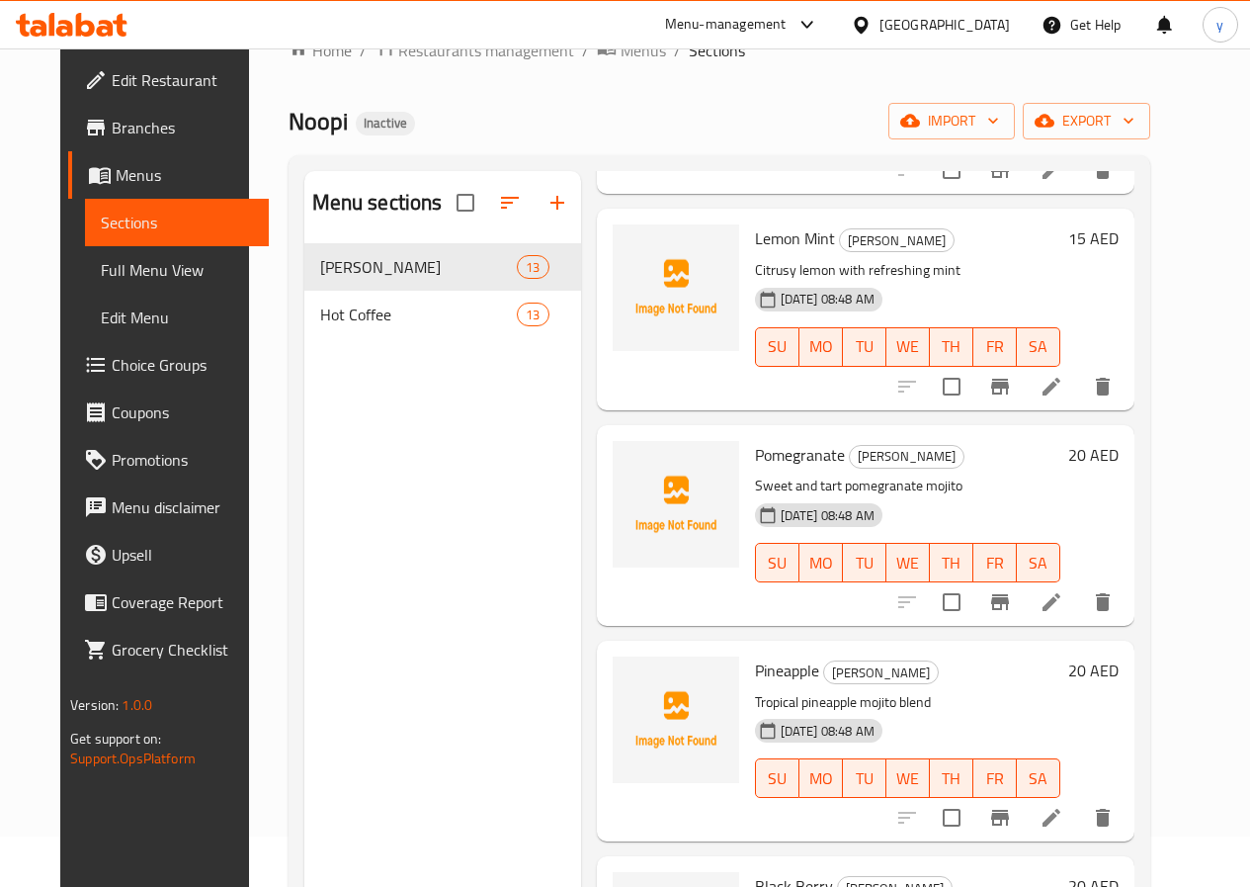
scroll to position [277, 0]
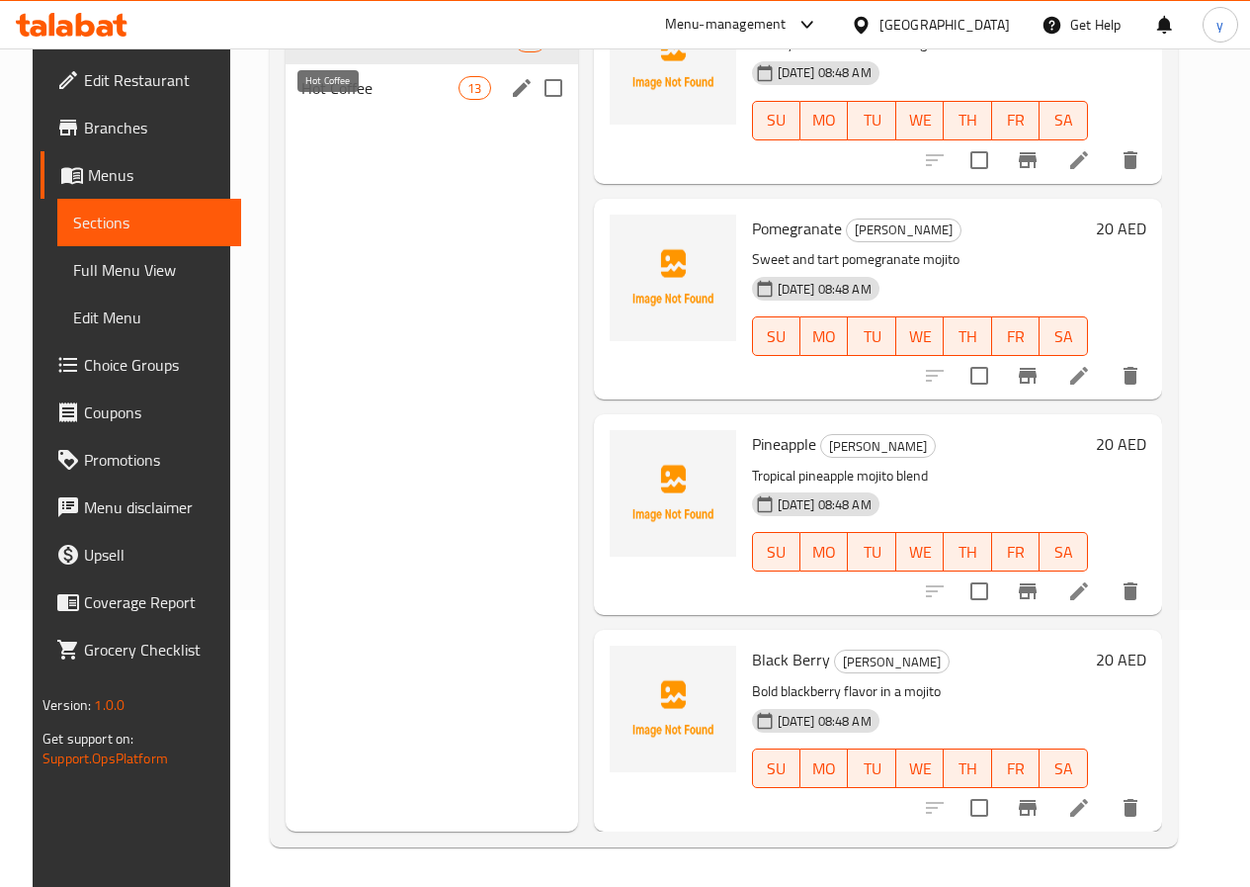
click at [307, 100] on span "Hot Coffee" at bounding box center [379, 88] width 157 height 24
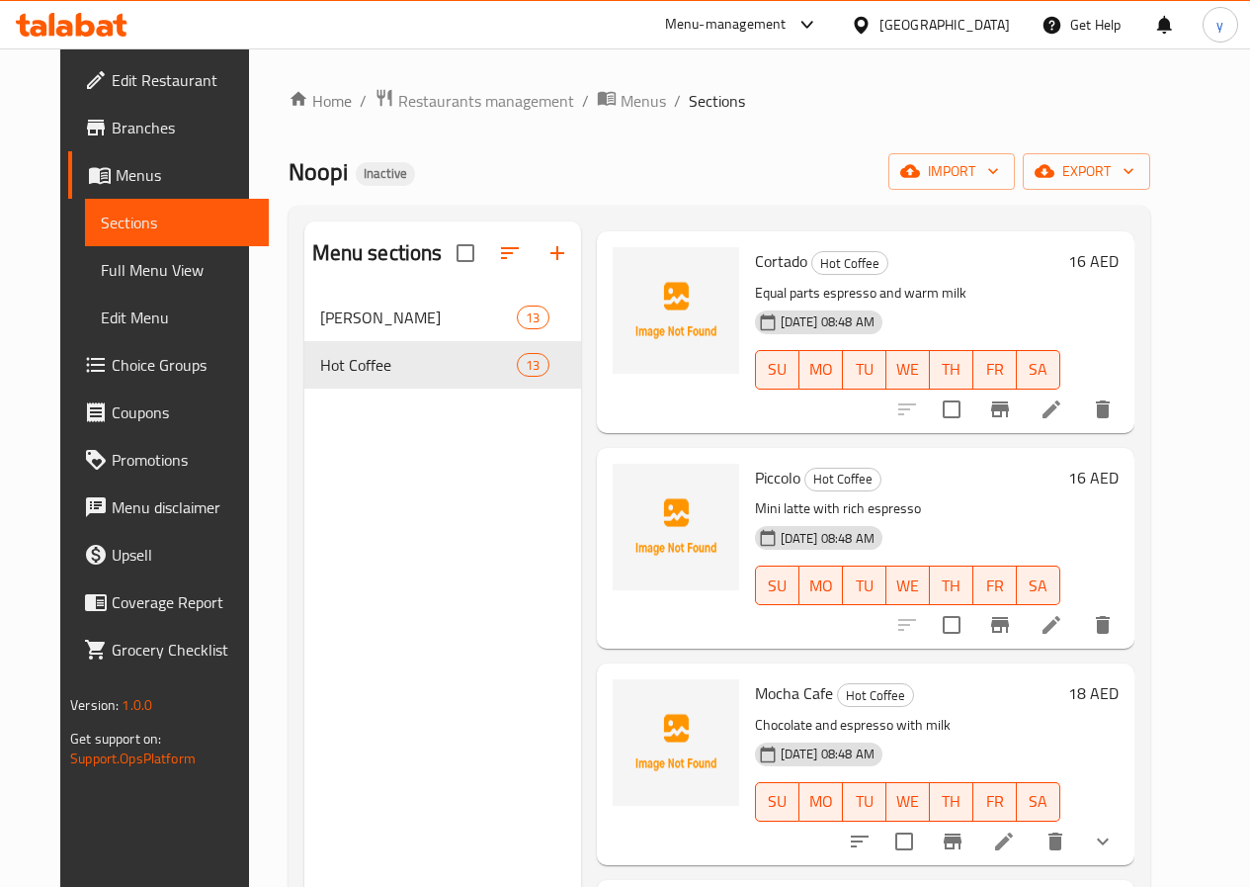
scroll to position [692, 0]
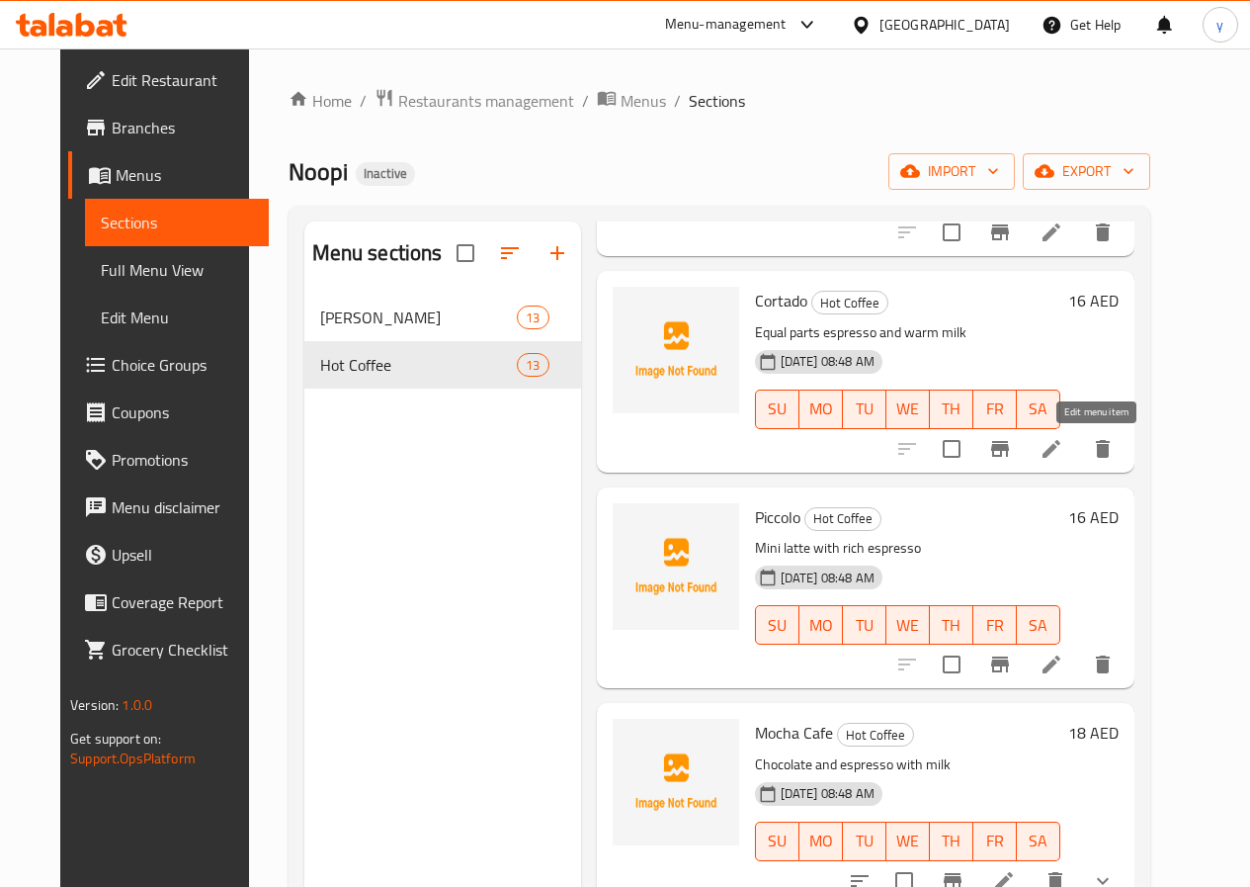
click at [1064, 459] on icon at bounding box center [1052, 449] width 24 height 24
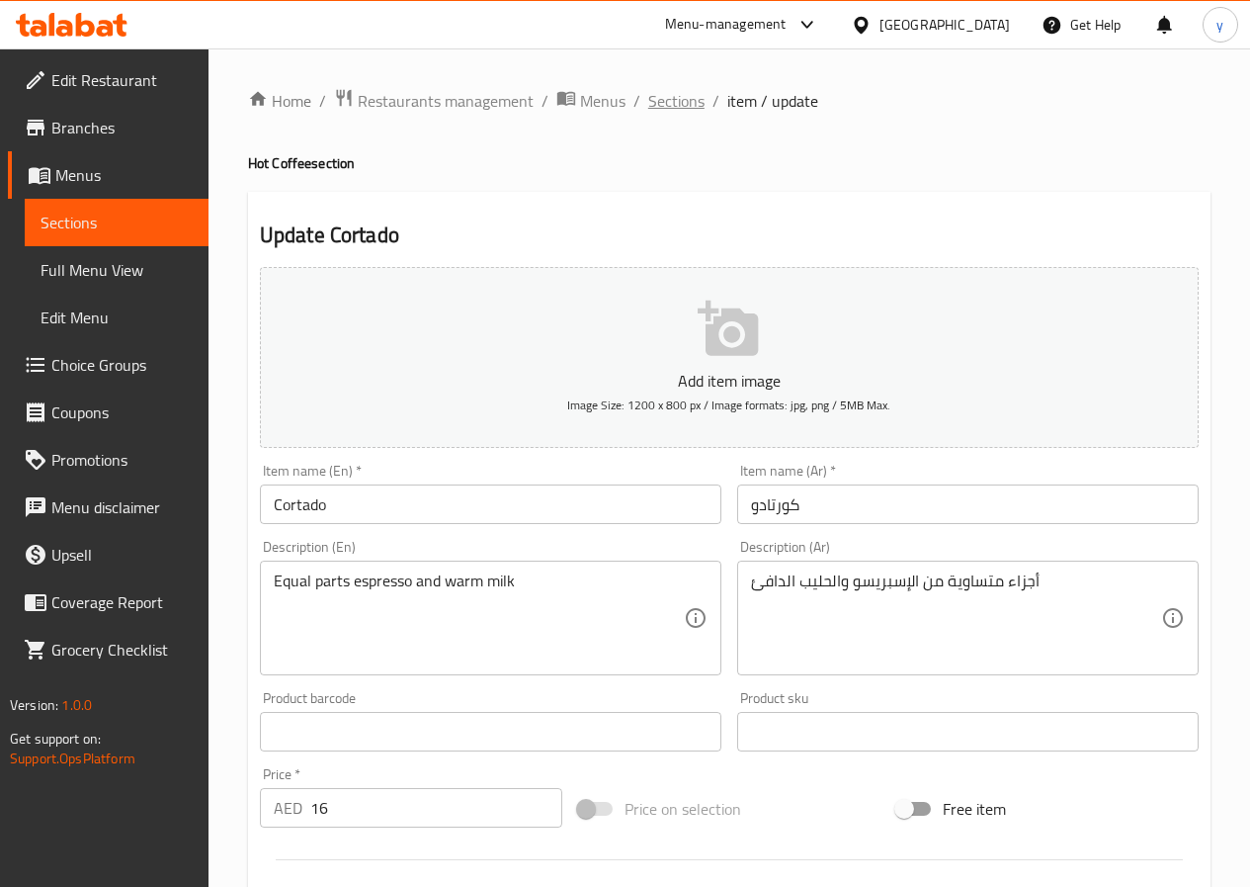
click at [680, 107] on span "Sections" at bounding box center [676, 101] width 56 height 24
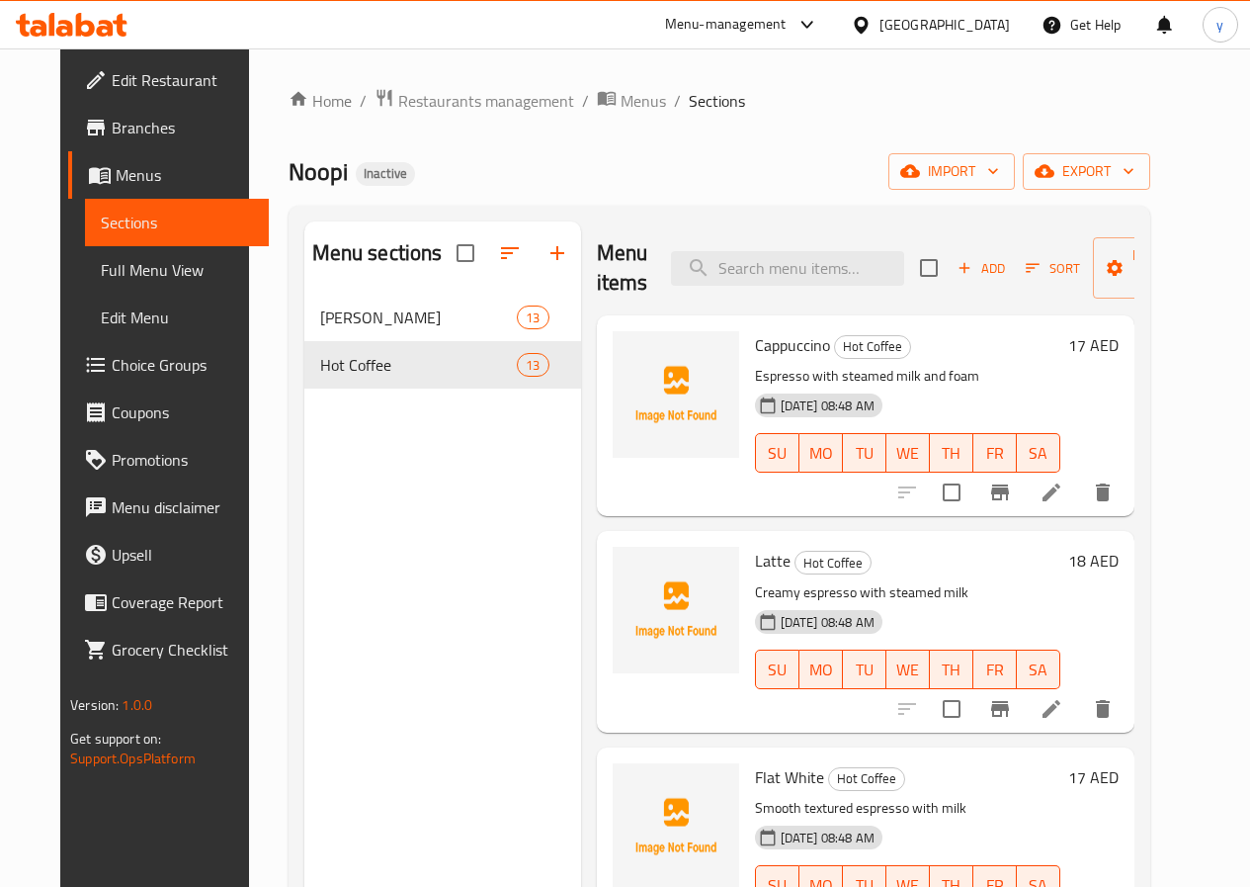
click at [372, 536] on div "Menu sections Mojito Juice 13 Hot Coffee 13" at bounding box center [442, 664] width 277 height 887
click at [289, 179] on span "Noopi" at bounding box center [318, 171] width 59 height 44
click at [498, 180] on div "Noopi Inactive import export" at bounding box center [720, 171] width 862 height 37
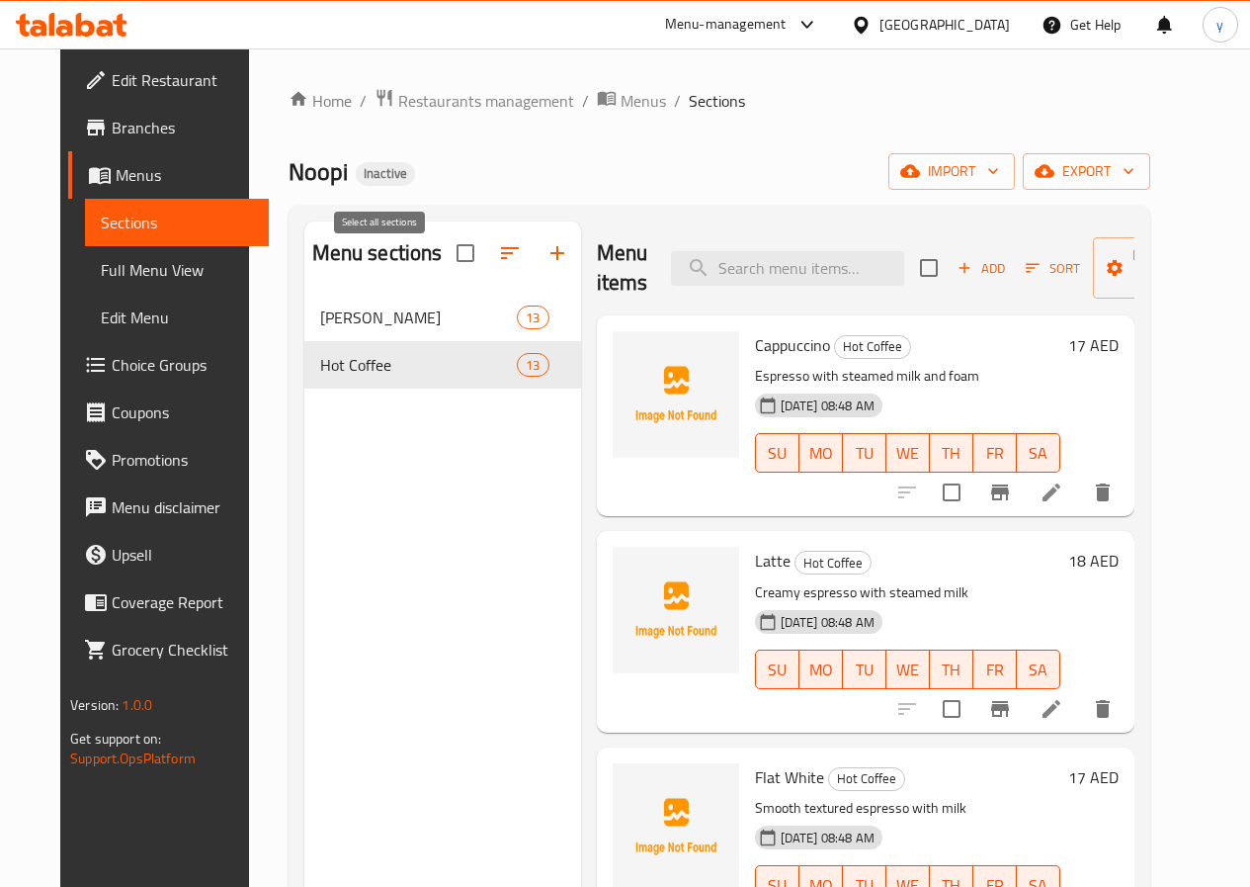
click at [445, 266] on input "checkbox" at bounding box center [466, 253] width 42 height 42
checkbox input "true"
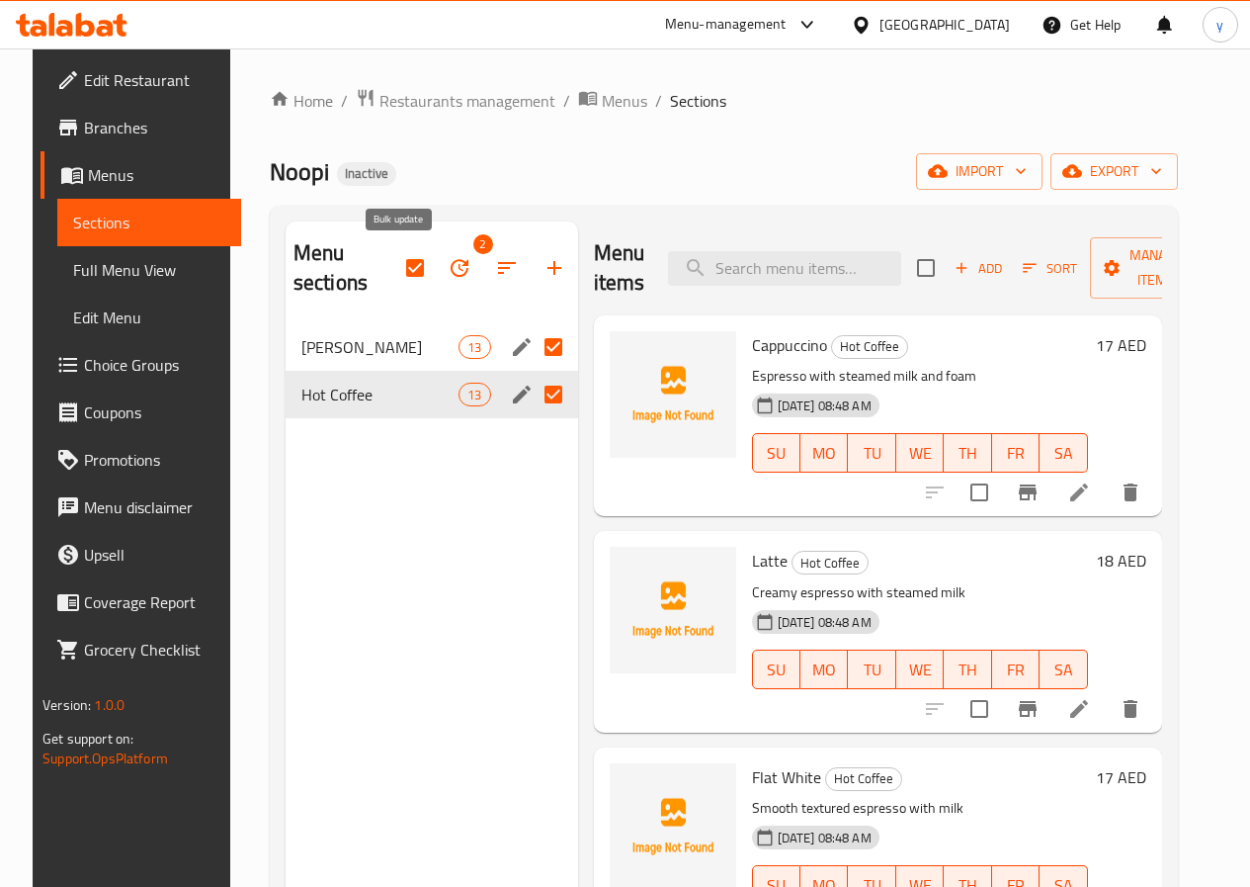
click at [448, 270] on icon "button" at bounding box center [460, 268] width 24 height 24
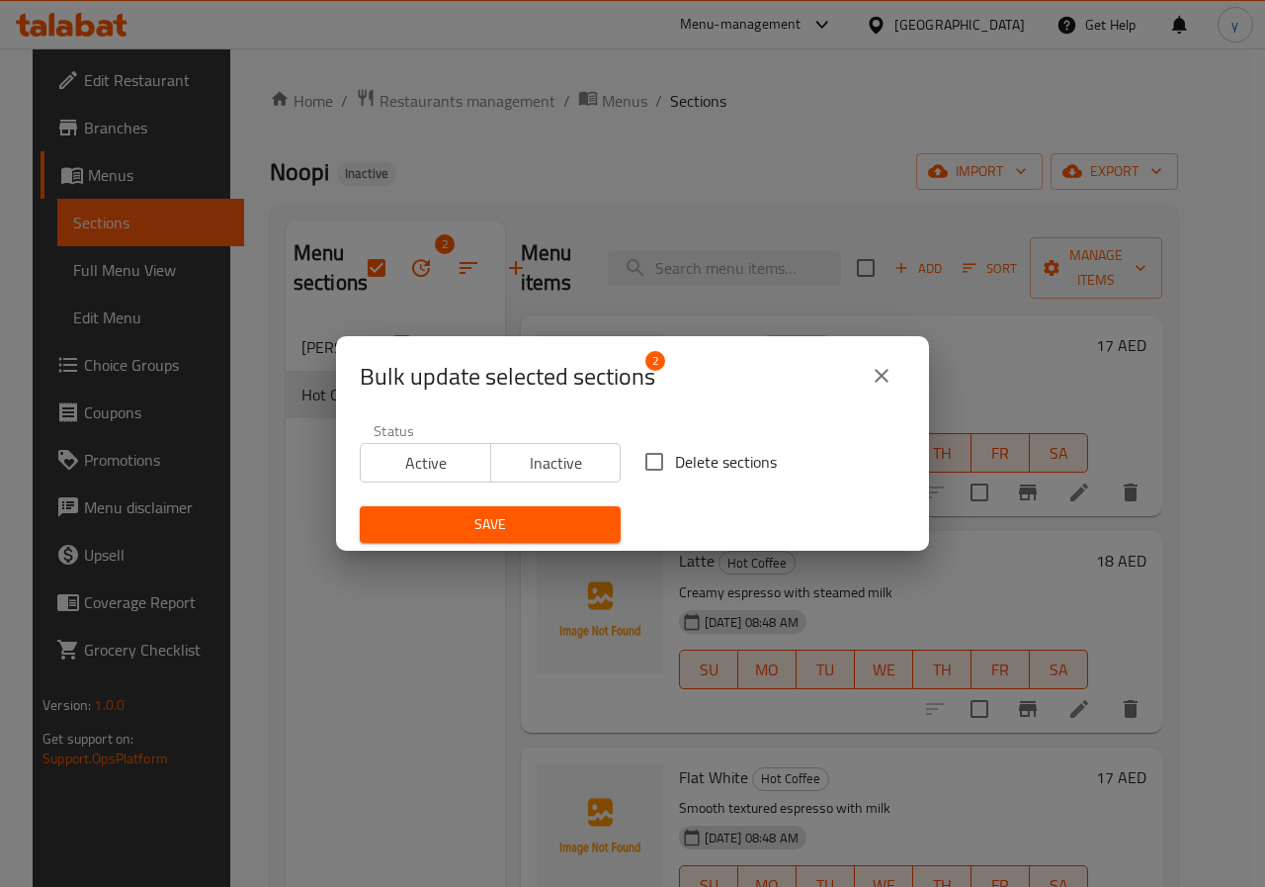
click at [661, 460] on input "Delete sections" at bounding box center [655, 462] width 42 height 42
checkbox input "true"
click at [565, 530] on span "Save" at bounding box center [490, 524] width 229 height 25
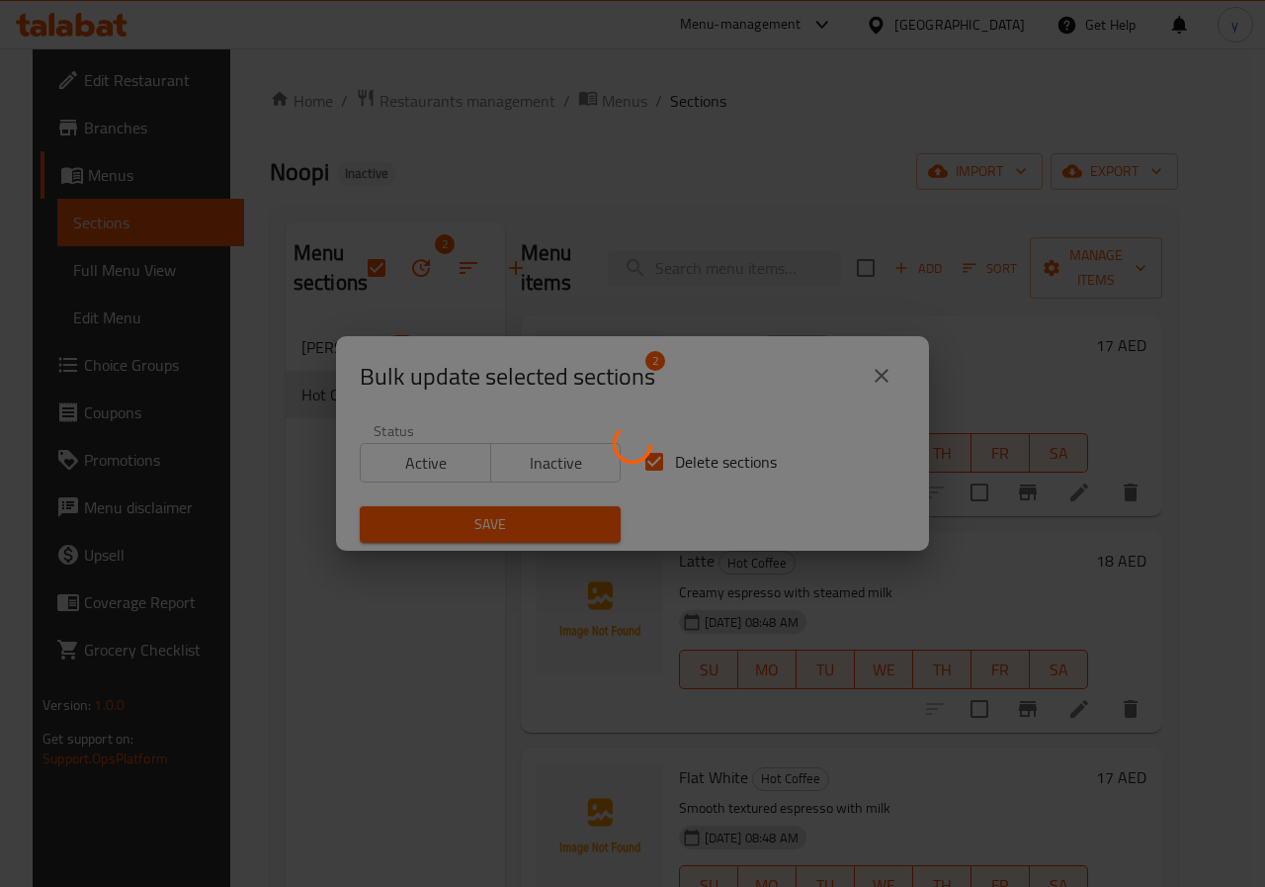
checkbox input "false"
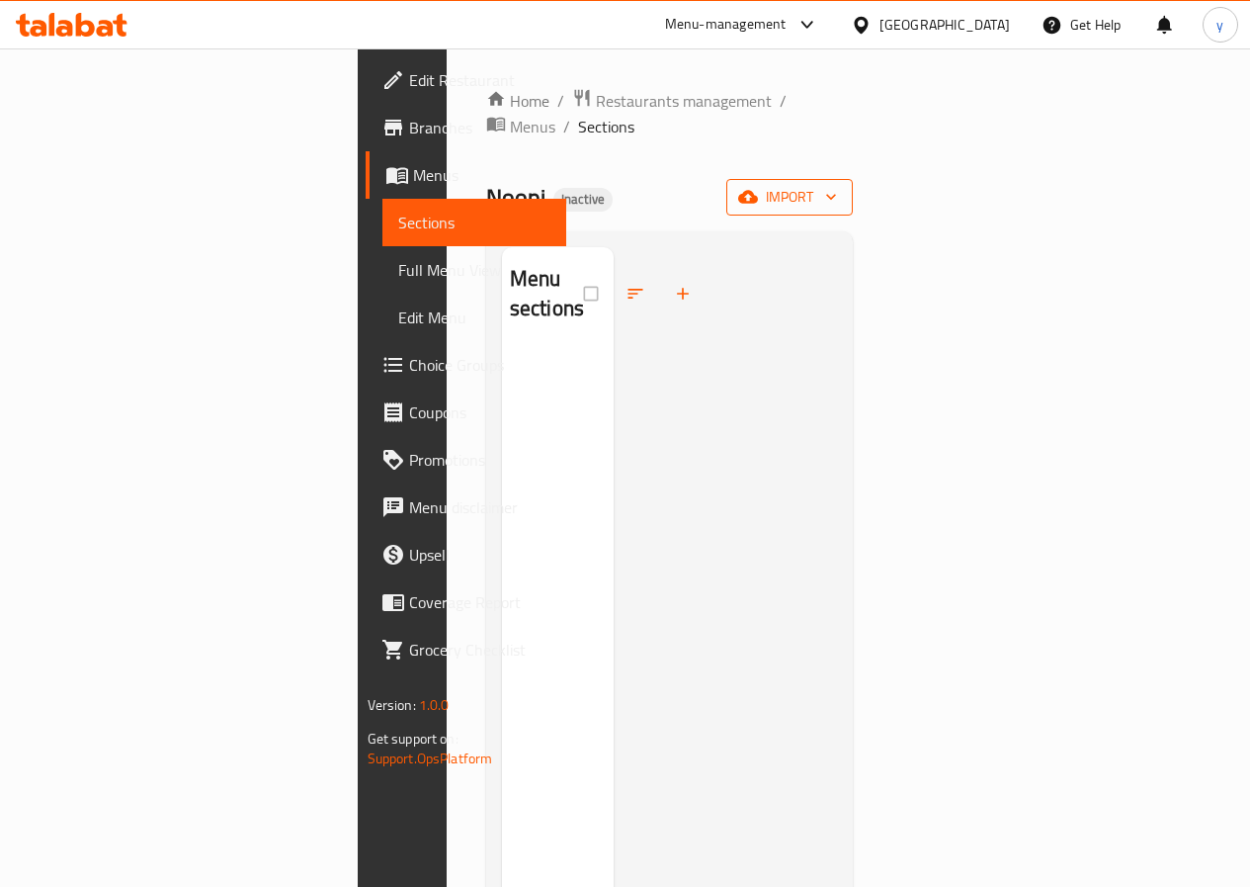
click at [837, 185] on span "import" at bounding box center [789, 197] width 95 height 25
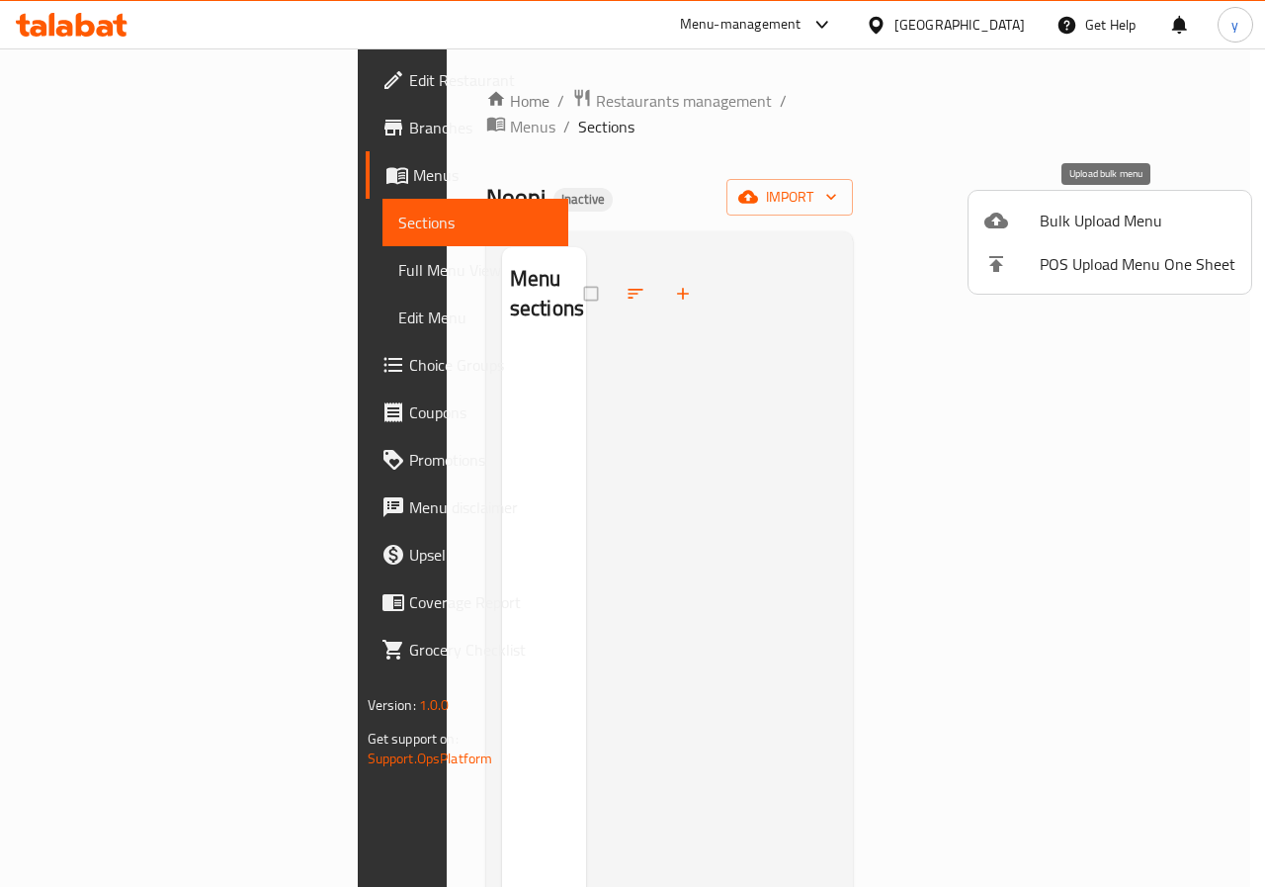
click at [1118, 228] on span "Bulk Upload Menu" at bounding box center [1138, 221] width 196 height 24
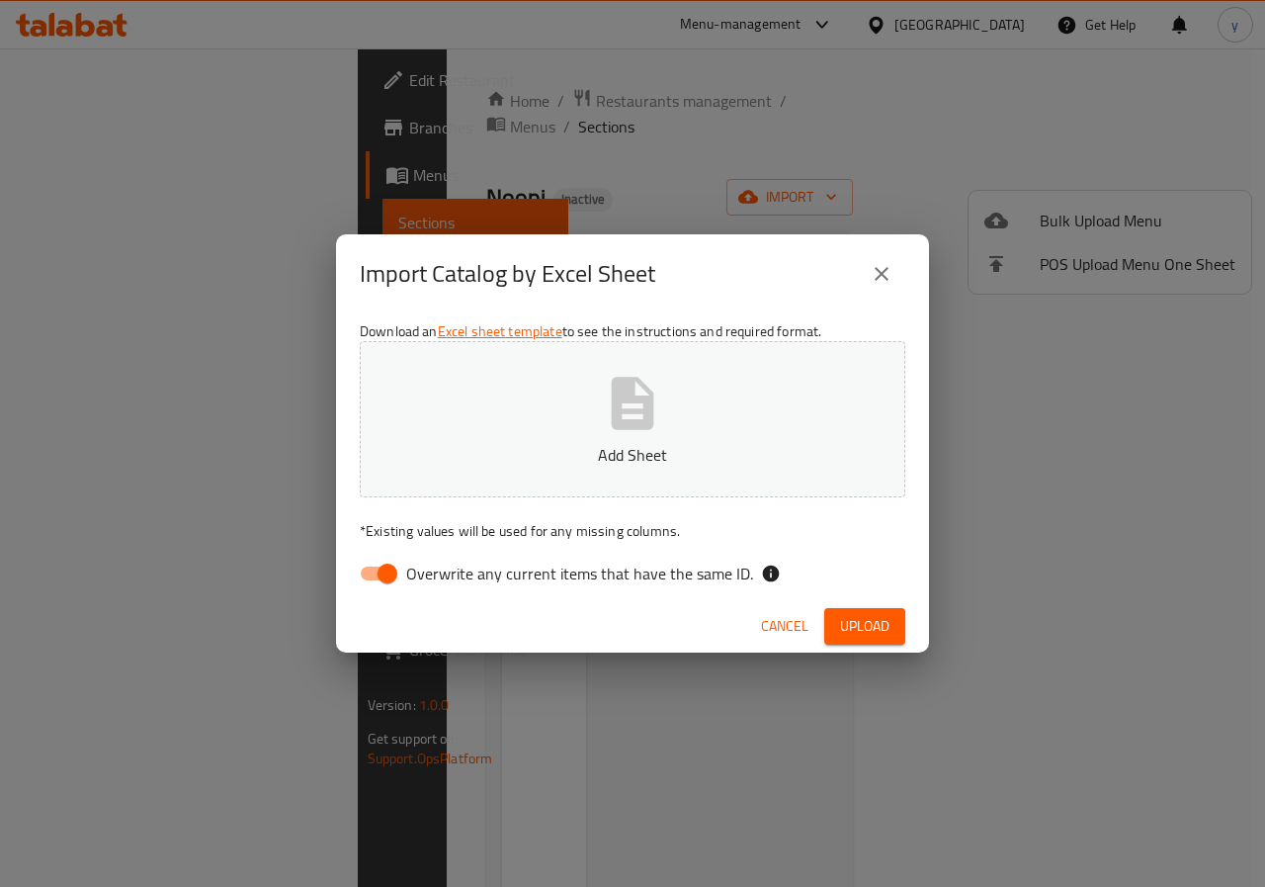
click at [381, 575] on input "Overwrite any current items that have the same ID." at bounding box center [387, 574] width 113 height 38
checkbox input "false"
click at [581, 407] on button "Add Sheet" at bounding box center [633, 419] width 546 height 156
click at [858, 615] on span "Upload" at bounding box center [864, 626] width 49 height 25
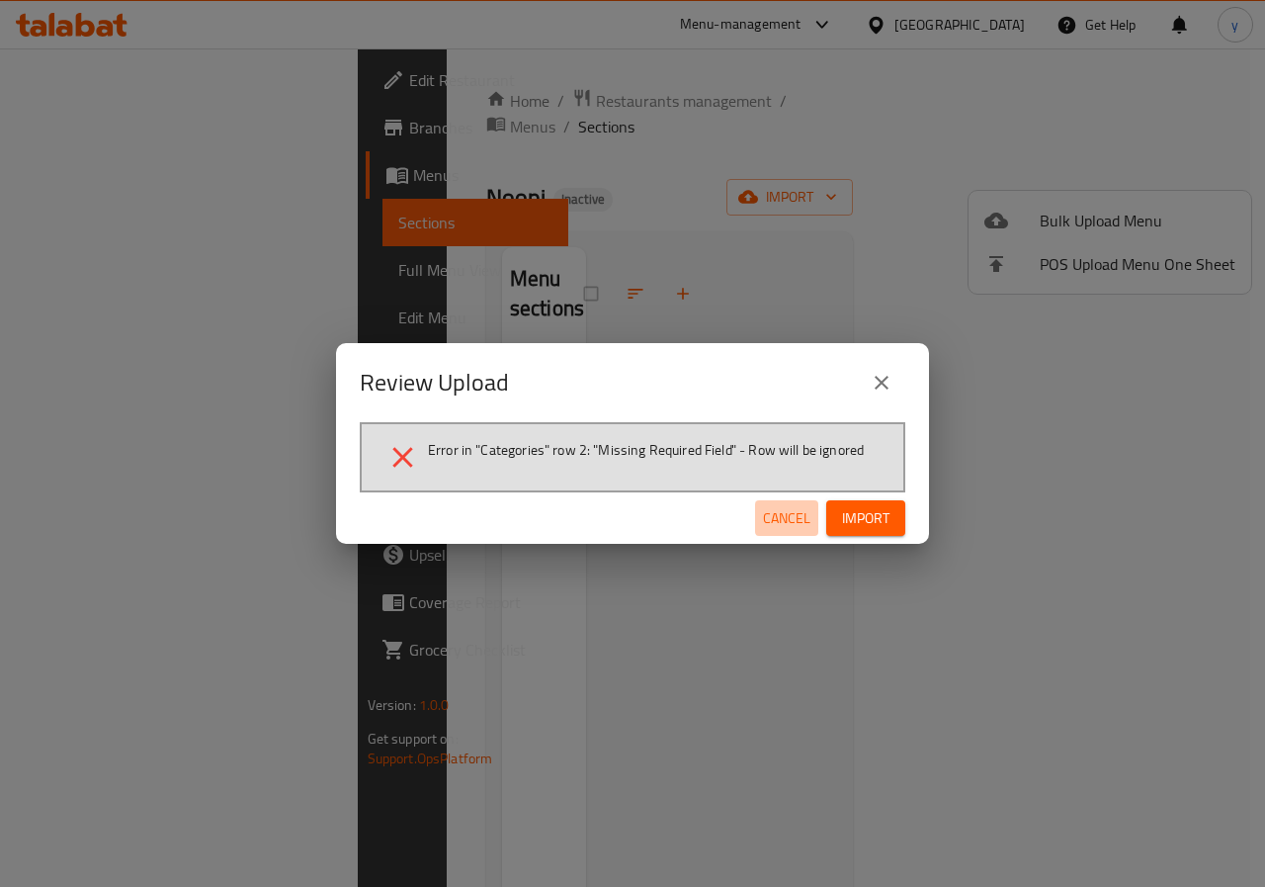
click at [778, 527] on span "Cancel" at bounding box center [786, 518] width 47 height 25
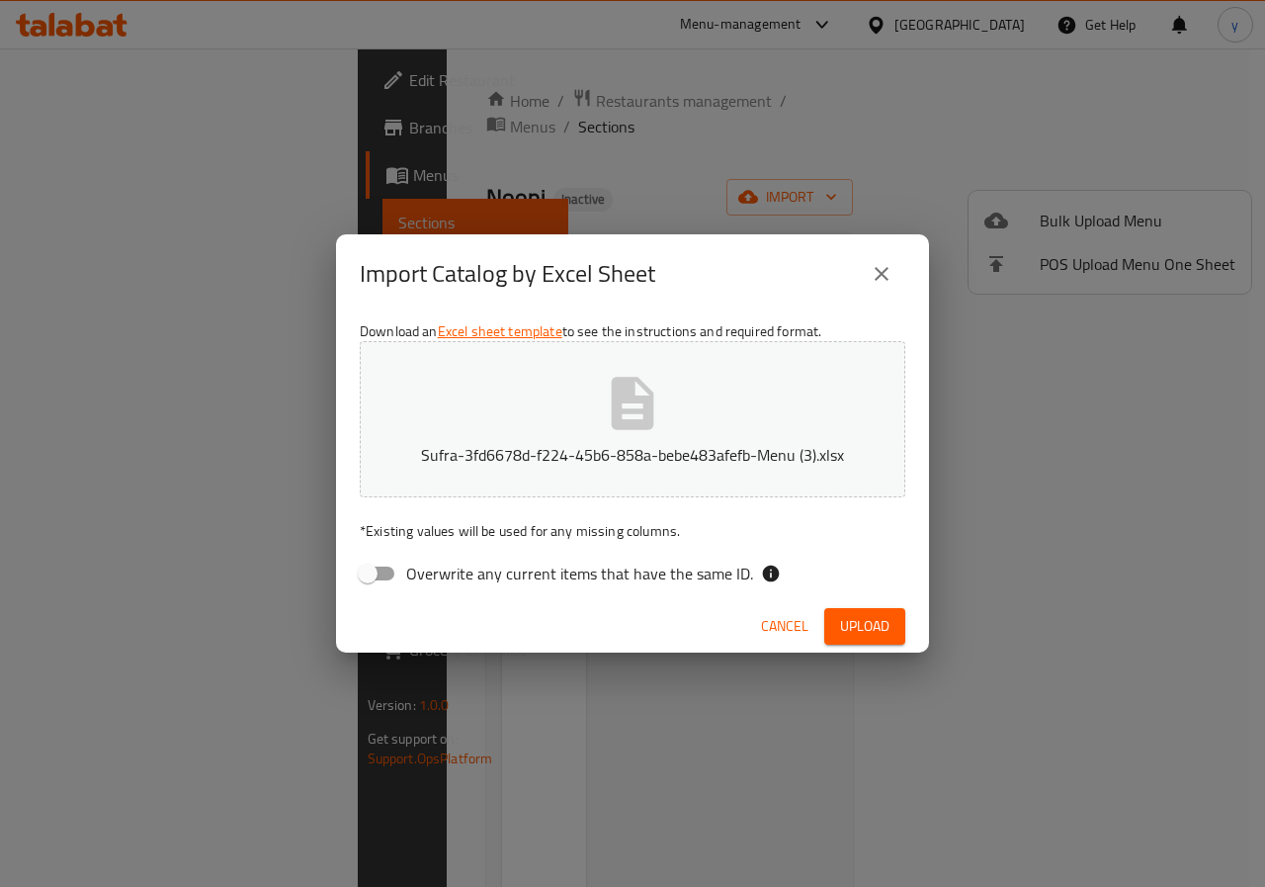
click at [856, 619] on span "Upload" at bounding box center [864, 626] width 49 height 25
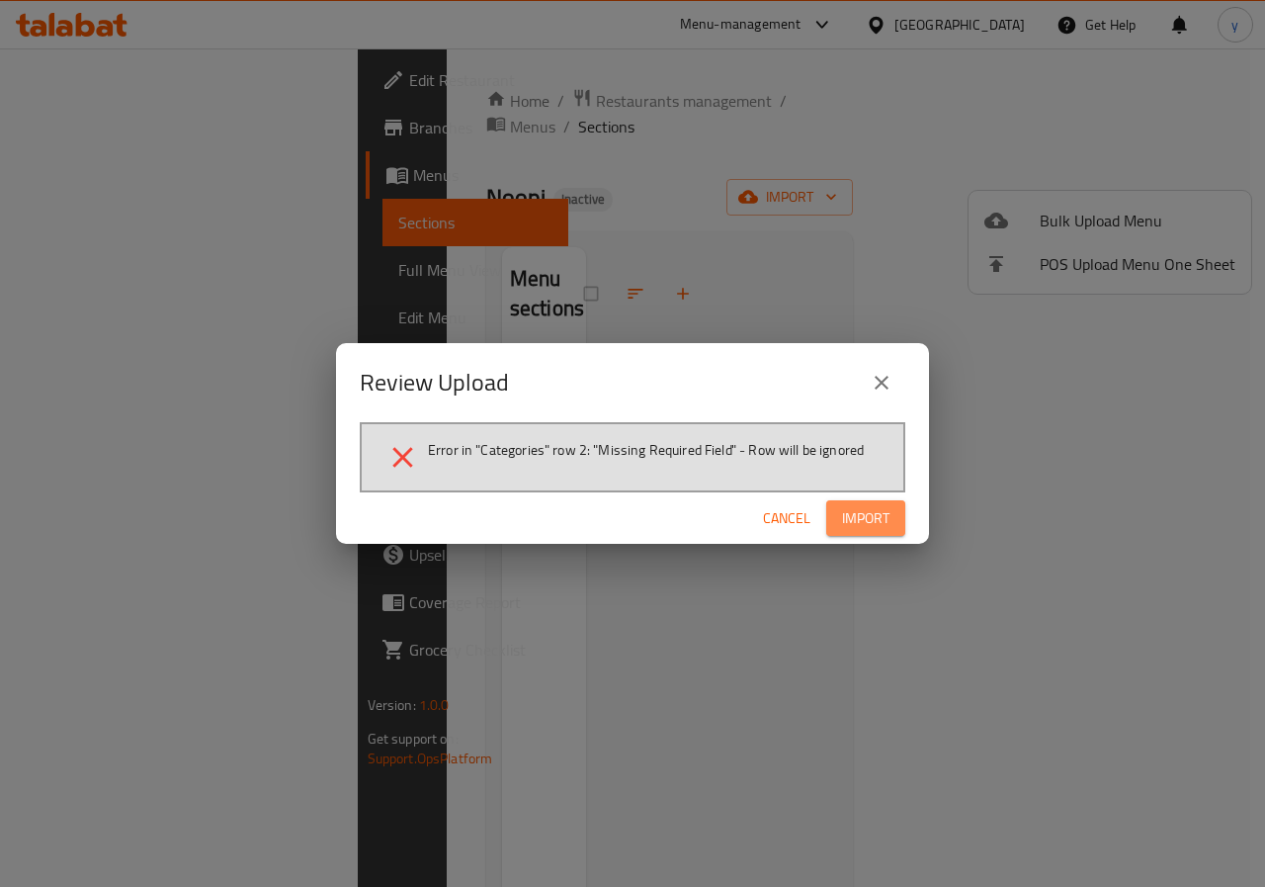
click at [828, 516] on button "Import" at bounding box center [865, 518] width 79 height 37
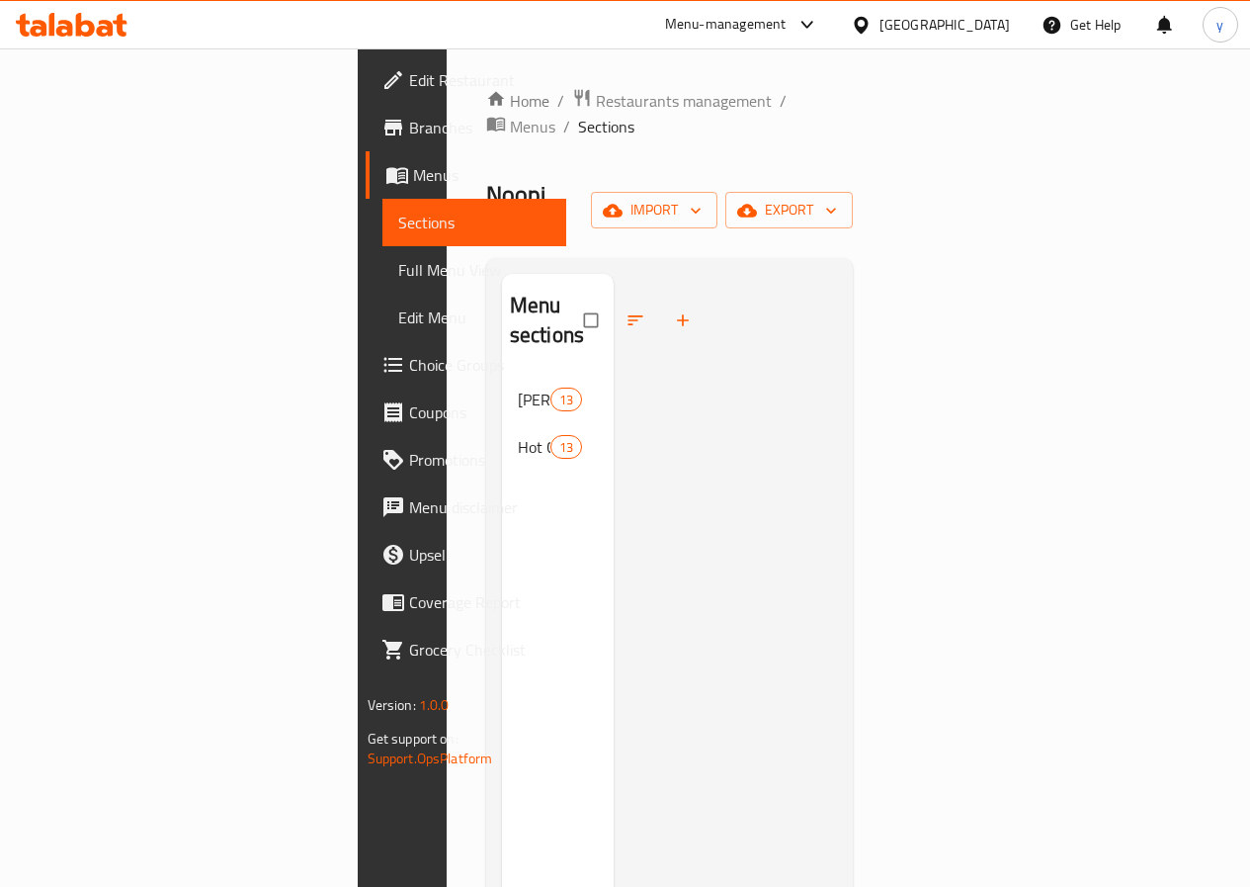
click at [398, 272] on span "Full Menu View" at bounding box center [474, 270] width 152 height 24
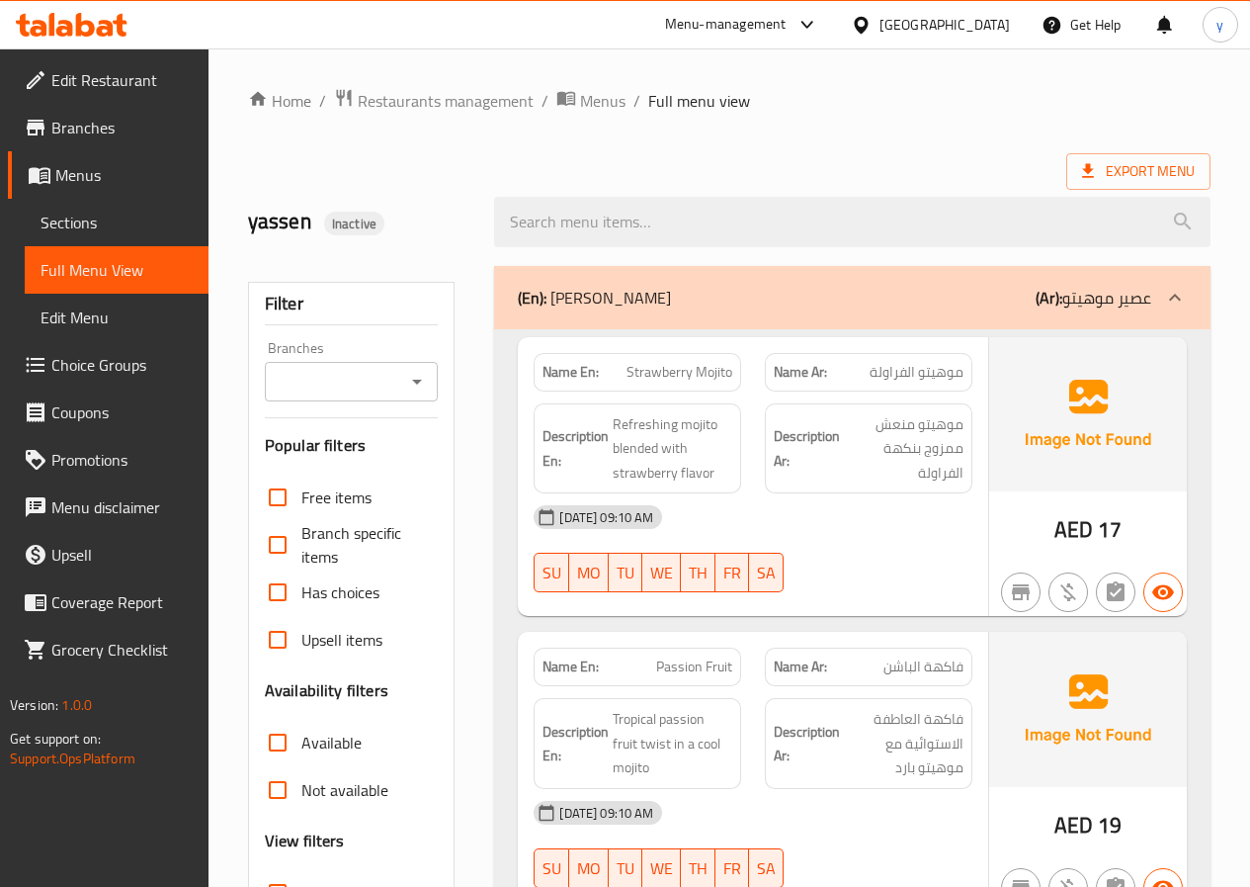
click at [1134, 309] on p "(Ar): عصير موهيتو" at bounding box center [1094, 298] width 116 height 24
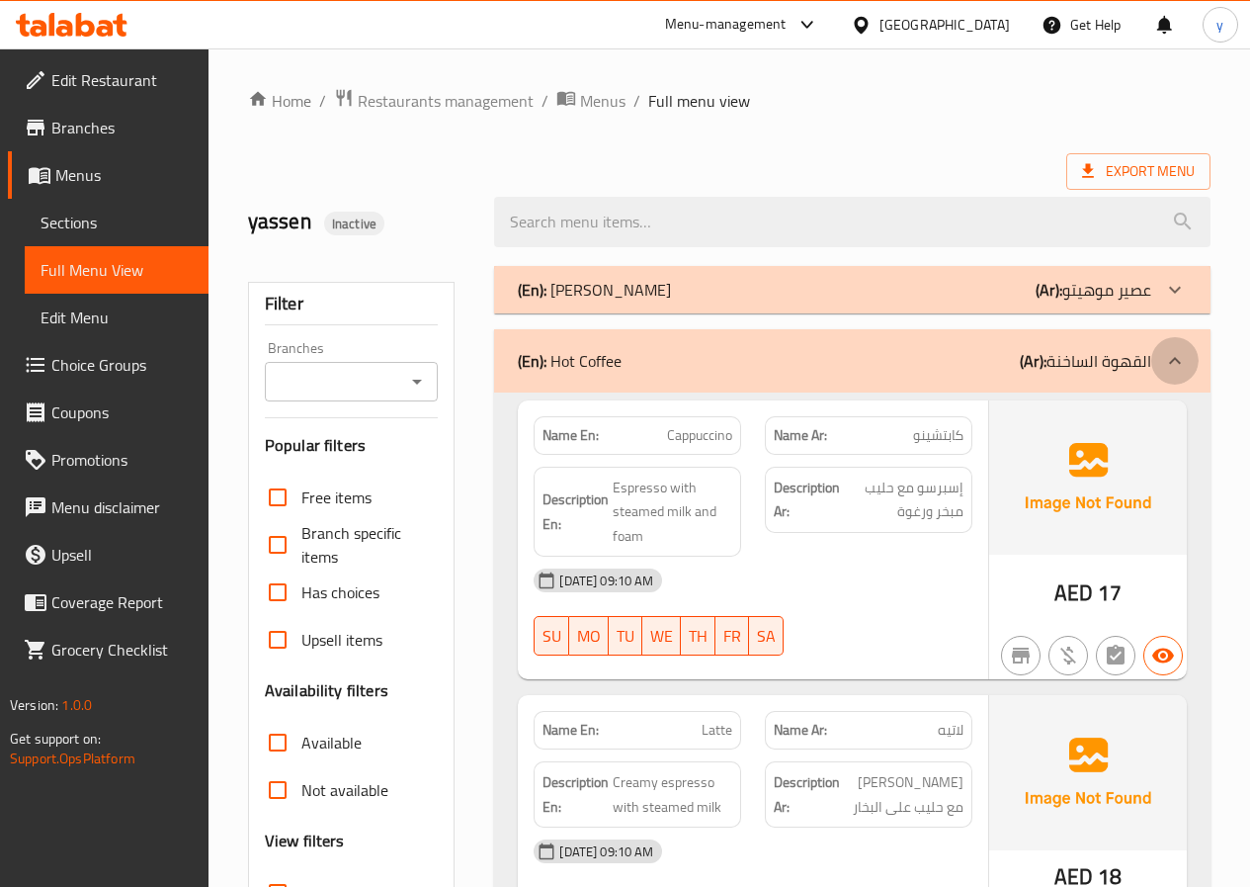
click at [1191, 353] on div at bounding box center [1175, 360] width 47 height 47
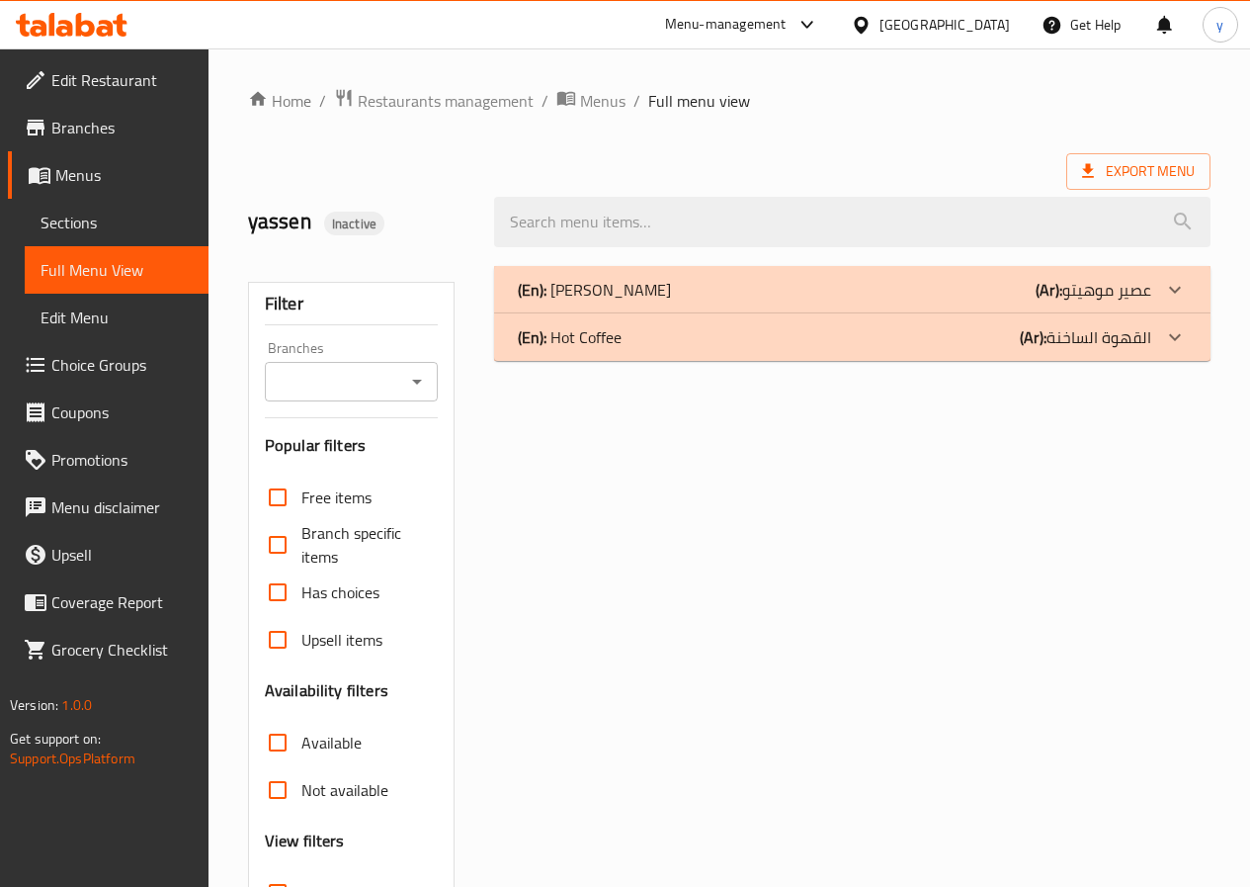
click at [1161, 290] on div at bounding box center [1175, 289] width 47 height 47
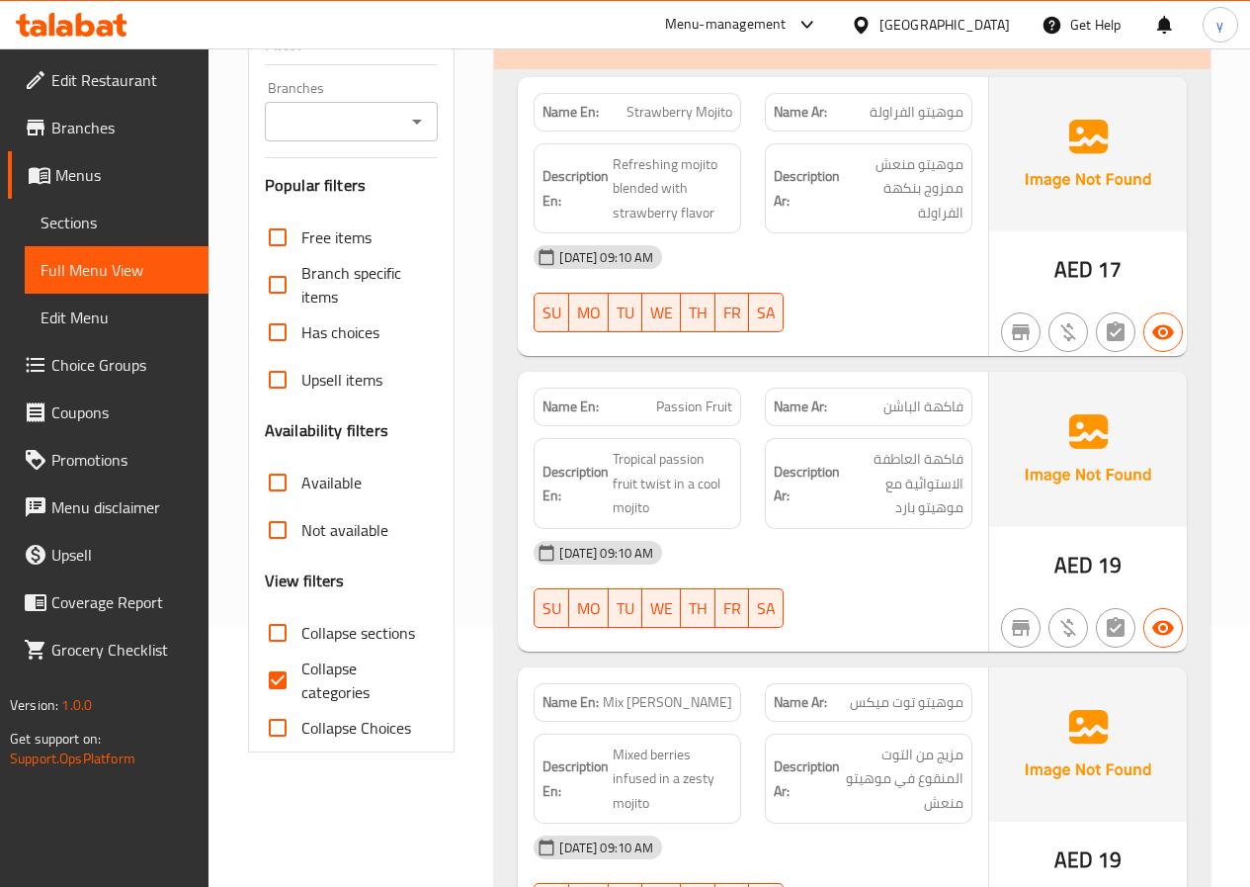
scroll to position [395, 0]
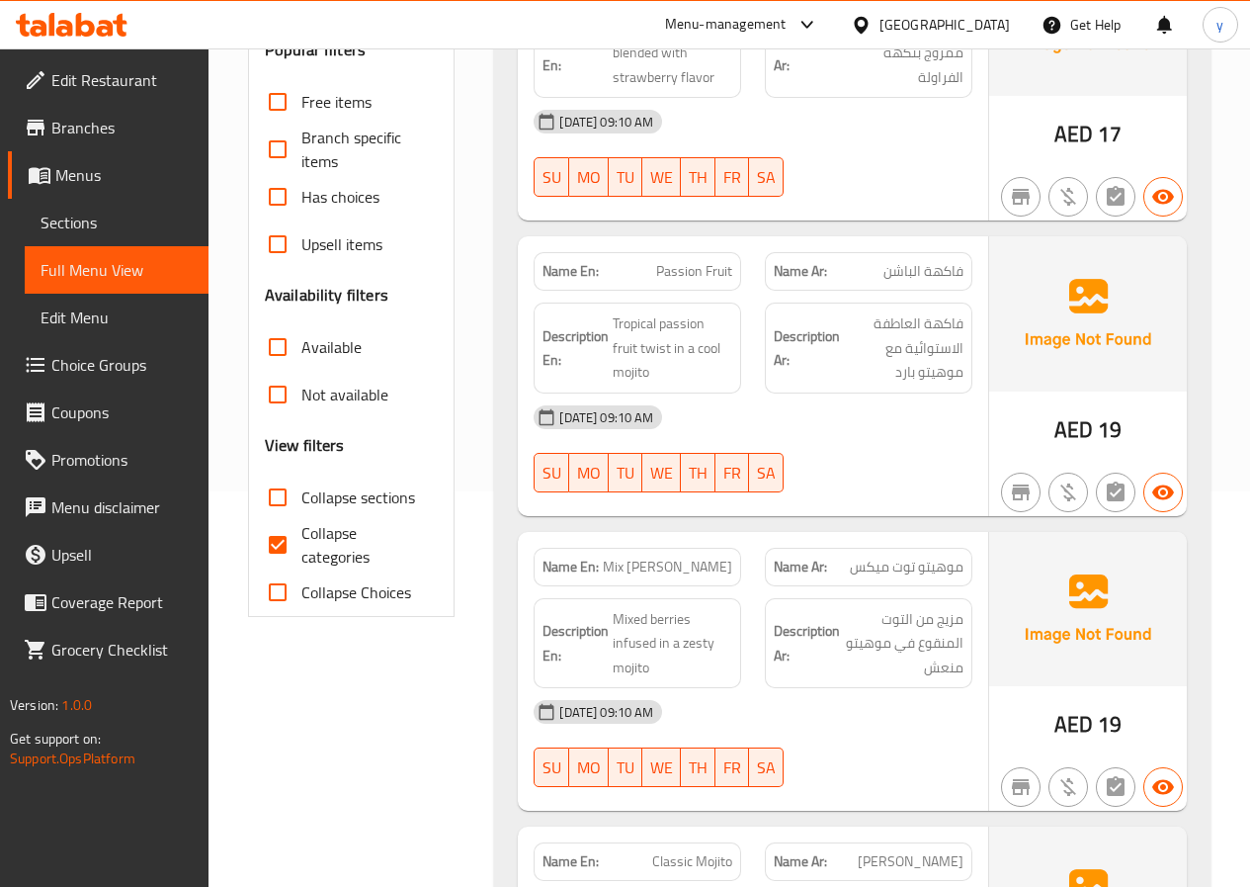
click at [280, 561] on input "Collapse categories" at bounding box center [277, 544] width 47 height 47
checkbox input "false"
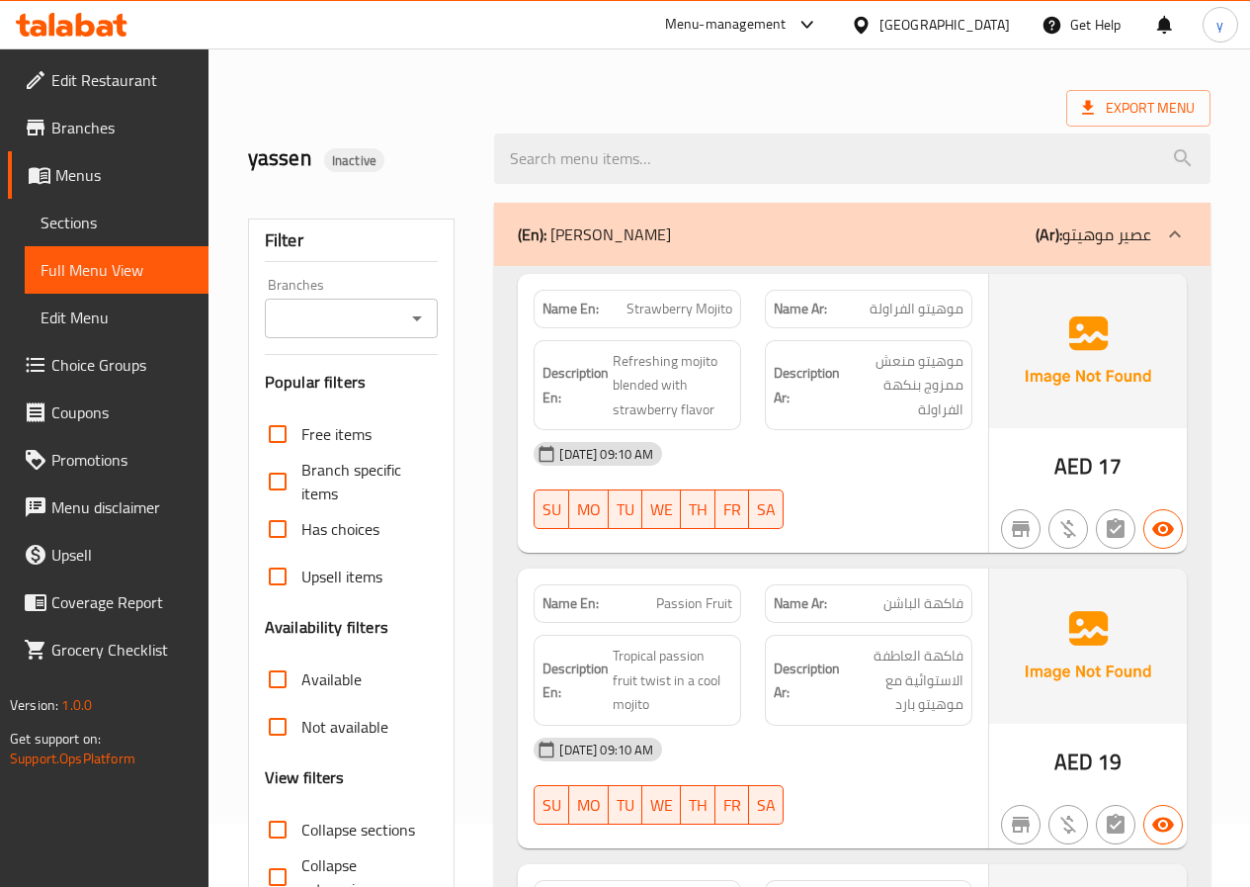
scroll to position [99, 0]
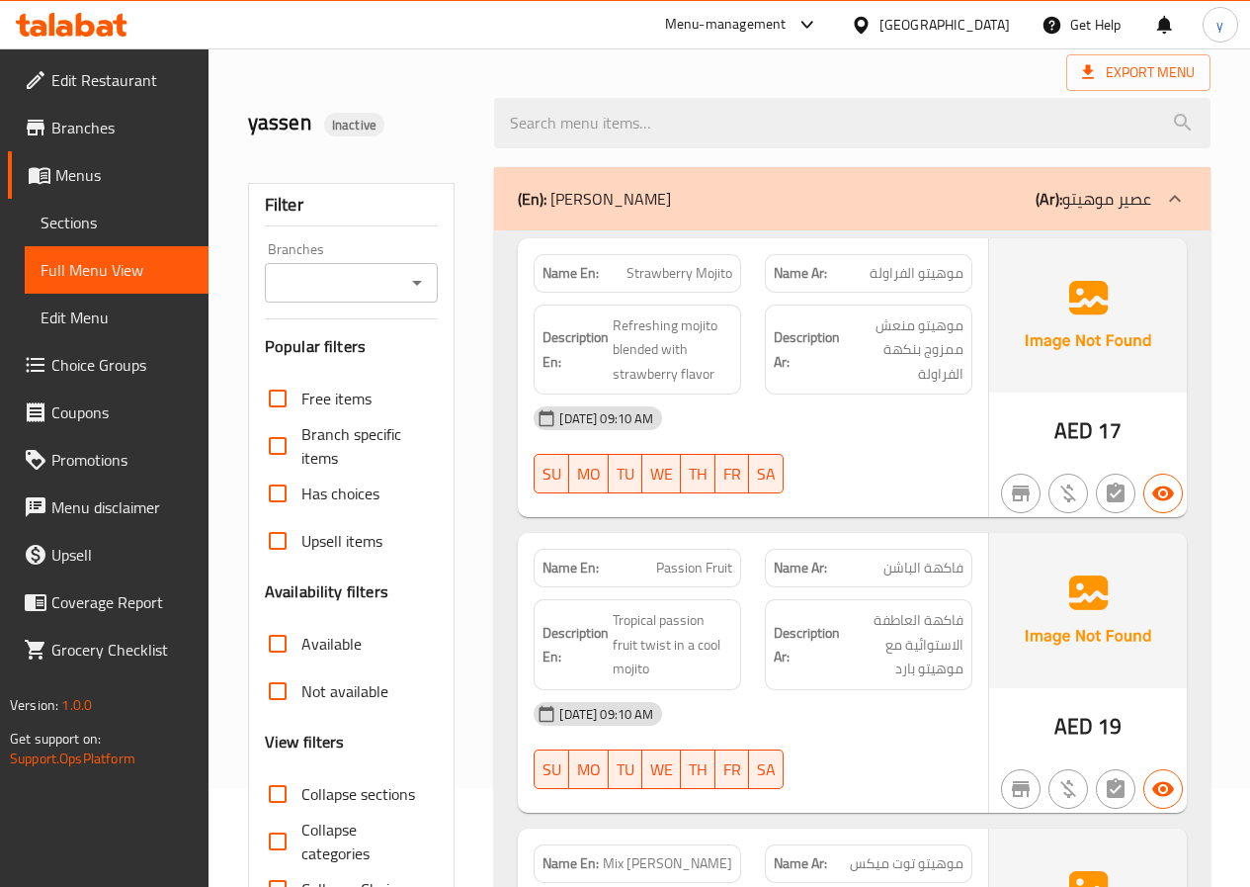
click at [128, 217] on span "Sections" at bounding box center [117, 223] width 152 height 24
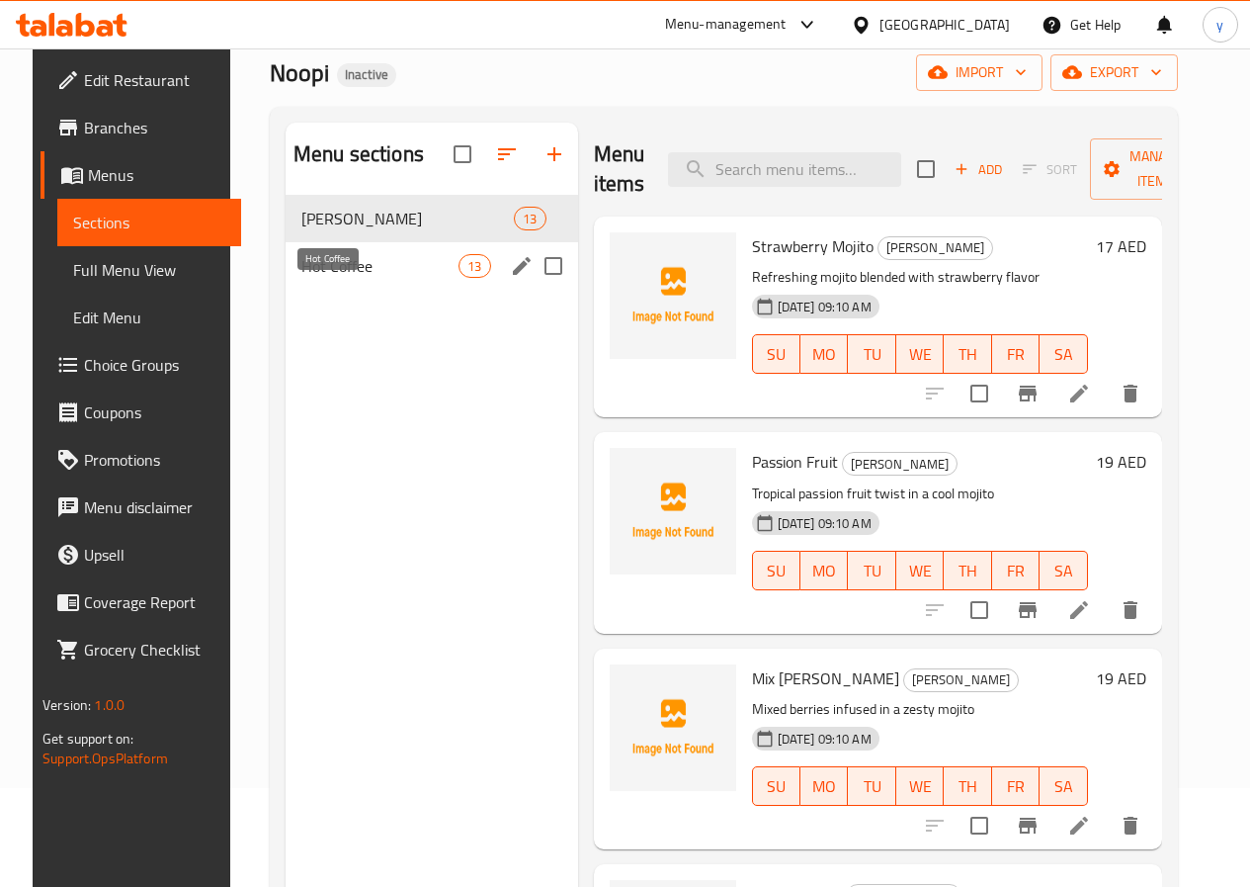
click at [320, 278] on span "Hot Coffee" at bounding box center [379, 266] width 157 height 24
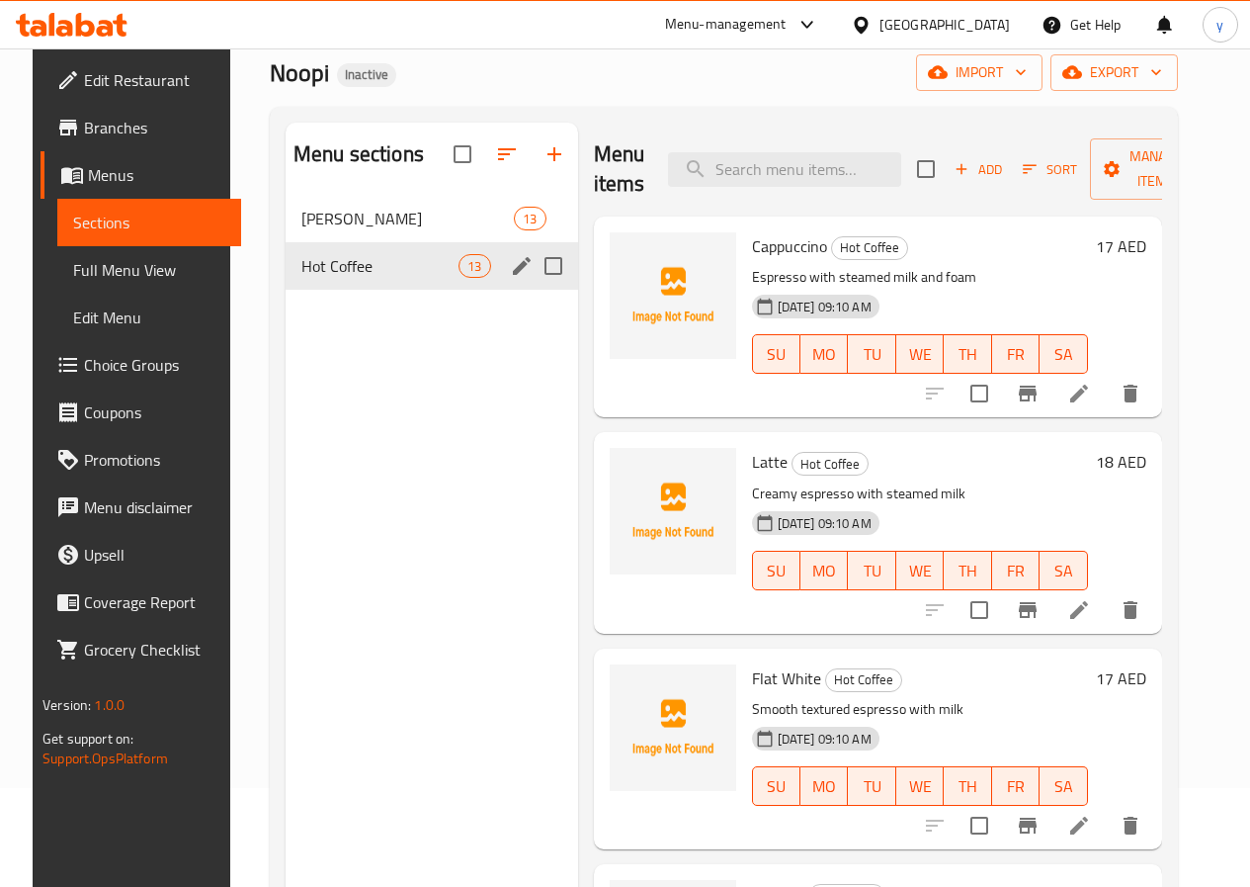
click at [332, 278] on span "Hot Coffee" at bounding box center [379, 266] width 157 height 24
click at [376, 230] on span "[PERSON_NAME]" at bounding box center [379, 219] width 157 height 24
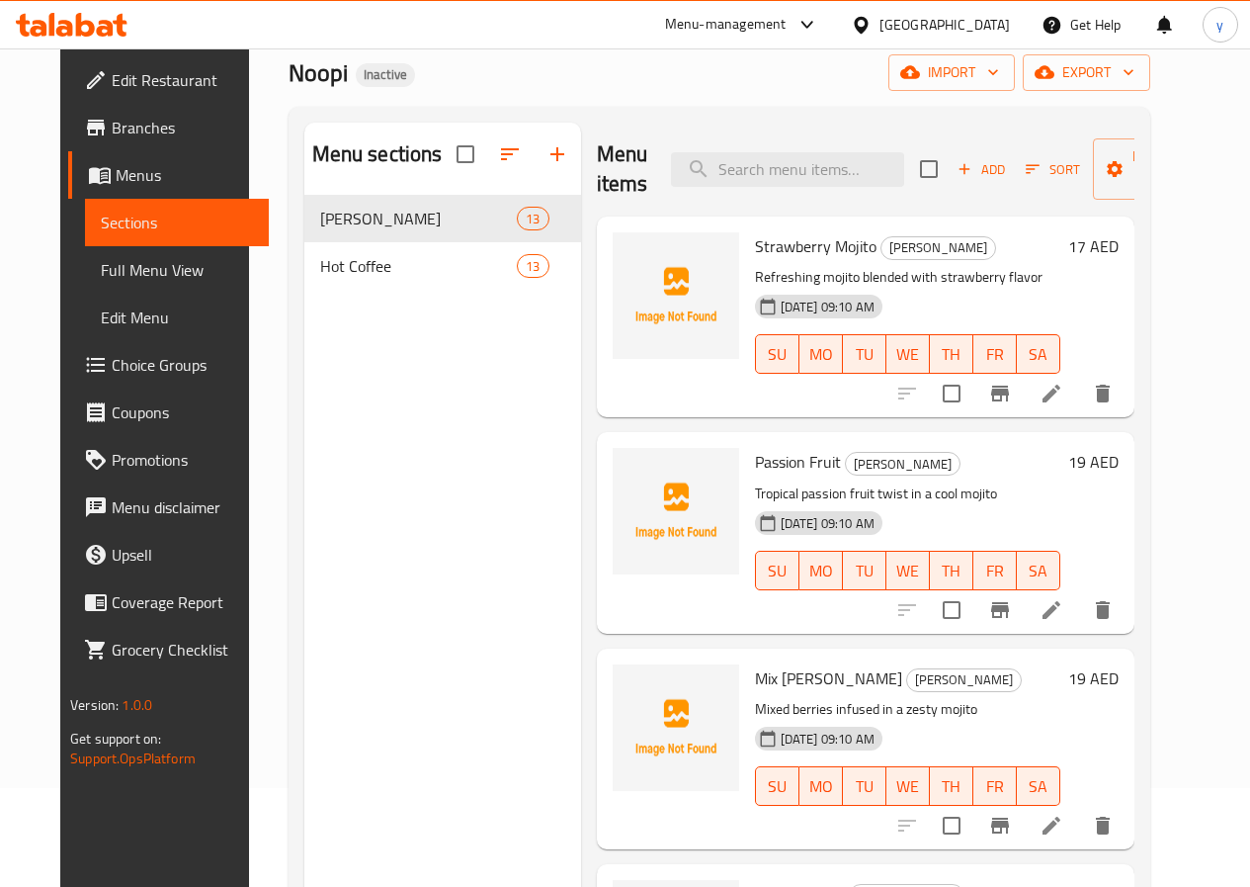
click at [353, 278] on span "Hot Coffee" at bounding box center [419, 266] width 198 height 24
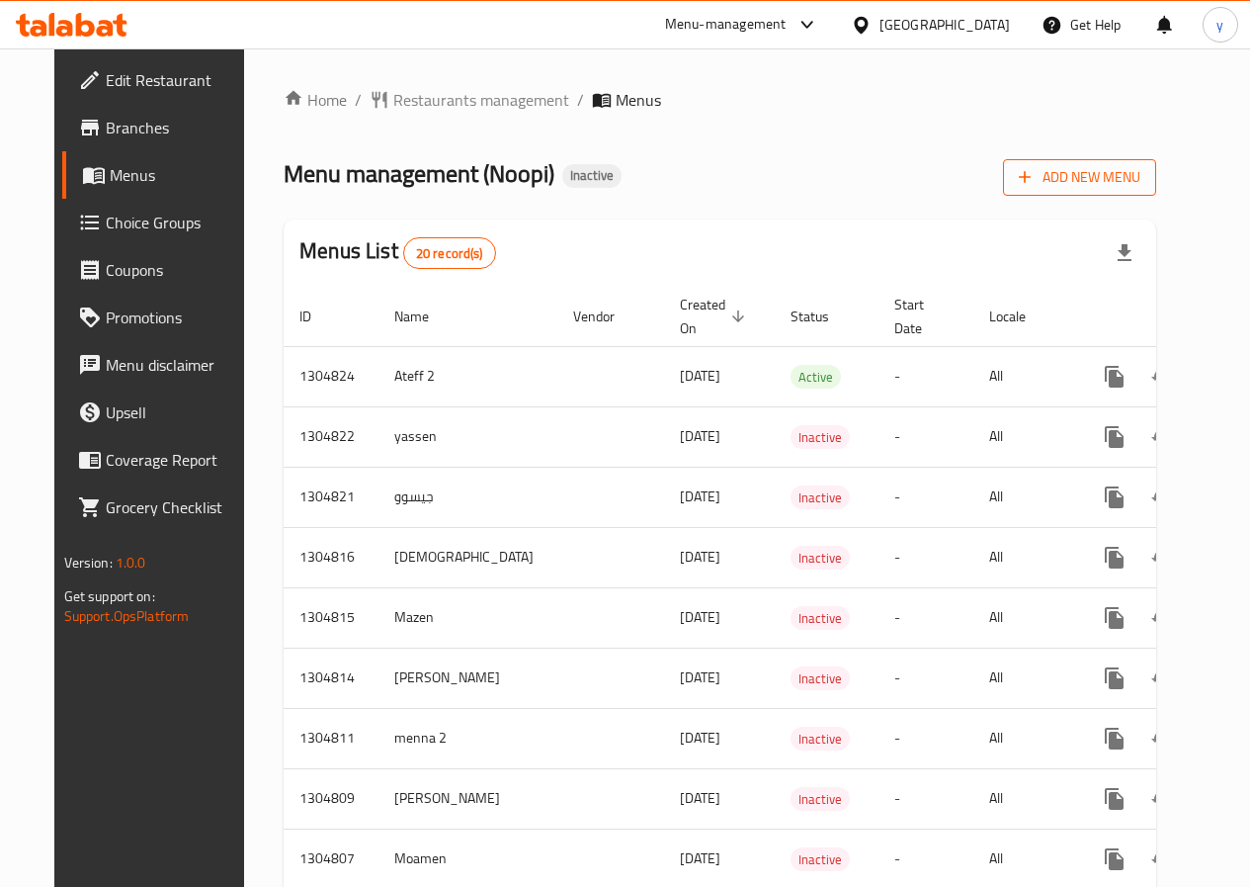
click at [1130, 182] on span "Add New Menu" at bounding box center [1080, 177] width 122 height 25
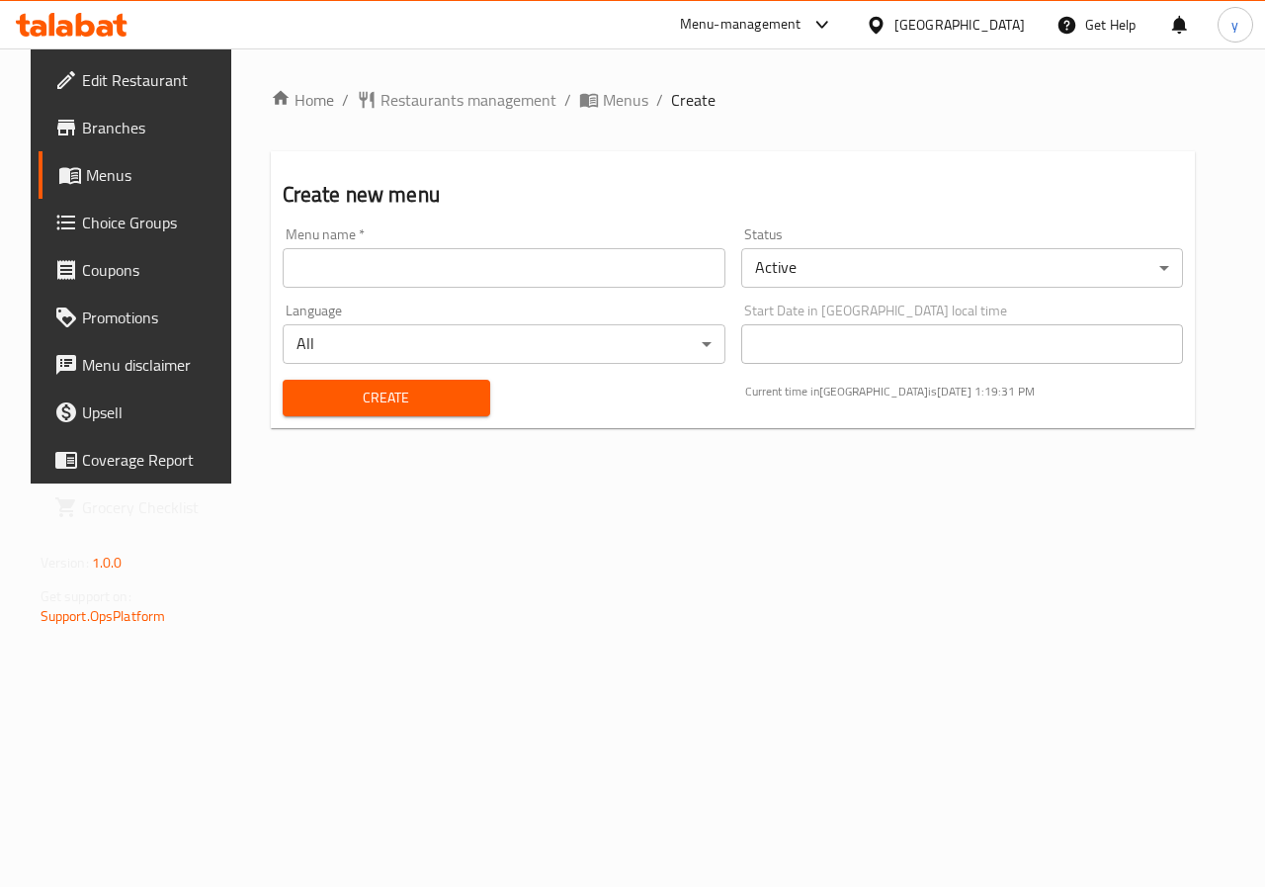
click at [545, 288] on div "Menu name   * Menu name *" at bounding box center [504, 257] width 459 height 76
drag, startPoint x: 549, startPoint y: 284, endPoint x: 541, endPoint y: 277, distance: 10.5
click at [549, 284] on input "text" at bounding box center [504, 268] width 443 height 40
type input "sinoooo"
click at [306, 395] on span "Create" at bounding box center [387, 398] width 176 height 25
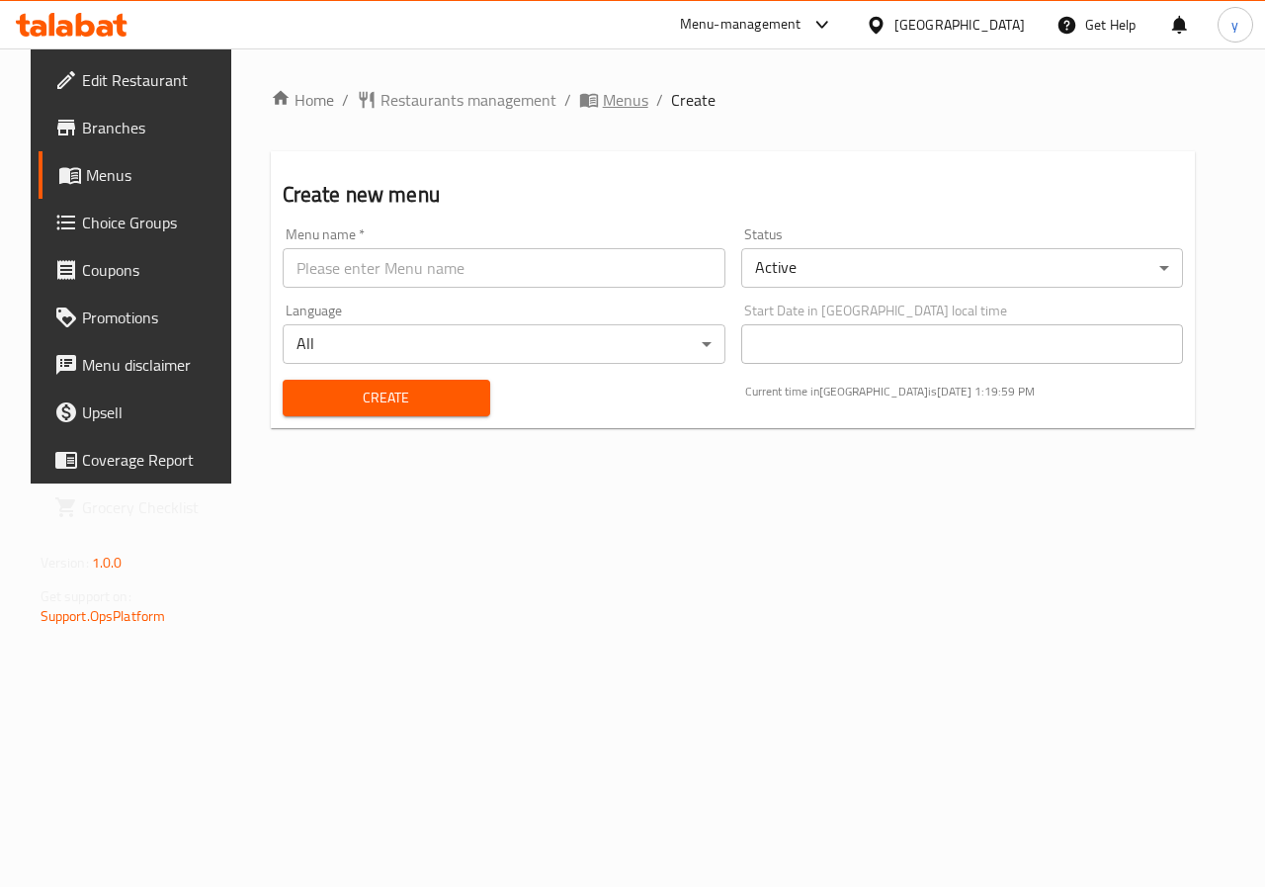
click at [603, 107] on span "Menus" at bounding box center [625, 100] width 45 height 24
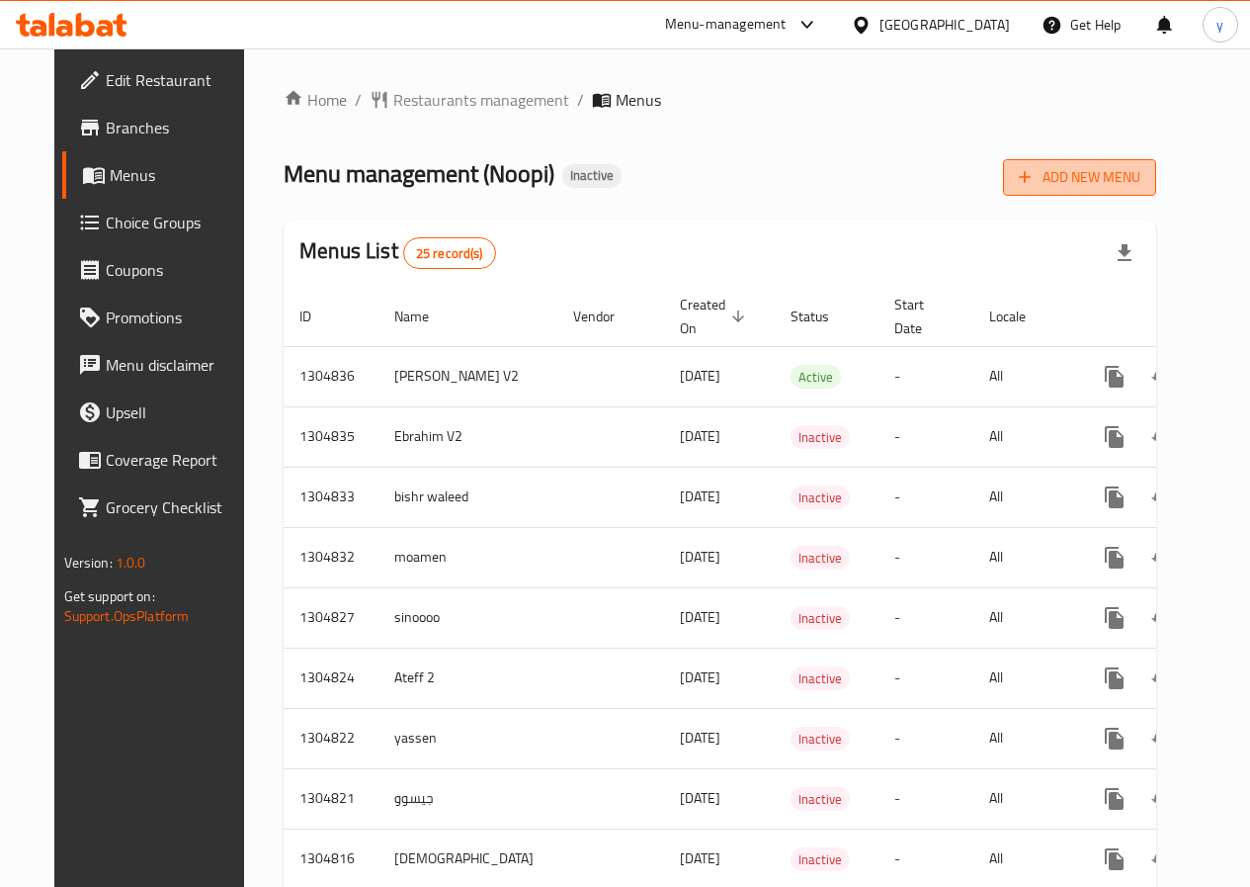
click at [1141, 186] on span "Add New Menu" at bounding box center [1080, 177] width 122 height 25
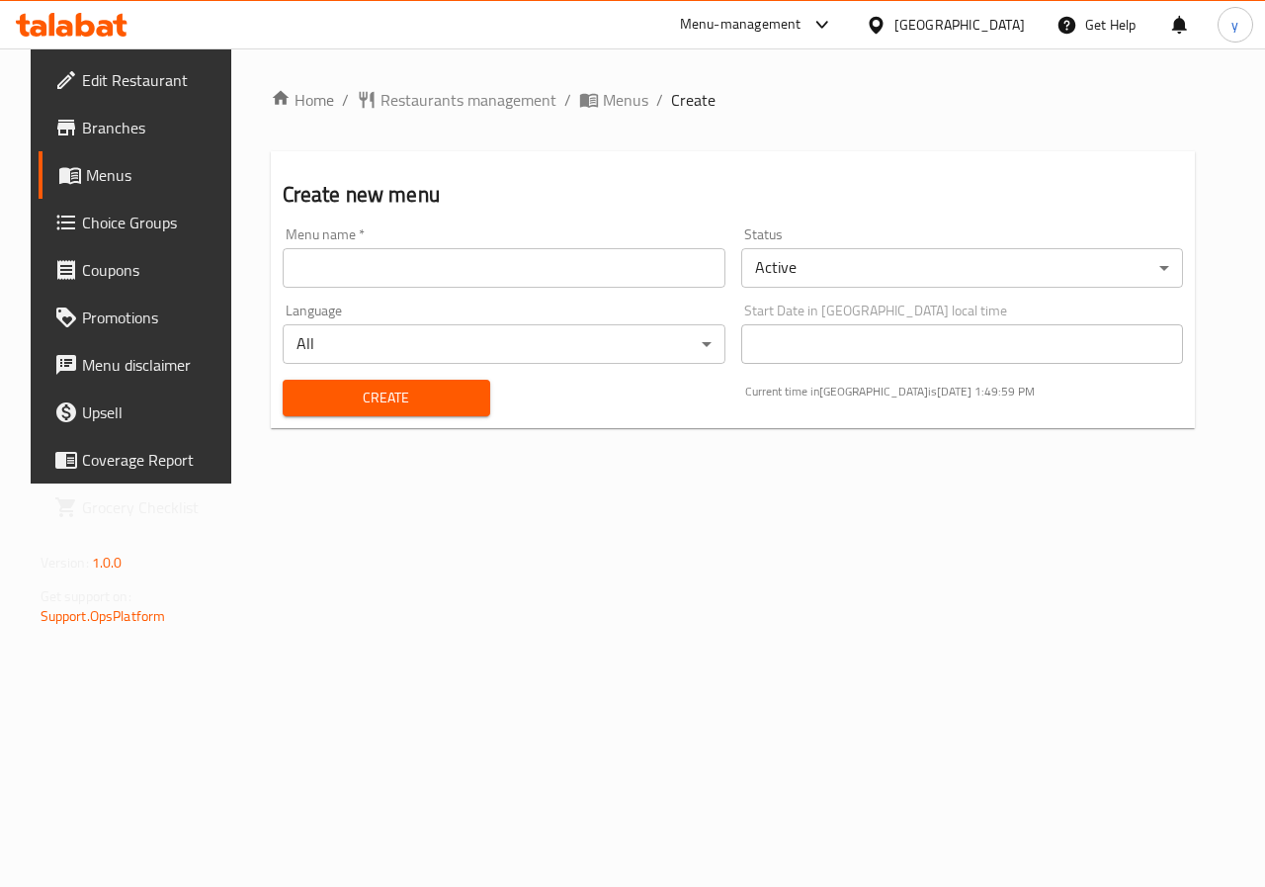
click at [99, 176] on span "Menus" at bounding box center [156, 175] width 140 height 24
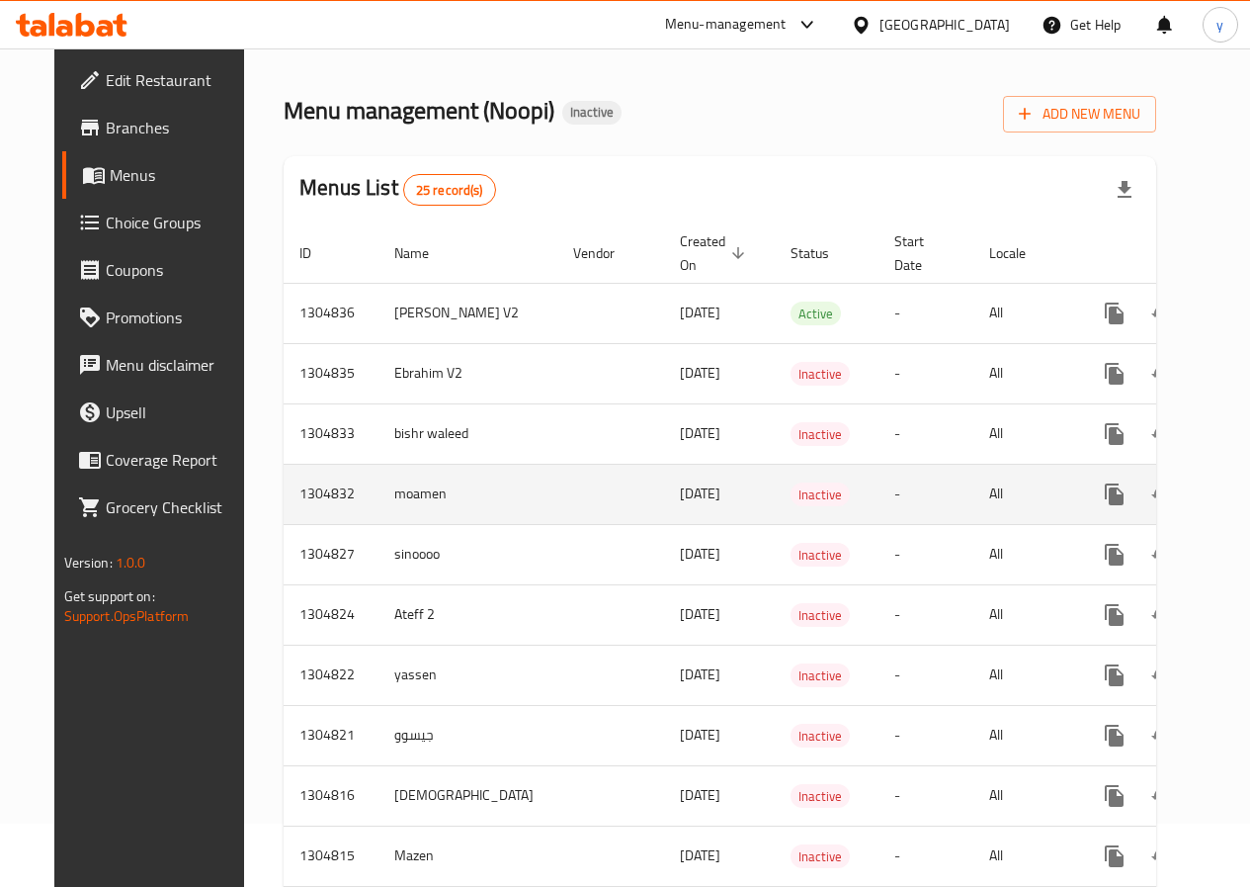
scroll to position [99, 0]
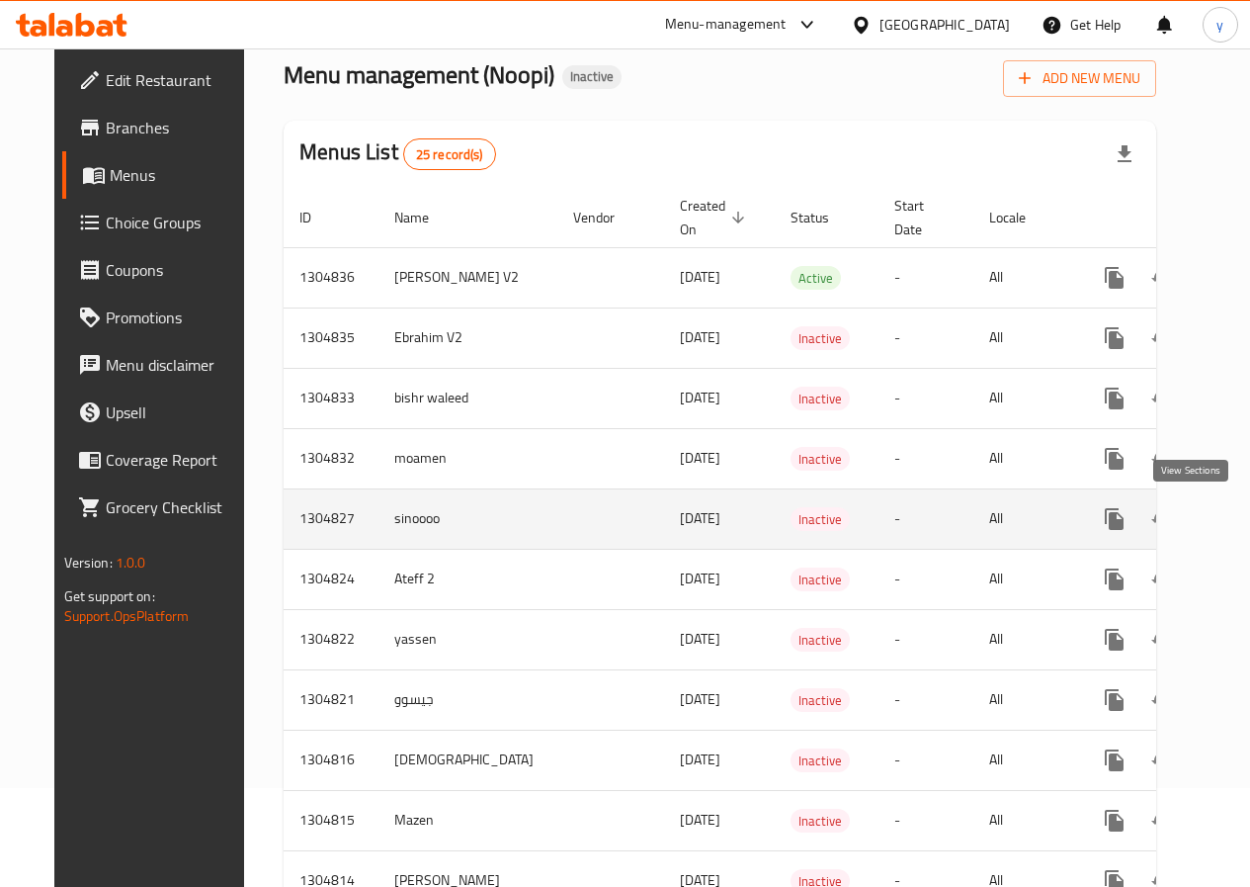
click at [1246, 508] on icon "enhanced table" at bounding box center [1258, 519] width 24 height 24
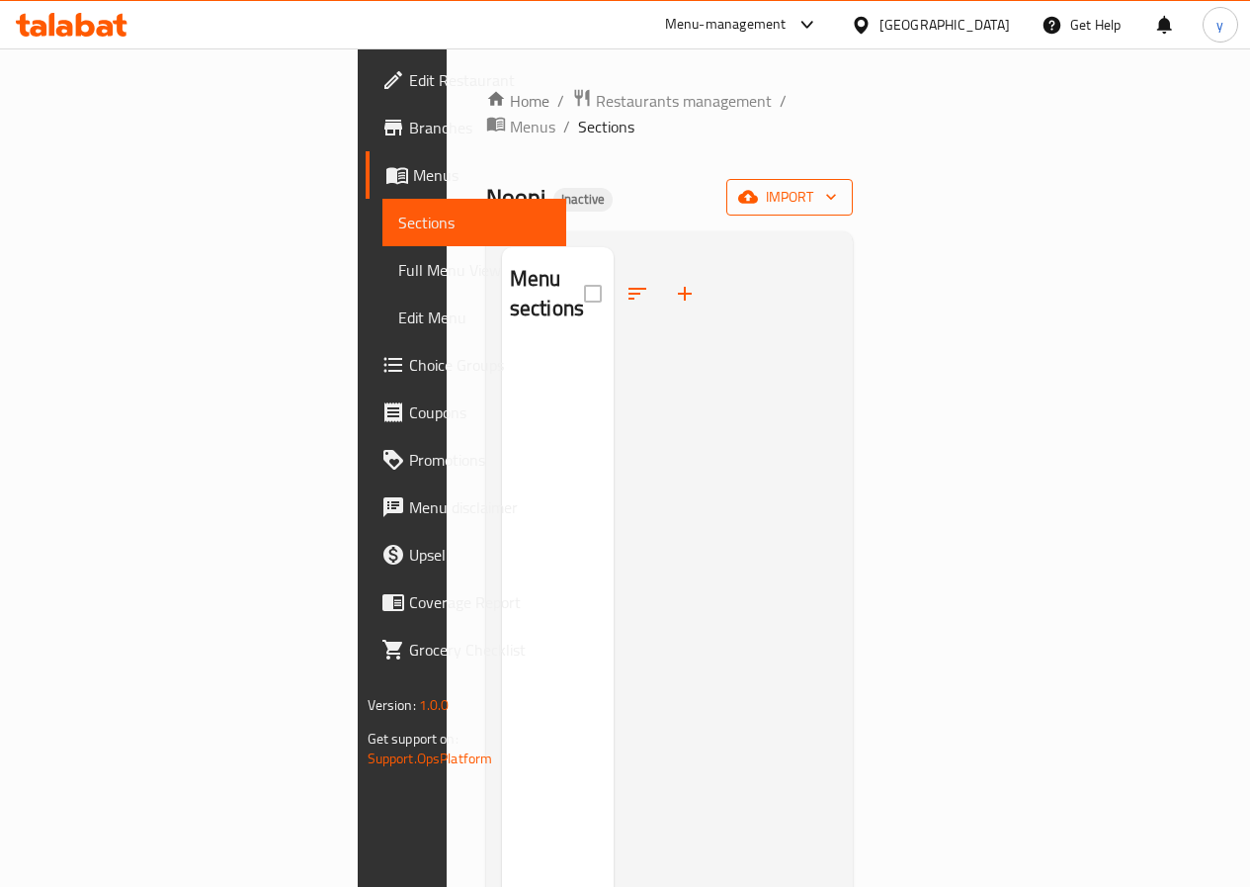
click at [837, 185] on span "import" at bounding box center [789, 197] width 95 height 25
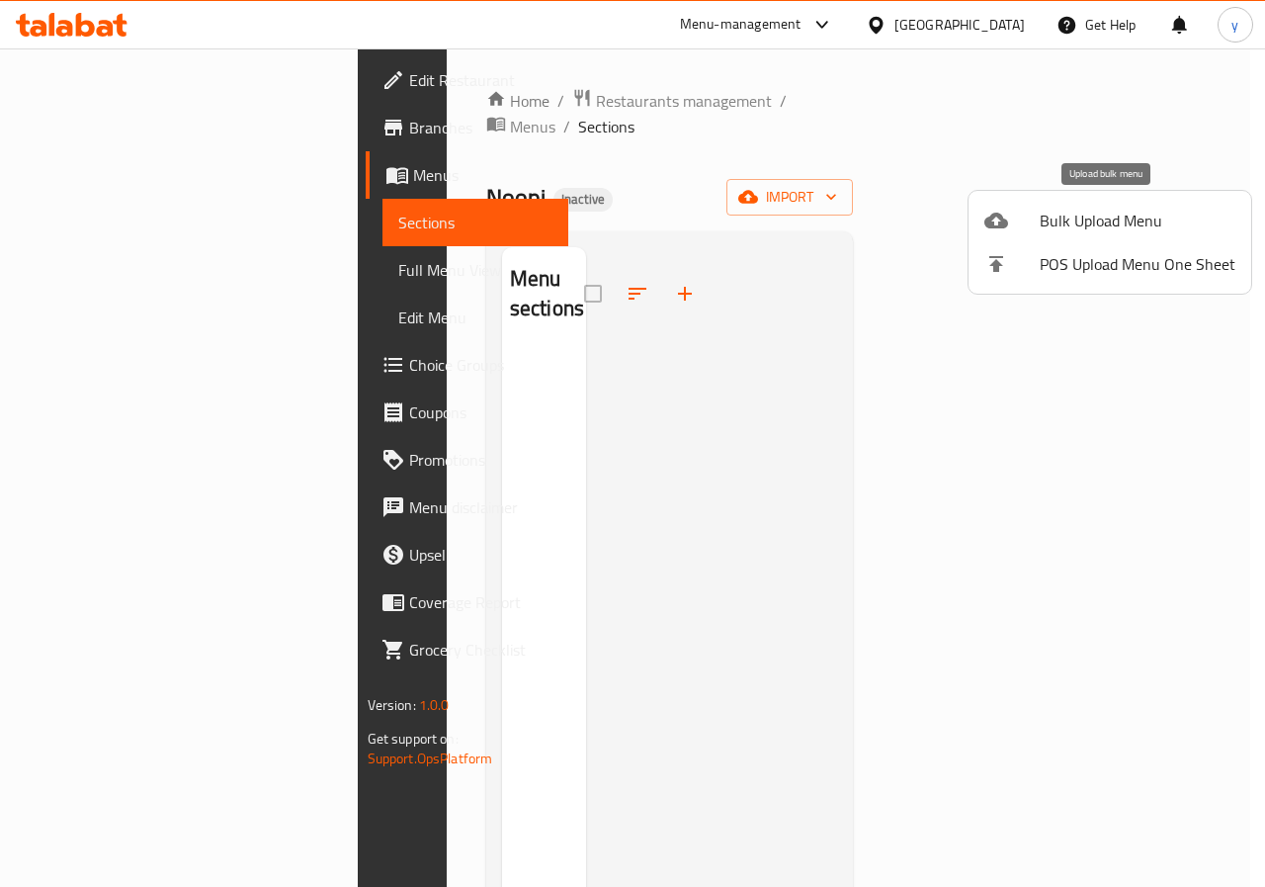
click at [1147, 214] on span "Bulk Upload Menu" at bounding box center [1138, 221] width 196 height 24
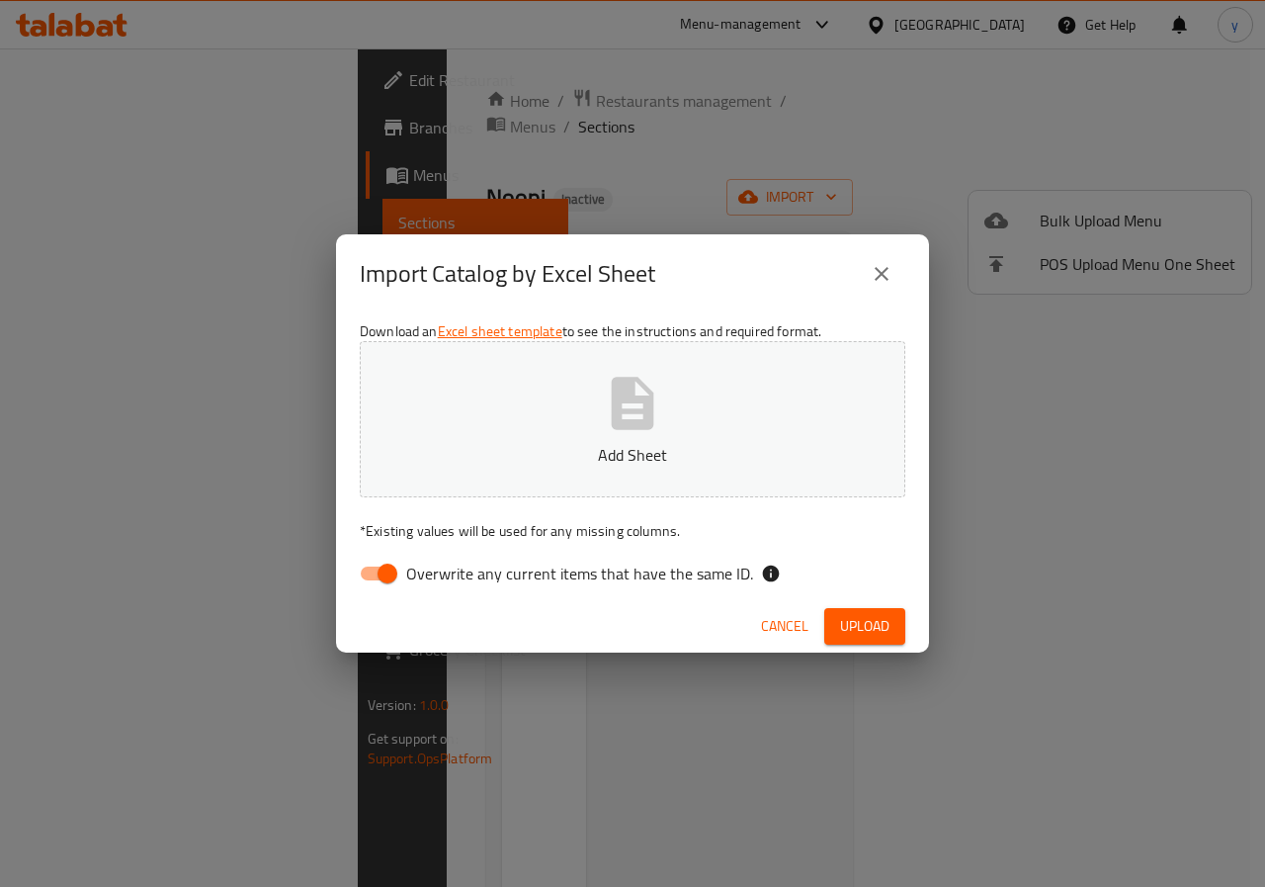
click at [392, 570] on input "Overwrite any current items that have the same ID." at bounding box center [387, 574] width 113 height 38
checkbox input "false"
click at [608, 429] on icon "button" at bounding box center [632, 403] width 63 height 63
click at [888, 618] on span "Upload" at bounding box center [864, 626] width 49 height 25
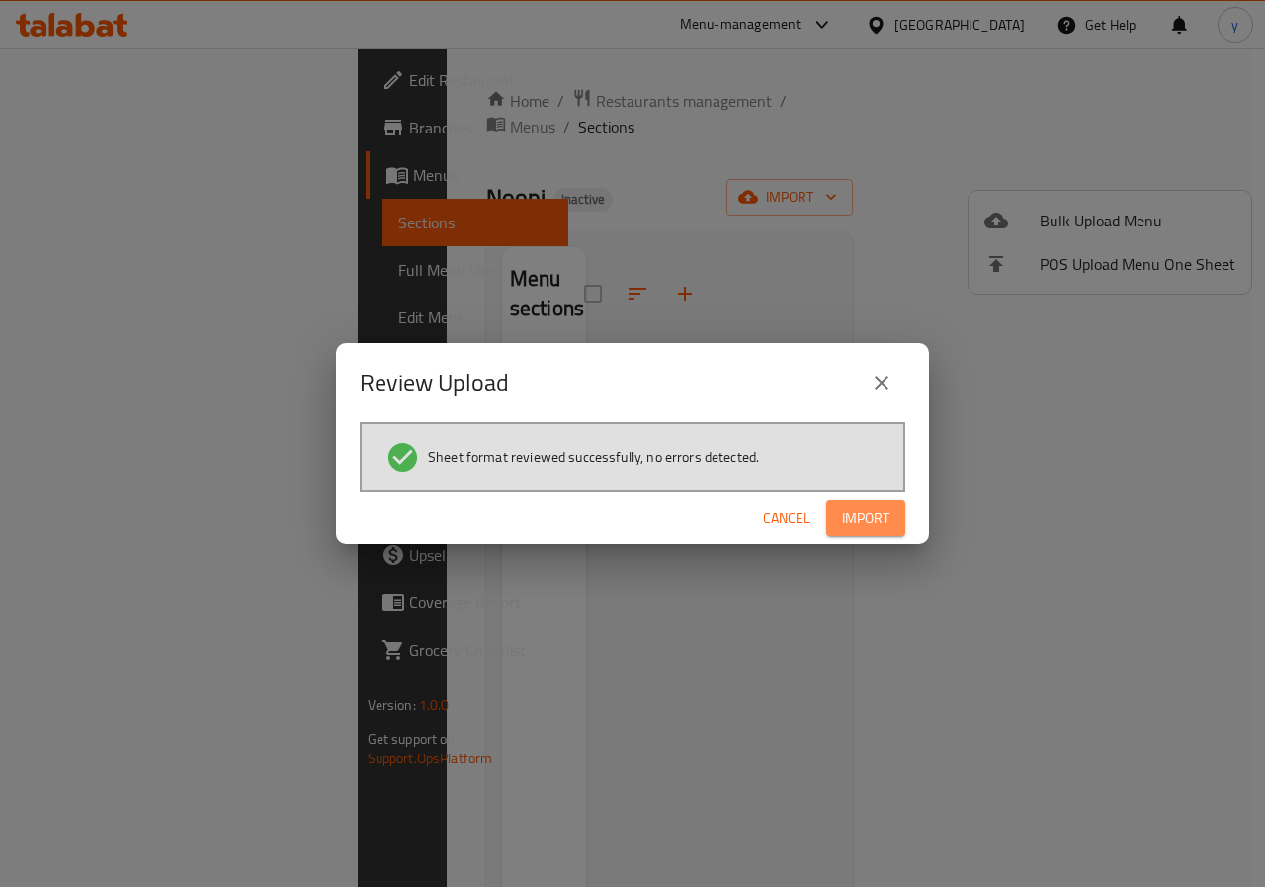
click at [882, 506] on span "Import" at bounding box center [865, 518] width 47 height 25
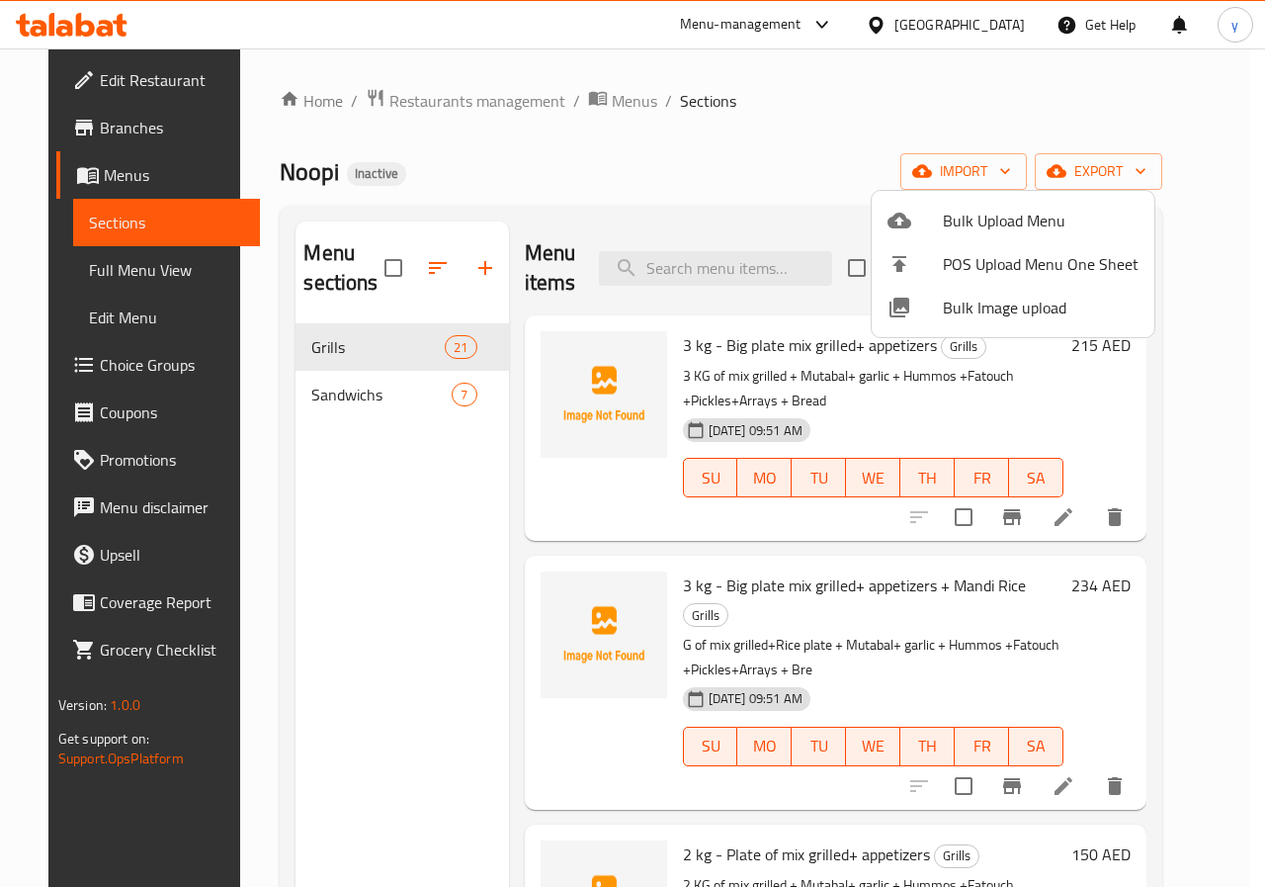
click at [118, 232] on div at bounding box center [632, 443] width 1265 height 887
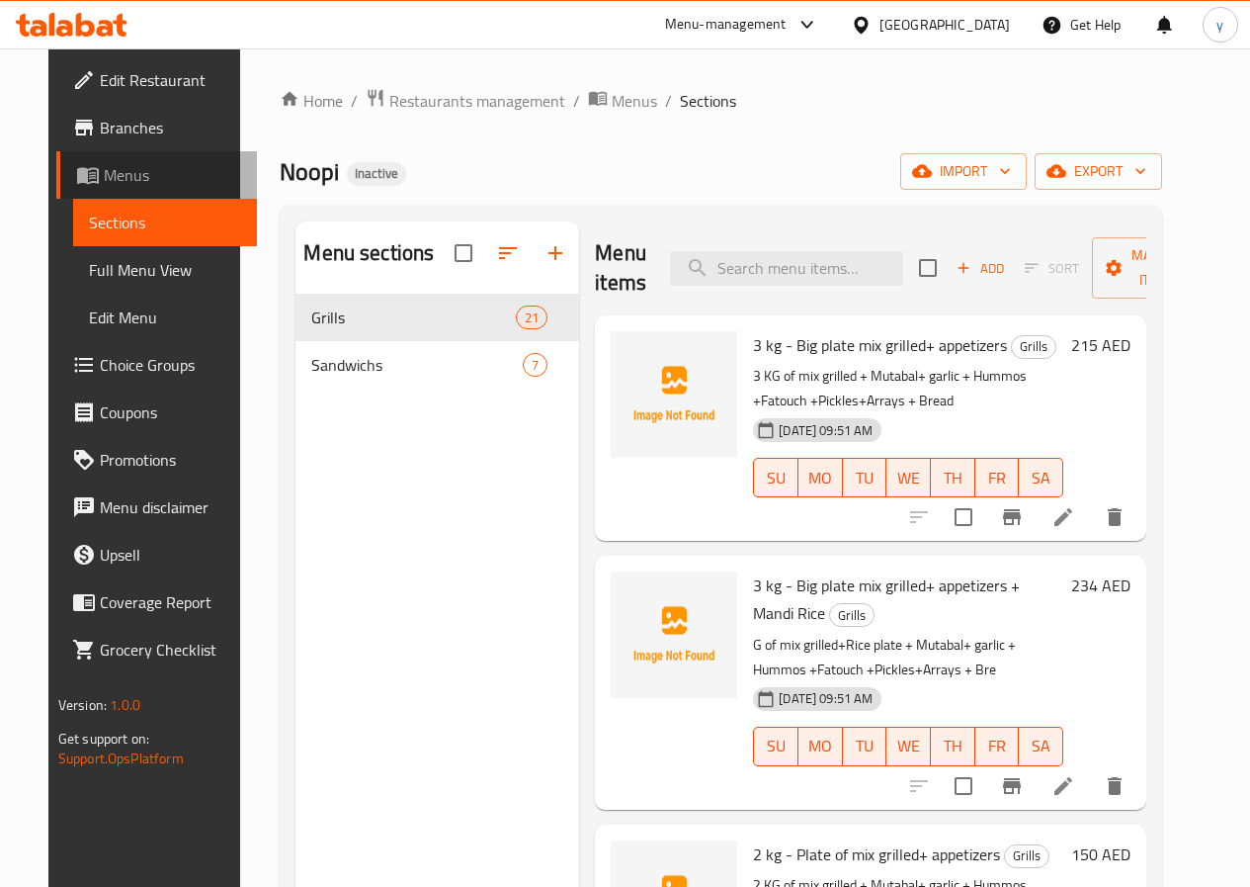
click at [104, 177] on span "Menus" at bounding box center [172, 175] width 137 height 24
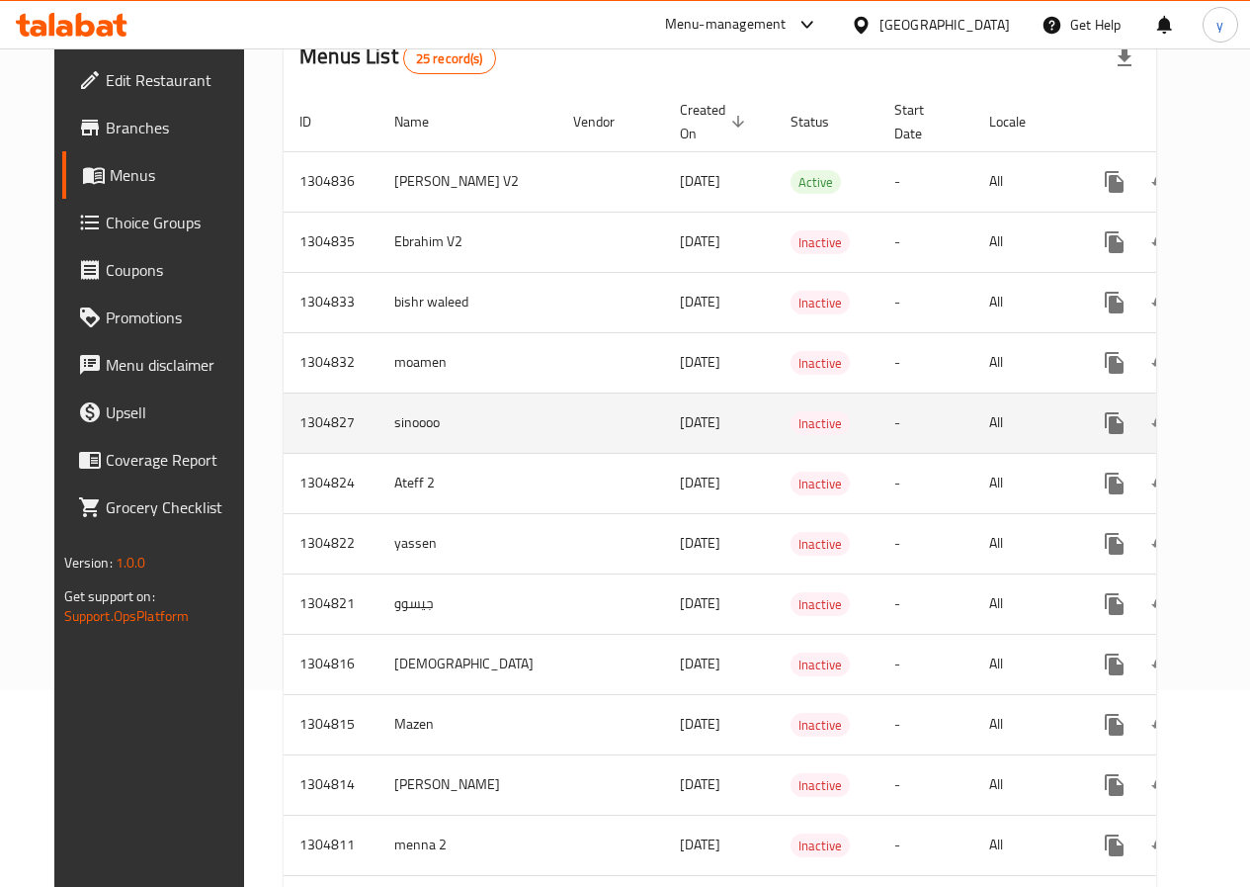
scroll to position [198, 0]
click at [1246, 424] on icon "enhanced table" at bounding box center [1258, 422] width 24 height 24
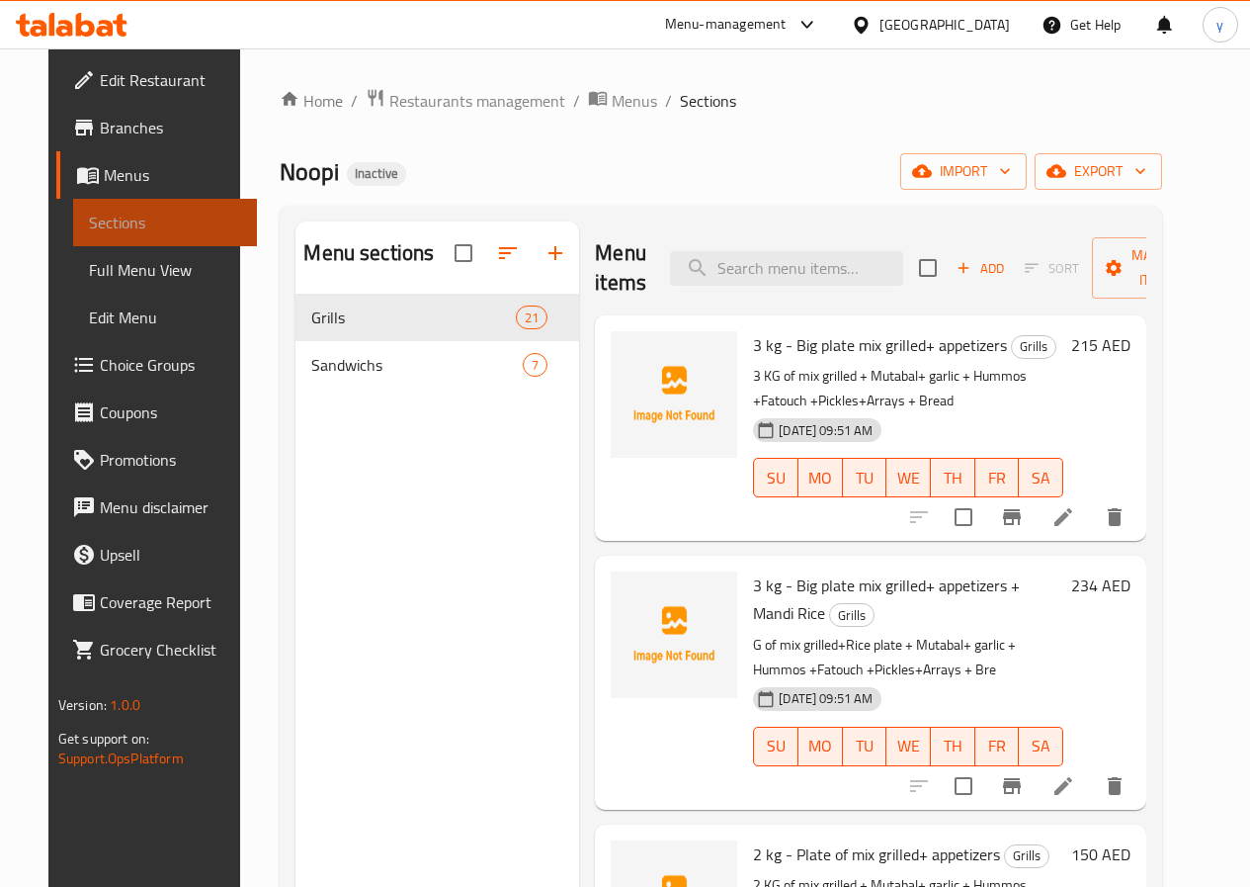
click at [135, 232] on span "Sections" at bounding box center [165, 223] width 152 height 24
